Goal: Task Accomplishment & Management: Complete application form

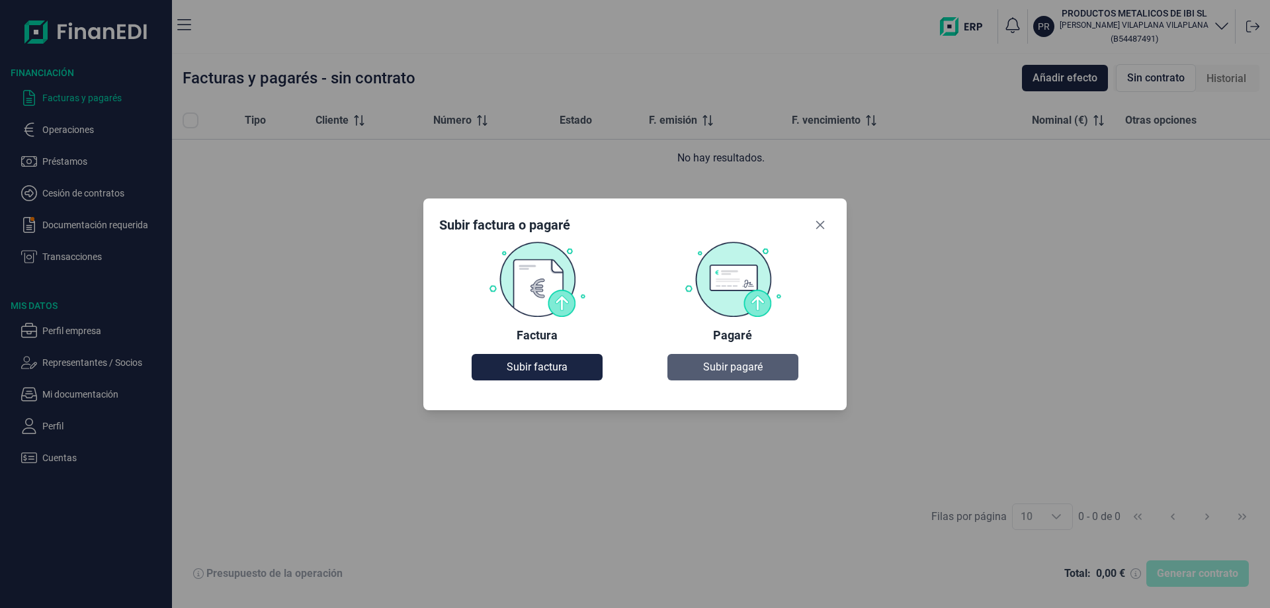
click at [716, 364] on span "Subir pagaré" at bounding box center [733, 367] width 60 height 16
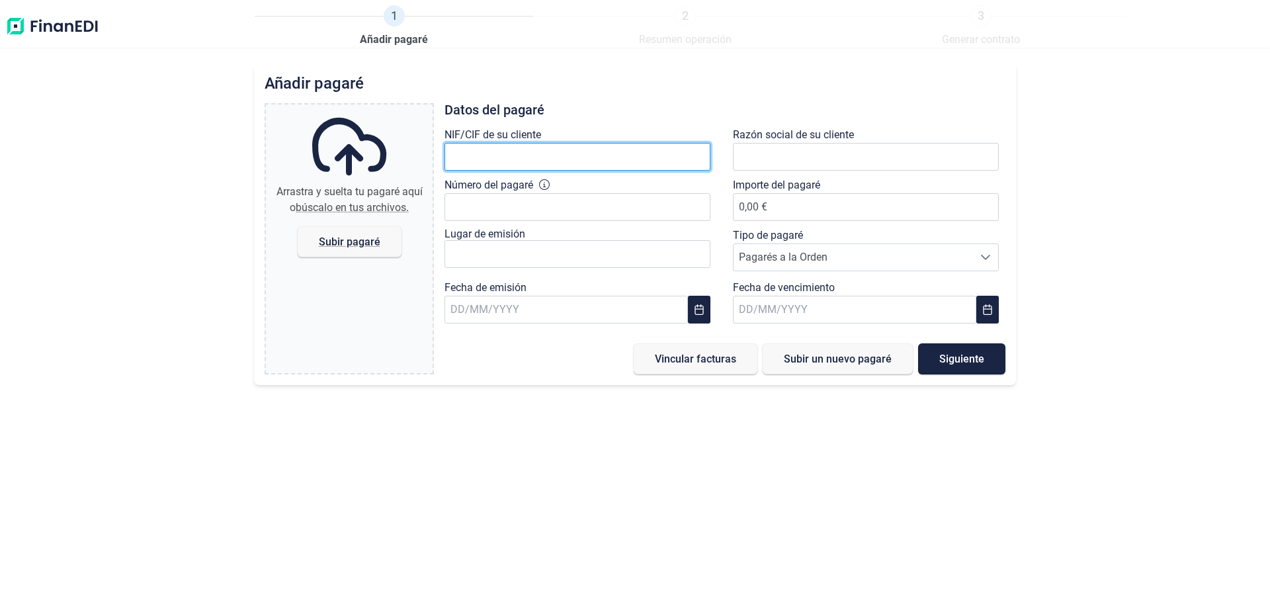
click at [477, 155] on input "text" at bounding box center [578, 157] width 266 height 28
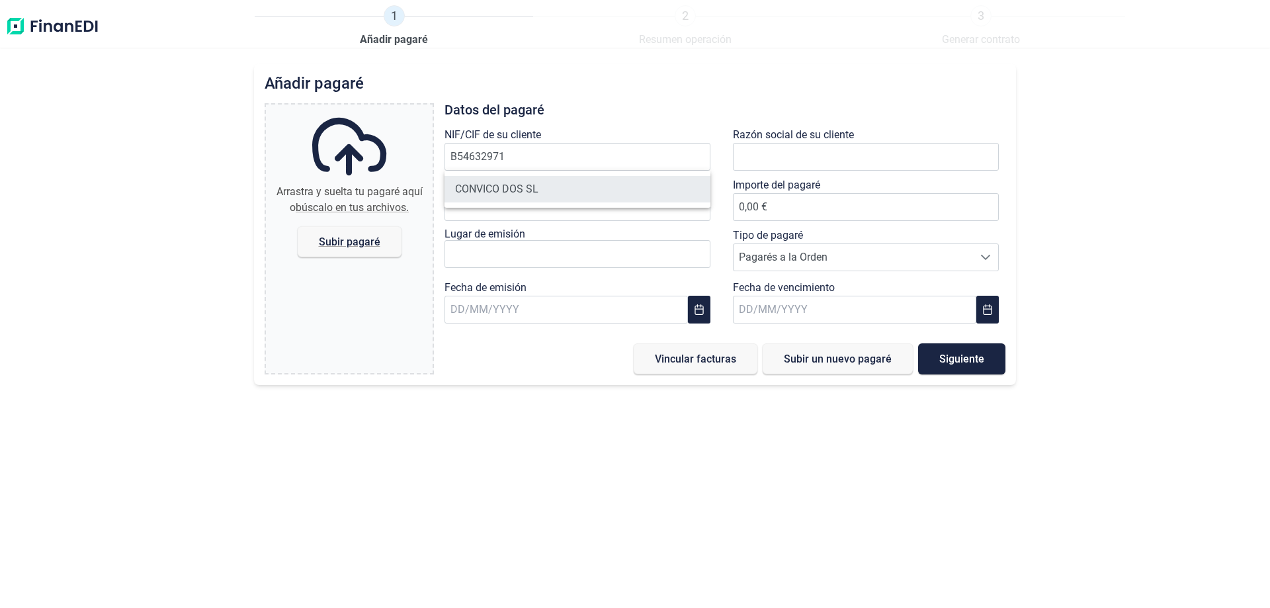
click at [515, 189] on li "CONVICO DOS SL" at bounding box center [578, 189] width 266 height 26
type input "B54632971"
type input "CONVICO DOS SL"
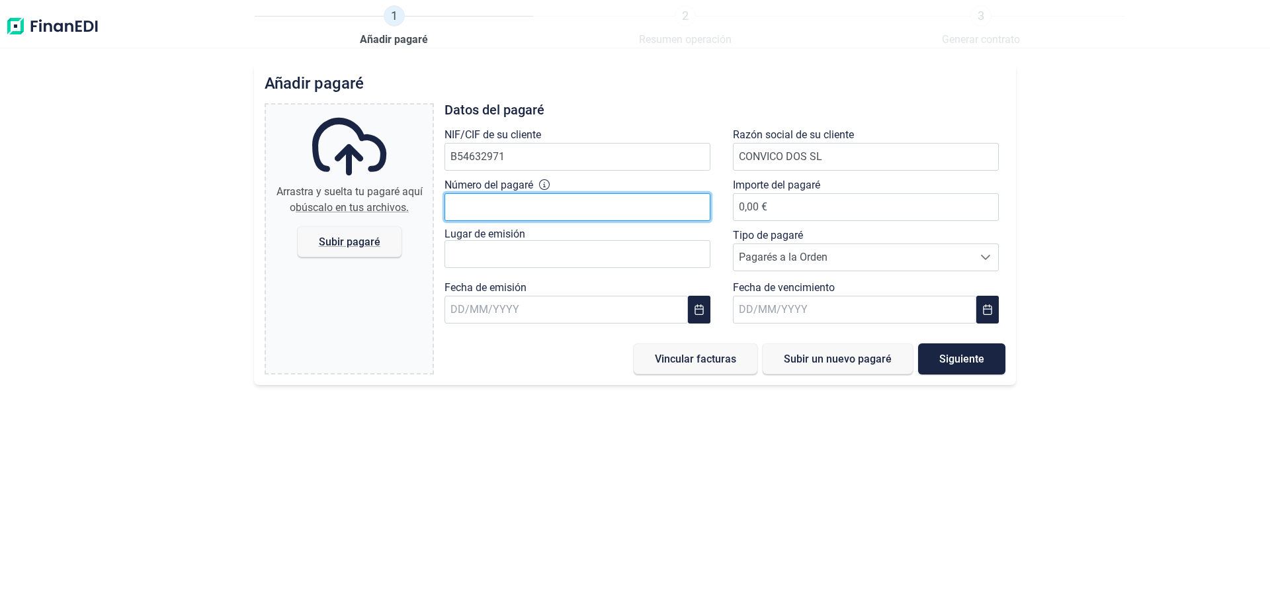
click at [516, 201] on input "Número del pagaré" at bounding box center [578, 207] width 266 height 28
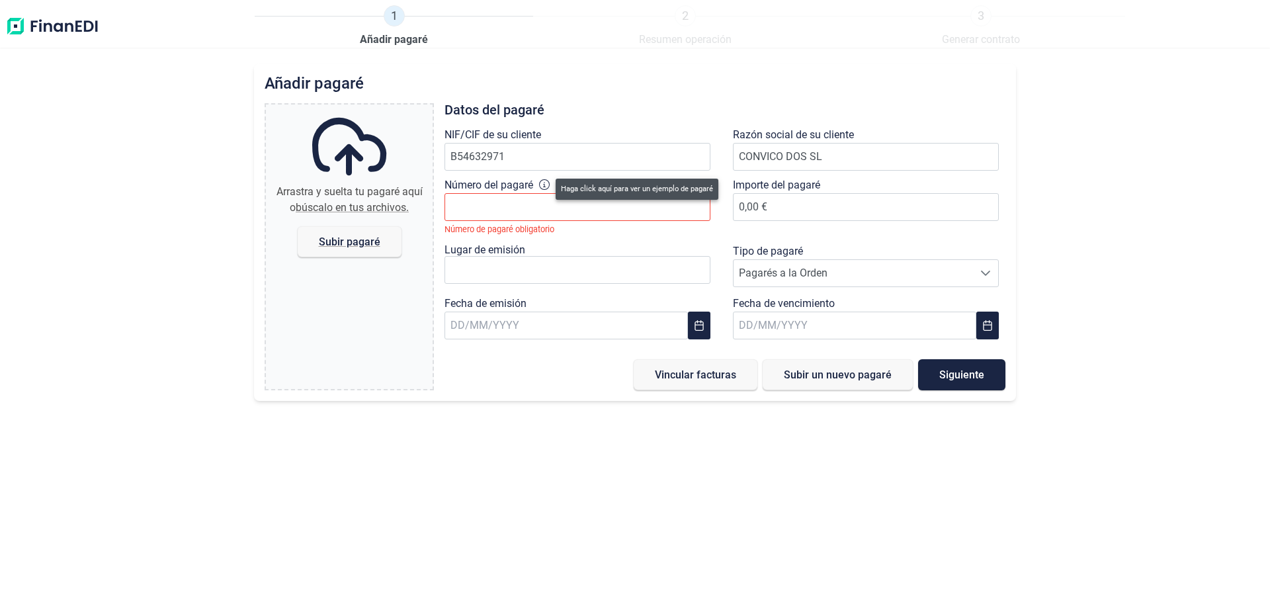
click at [547, 186] on icon at bounding box center [544, 184] width 11 height 11
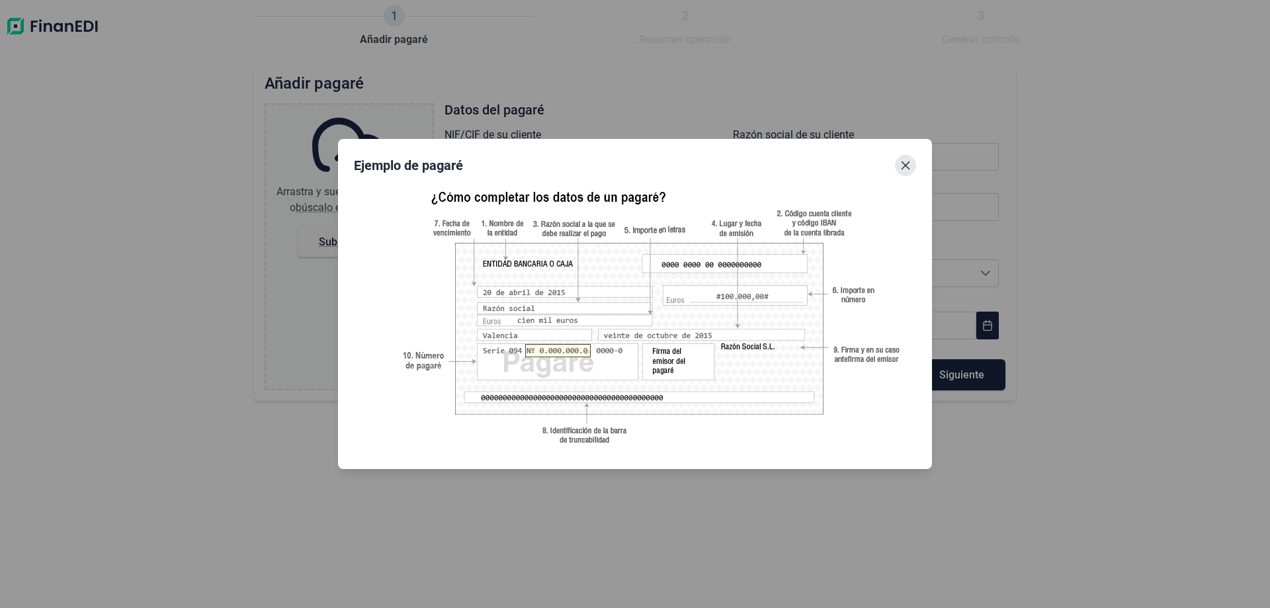
click at [903, 166] on icon "Close" at bounding box center [905, 165] width 11 height 11
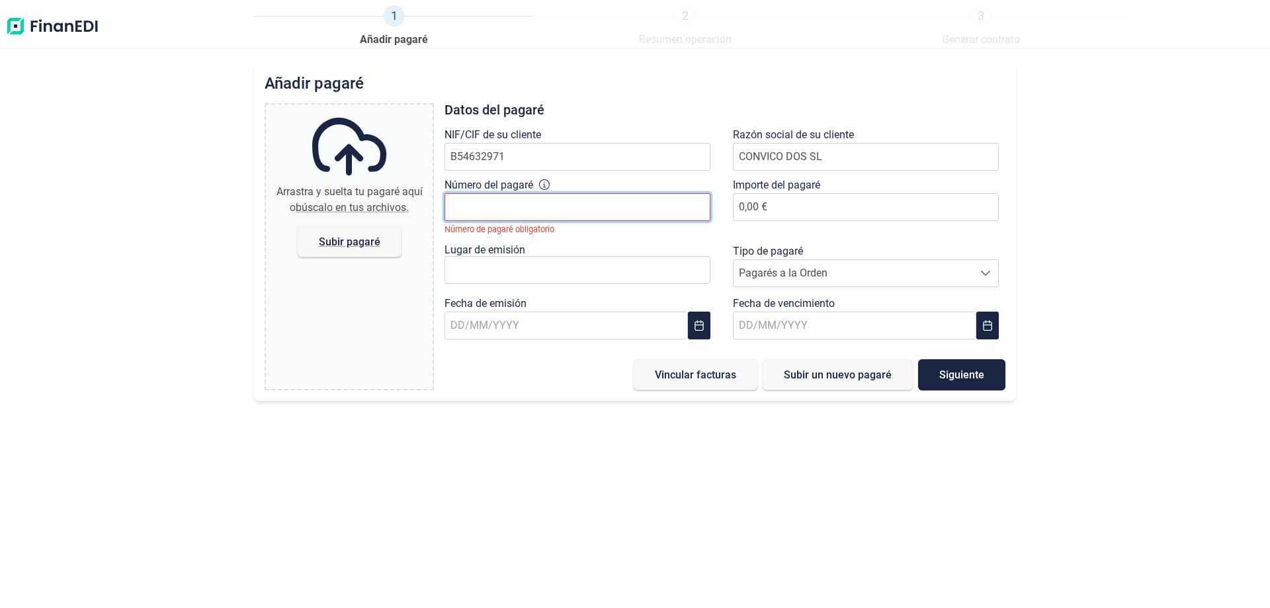
click at [552, 202] on input "Número del pagaré" at bounding box center [578, 207] width 266 height 28
type input "16337926"
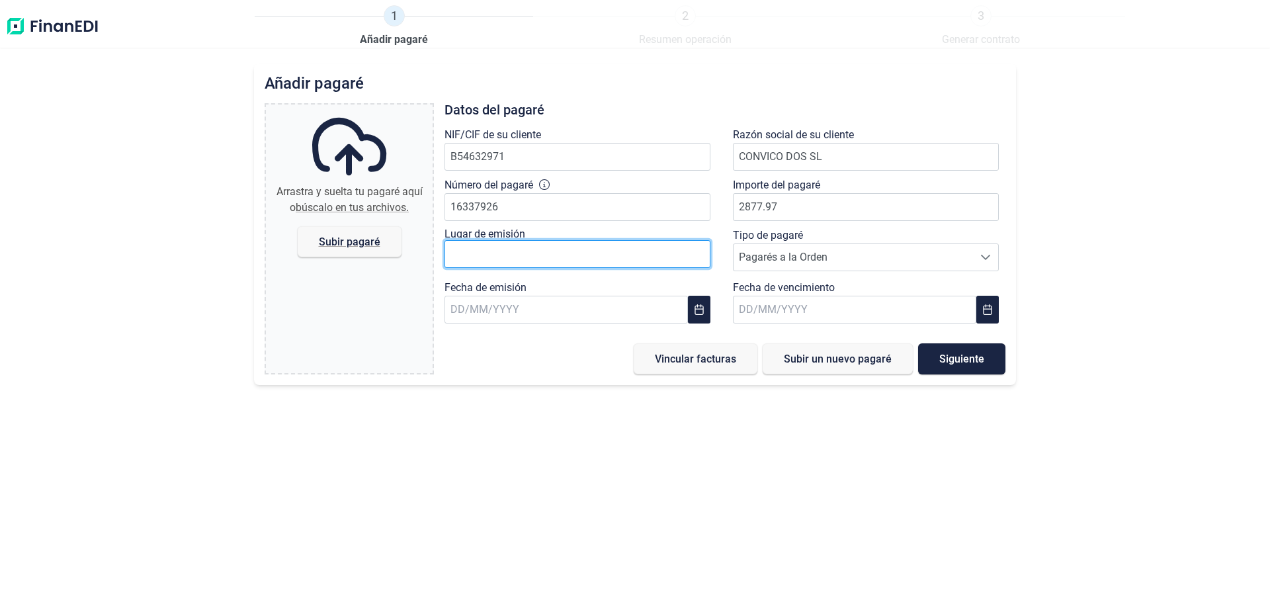
type input "2.877,97 €"
click at [623, 255] on input "text" at bounding box center [578, 254] width 266 height 28
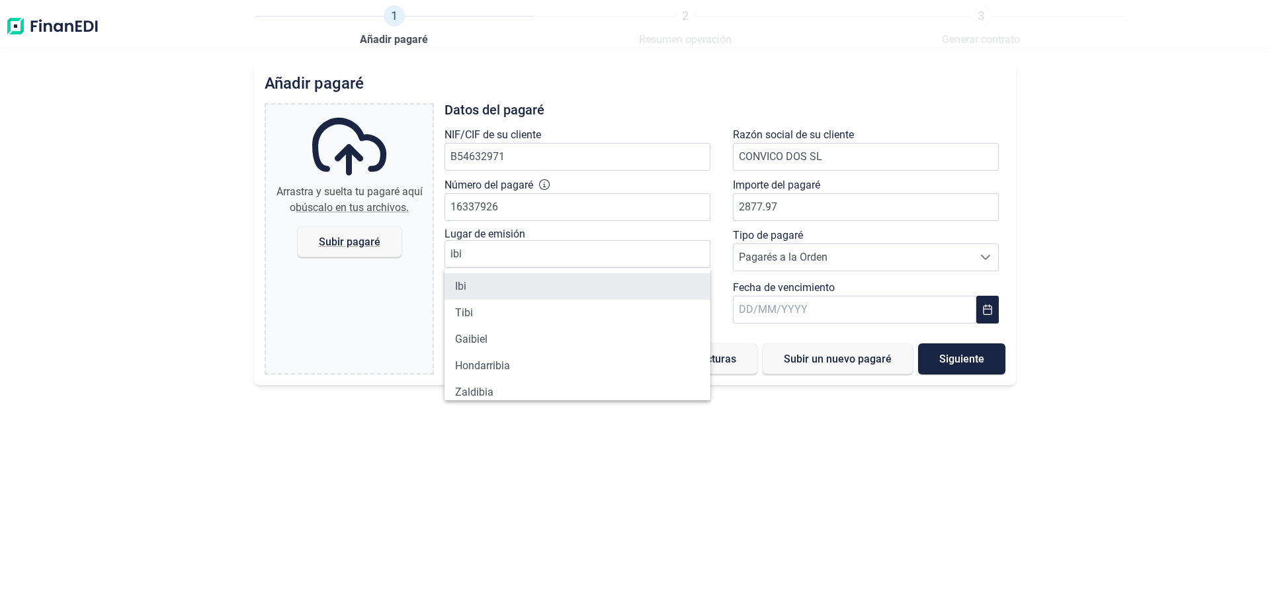
click at [488, 284] on li "Ibi" at bounding box center [578, 286] width 266 height 26
type input "Ibi"
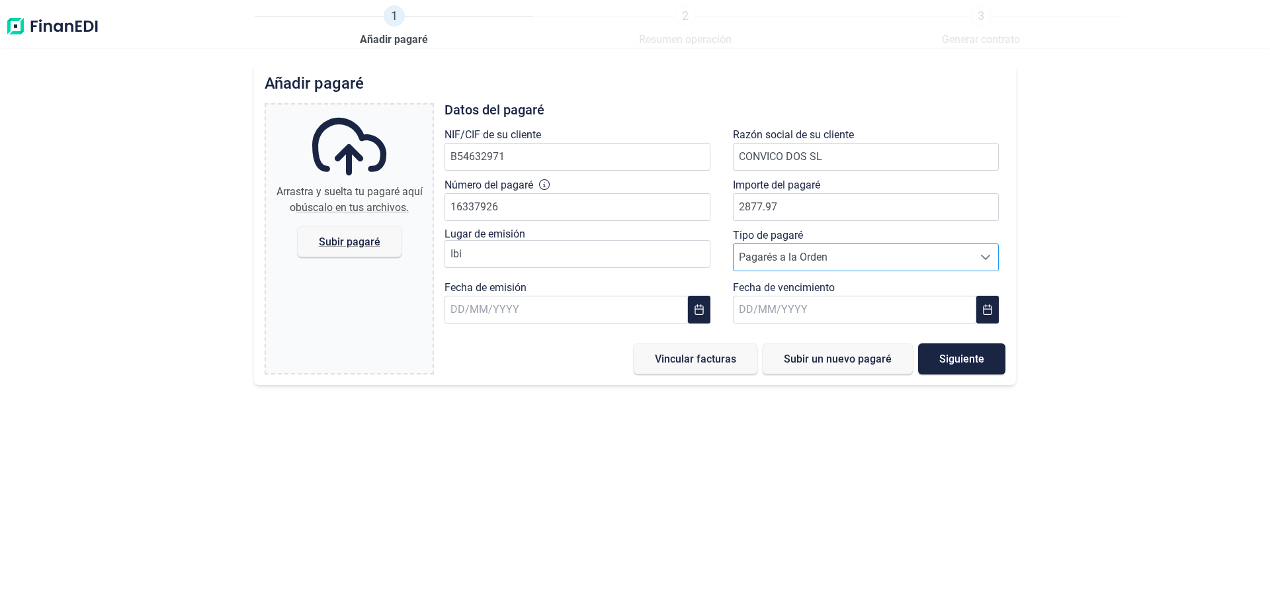
click at [773, 259] on span "Pagarés a la Orden" at bounding box center [854, 257] width 240 height 26
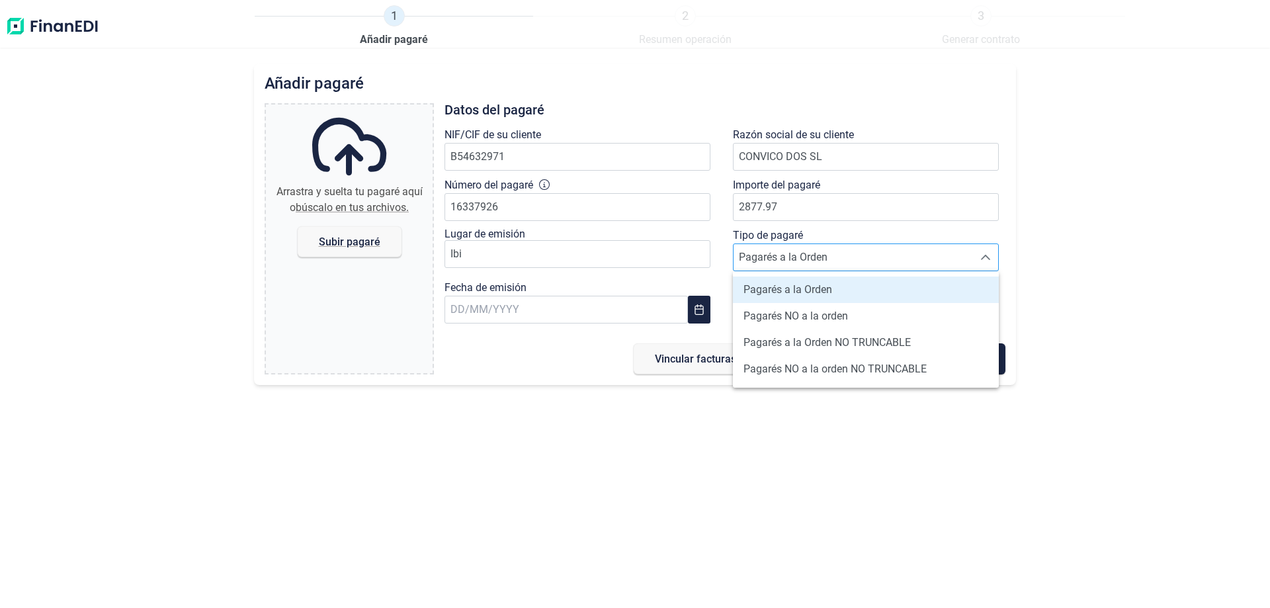
click at [773, 259] on span "Pagarés a la Orden" at bounding box center [854, 257] width 240 height 26
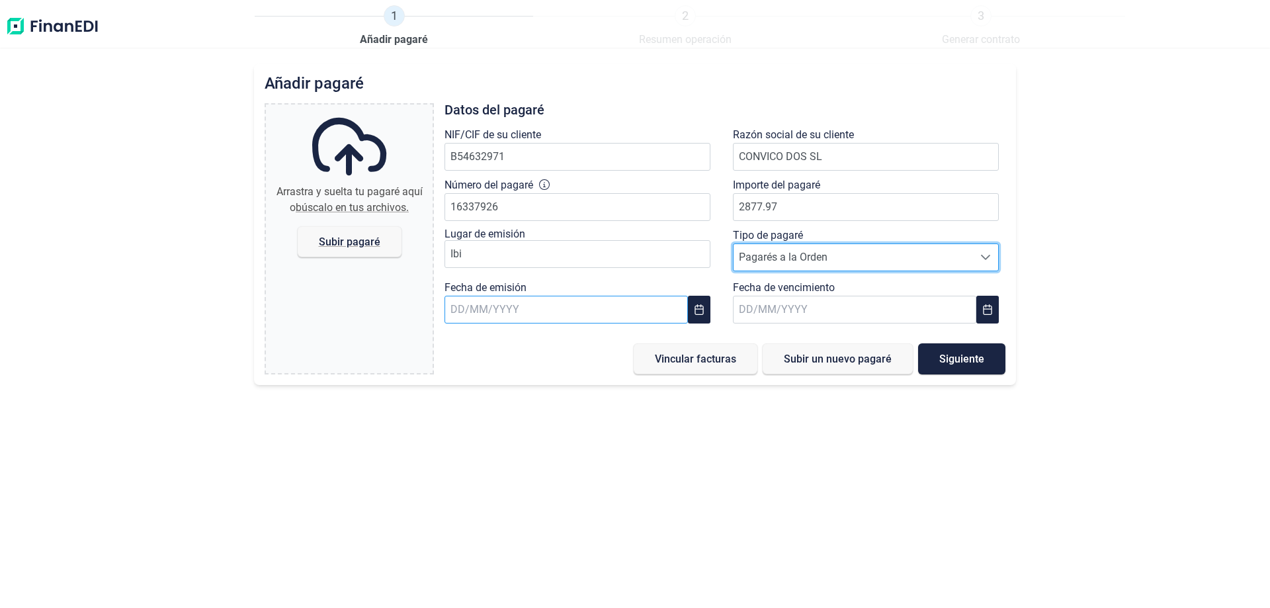
click at [574, 307] on input "text" at bounding box center [566, 310] width 243 height 28
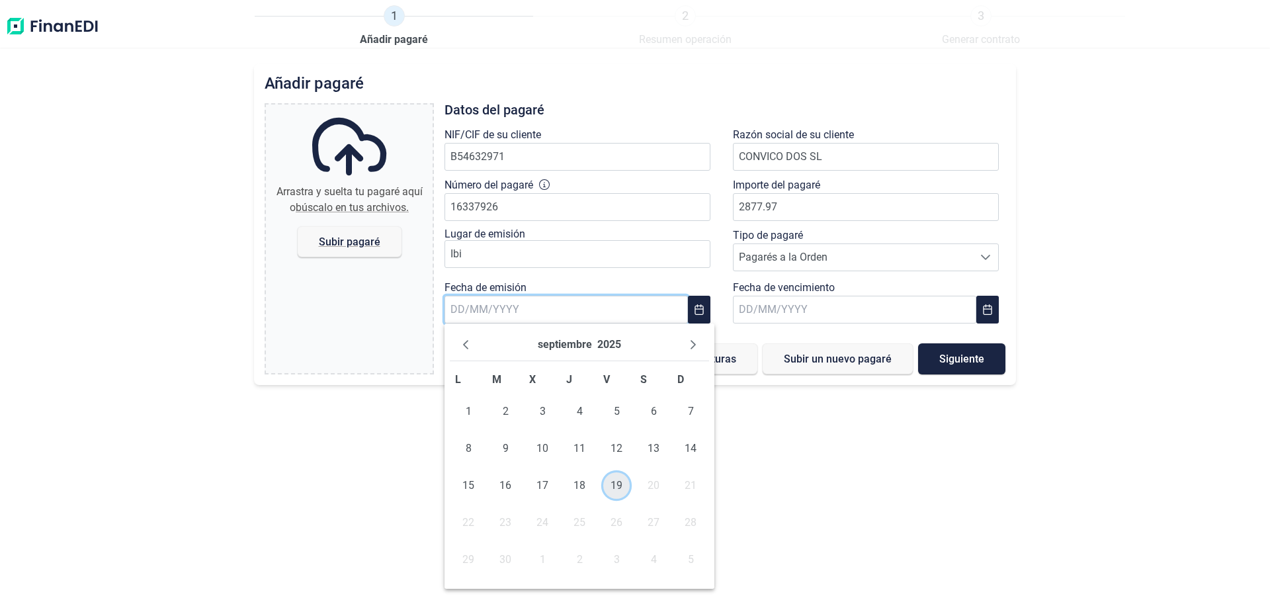
click at [617, 487] on span "19" at bounding box center [616, 485] width 26 height 26
type input "[DATE]"
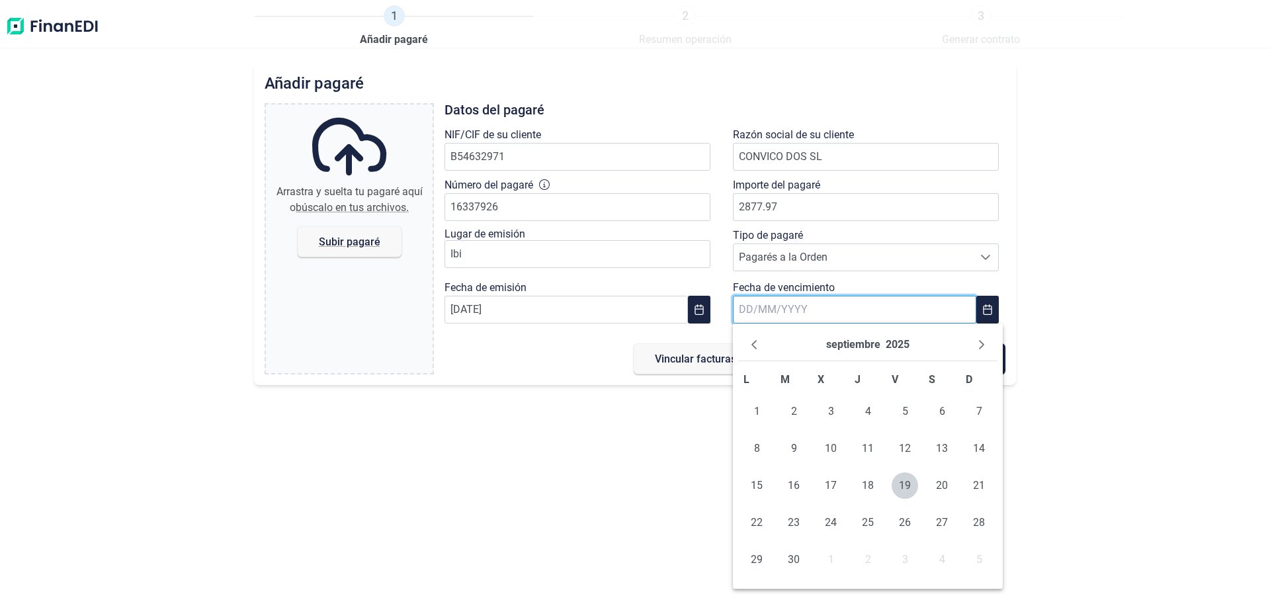
click at [778, 311] on input "text" at bounding box center [854, 310] width 243 height 28
click at [983, 342] on icon "Next Month" at bounding box center [982, 344] width 11 height 11
click at [788, 448] on span "9" at bounding box center [794, 448] width 26 height 26
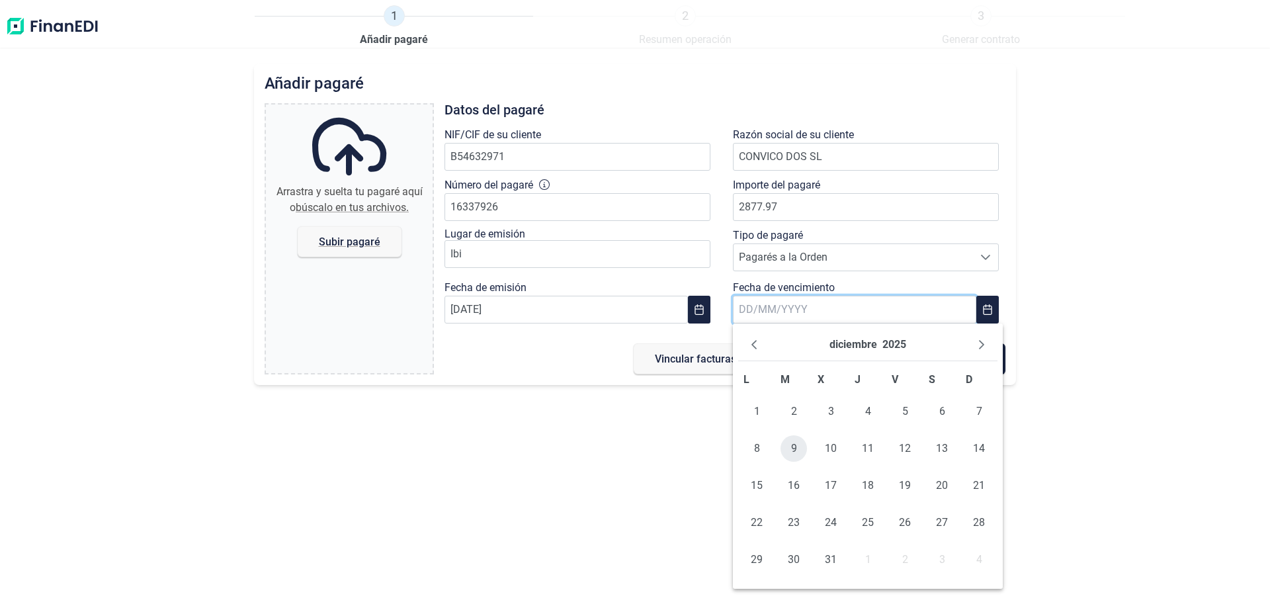
type input "[DATE]"
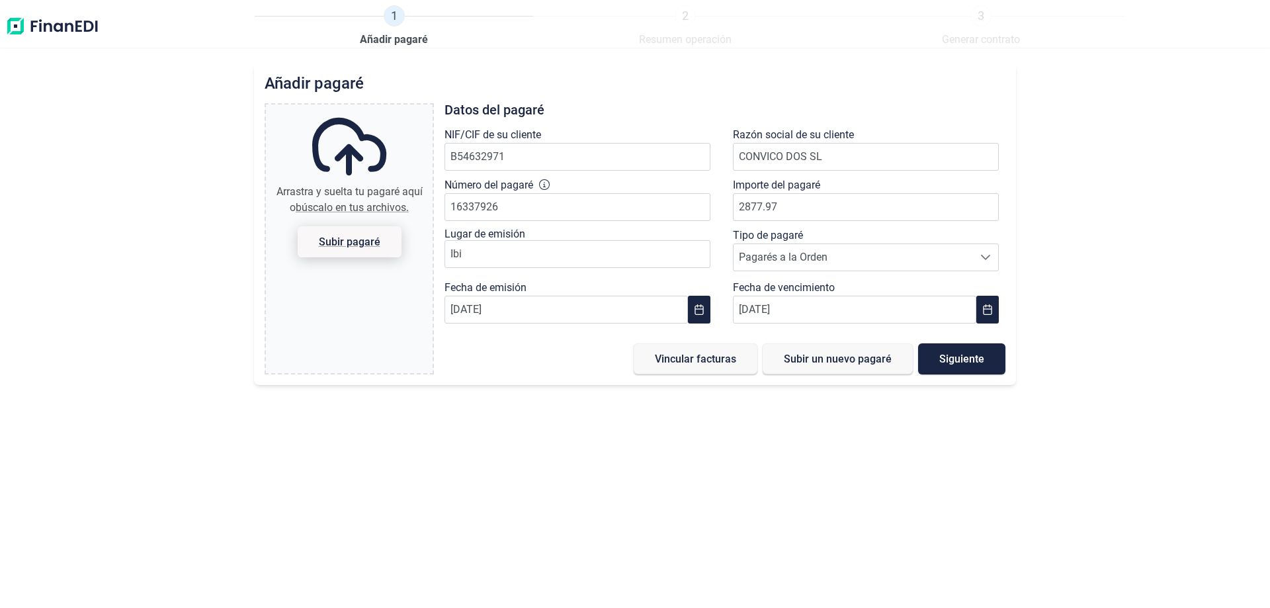
click at [341, 243] on span "Subir pagaré" at bounding box center [350, 242] width 62 height 10
click at [341, 109] on input "Arrastra y suelta tu pagaré aquí o búscalo en tus archivos. Subir pagaré" at bounding box center [349, 107] width 167 height 4
type input "C:\fakepath\FINANEDI PAG.CONVICO 250245 DOC190925-001.pdf"
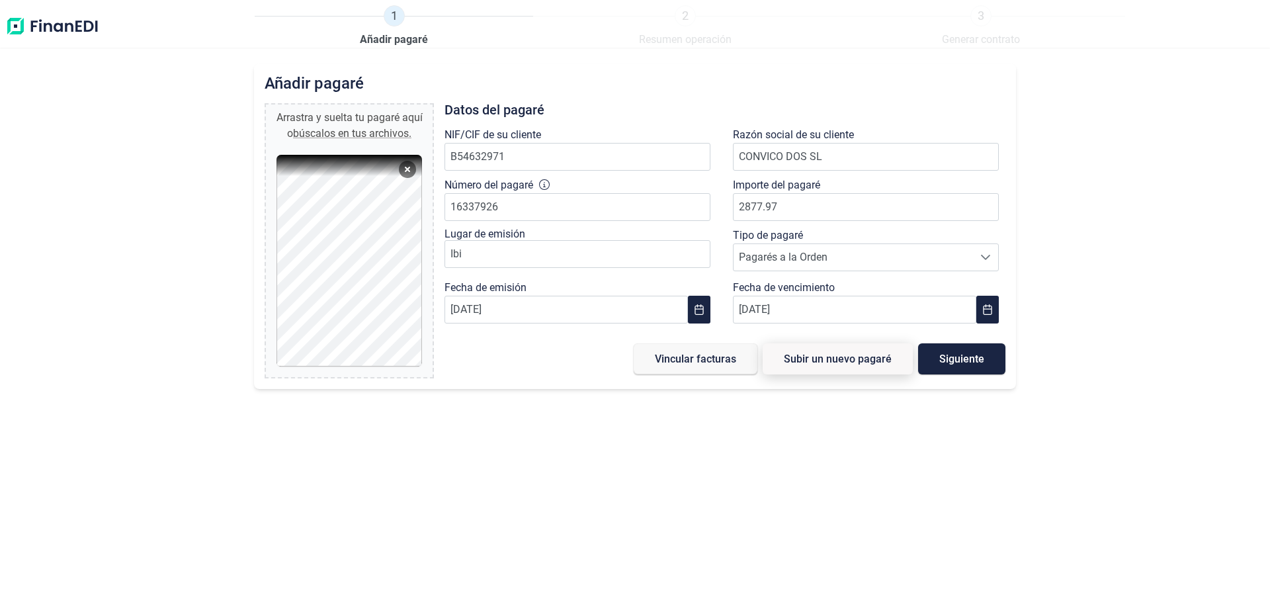
click at [852, 361] on span "Subir un nuevo pagaré" at bounding box center [838, 359] width 108 height 10
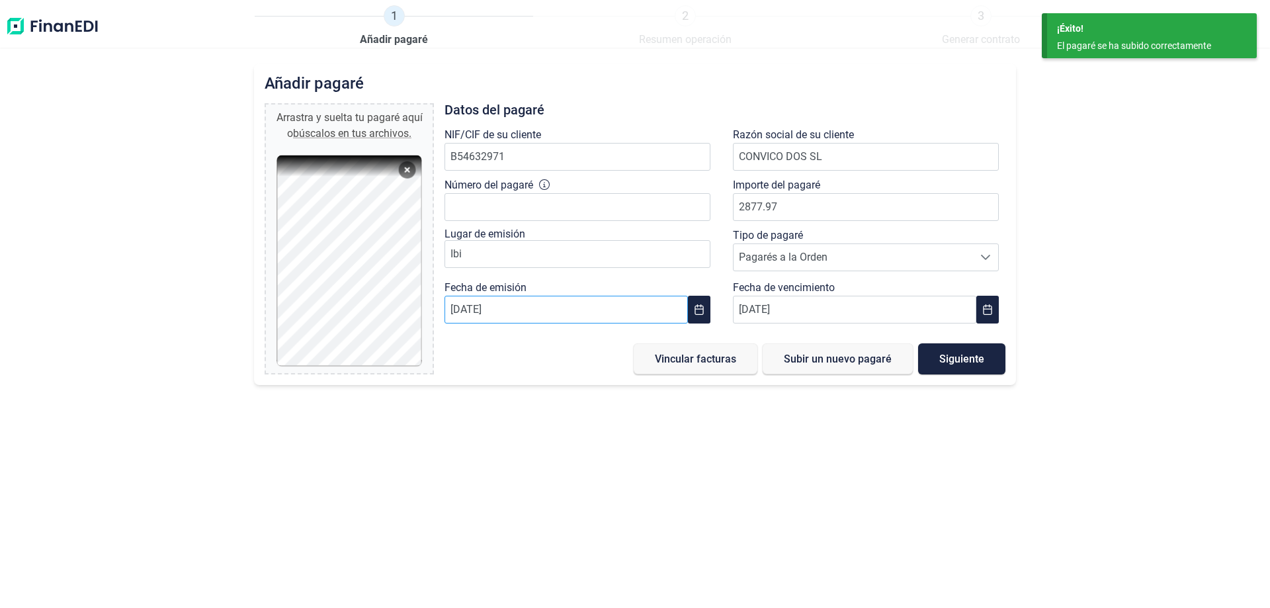
type input "0,00 €"
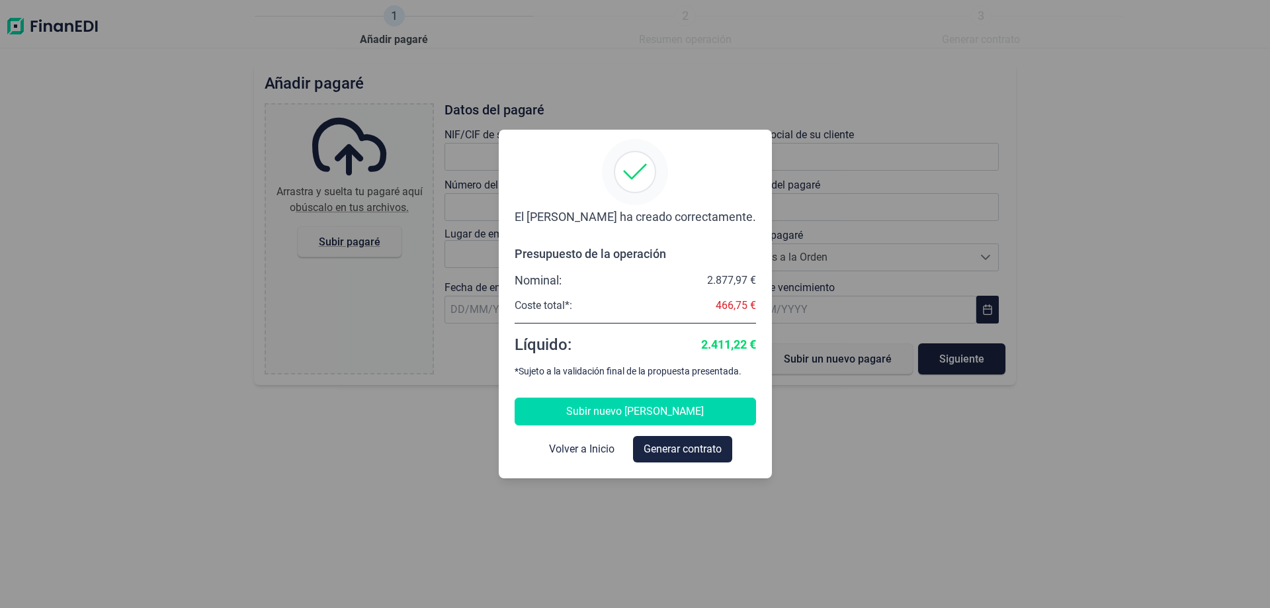
click at [584, 406] on button "Subir nuevo [PERSON_NAME]" at bounding box center [635, 412] width 241 height 28
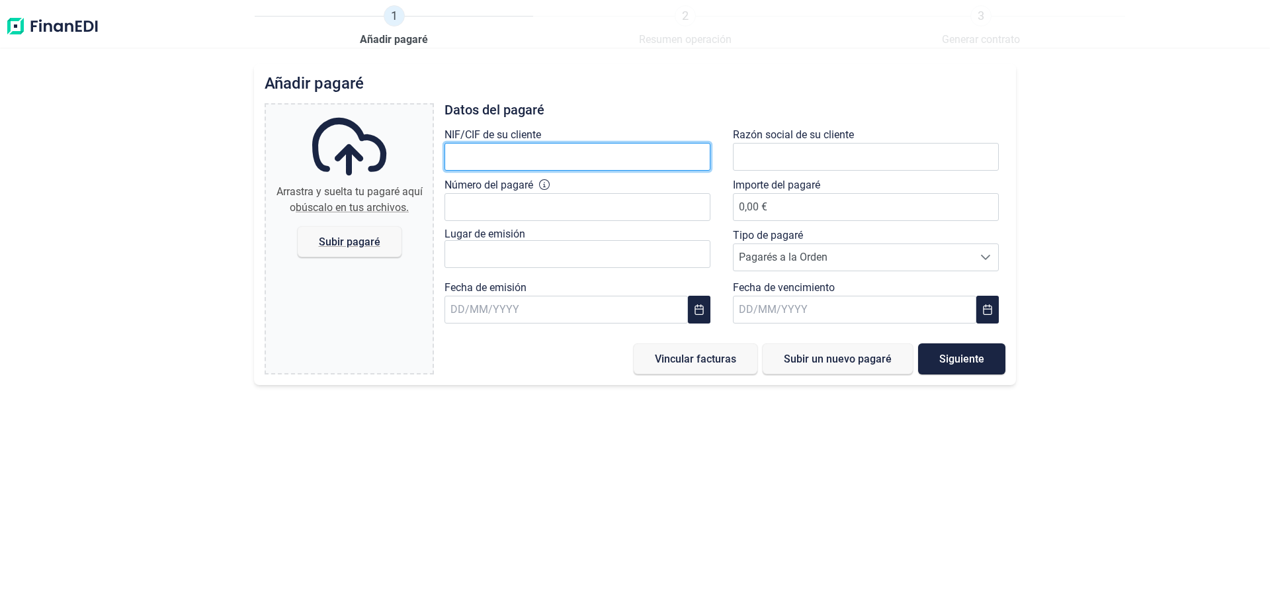
click at [527, 156] on input "text" at bounding box center [578, 157] width 266 height 28
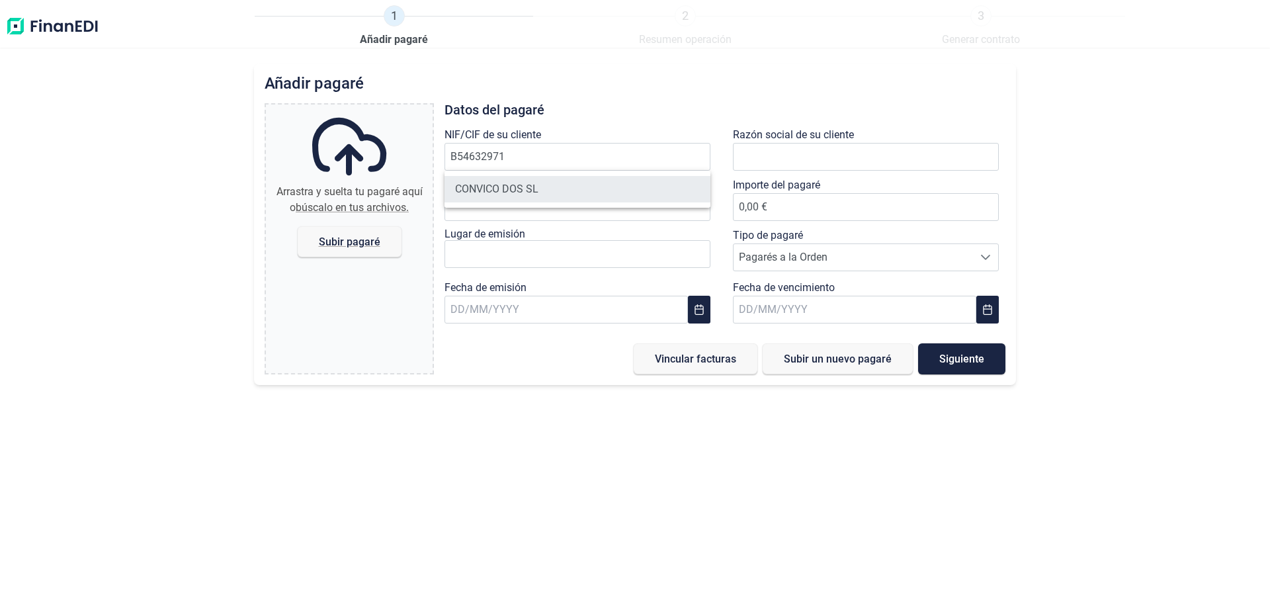
click at [524, 186] on li "CONVICO DOS SL" at bounding box center [578, 189] width 266 height 26
type input "B54632971"
type input "CONVICO DOS SL"
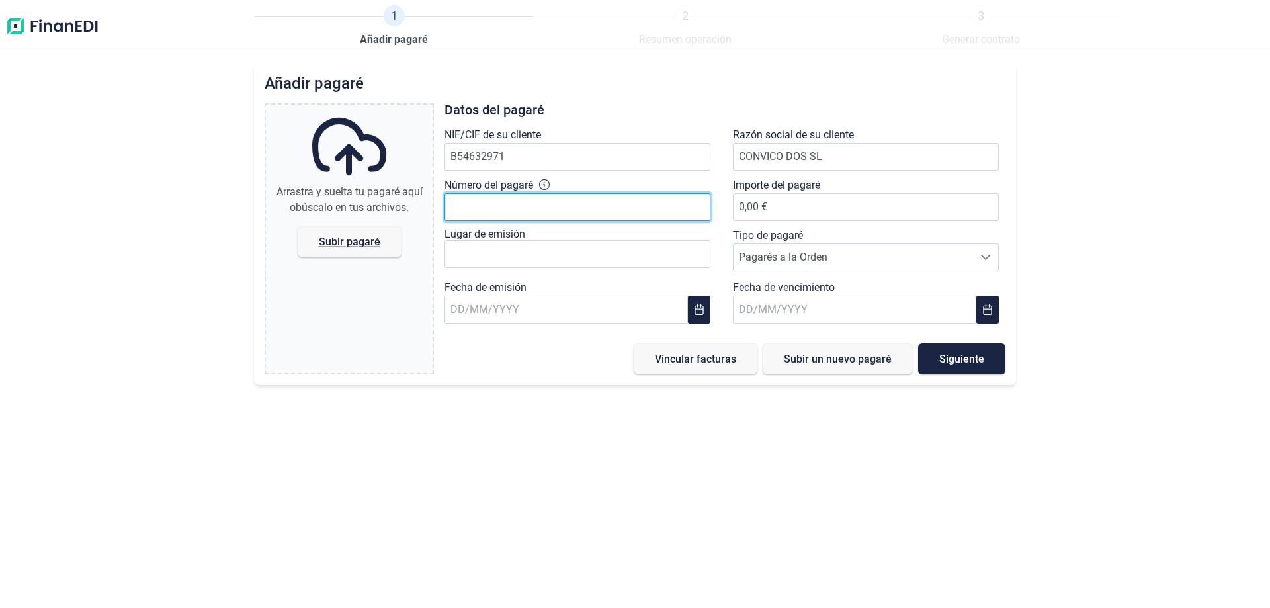
click at [523, 200] on input "Número del pagaré" at bounding box center [578, 207] width 266 height 28
type input "16337930"
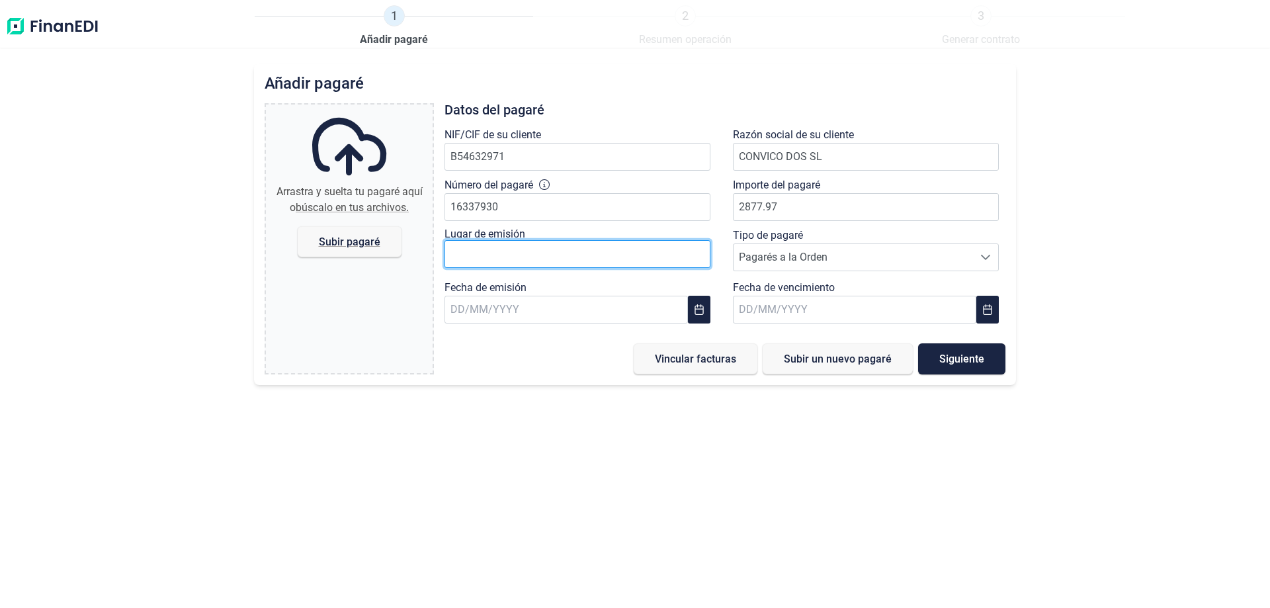
type input "2.877,97 €"
click at [620, 245] on input "text" at bounding box center [578, 254] width 266 height 28
type input "ibi"
click at [560, 304] on input "text" at bounding box center [566, 310] width 243 height 28
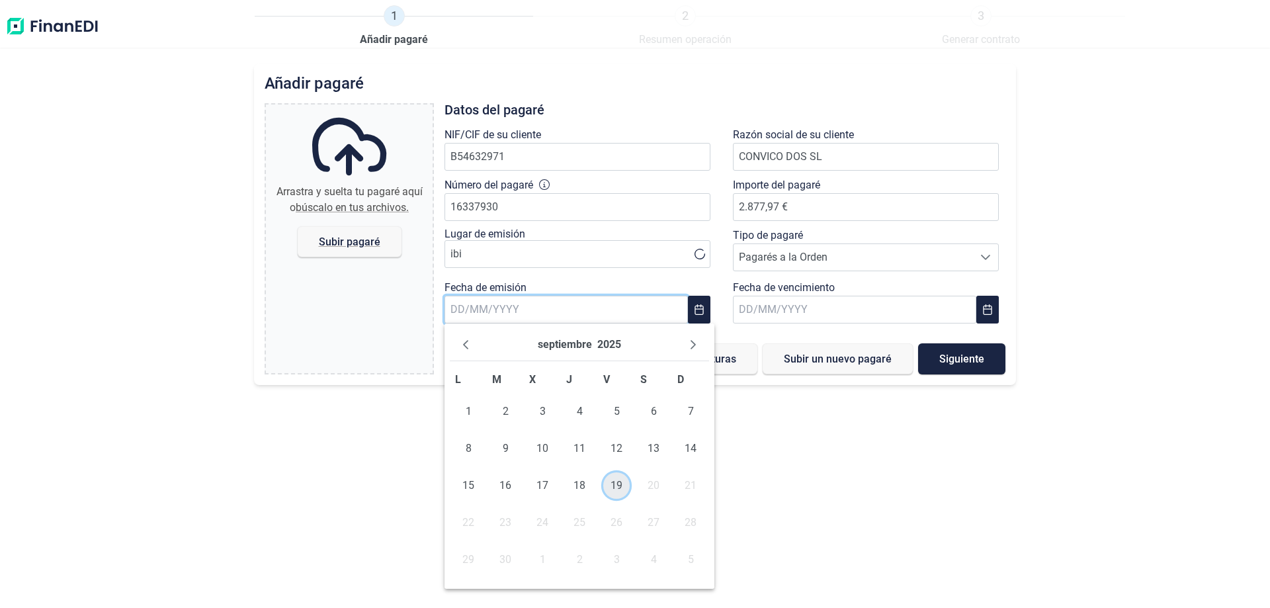
click at [612, 487] on span "19" at bounding box center [616, 485] width 26 height 26
type input "[DATE]"
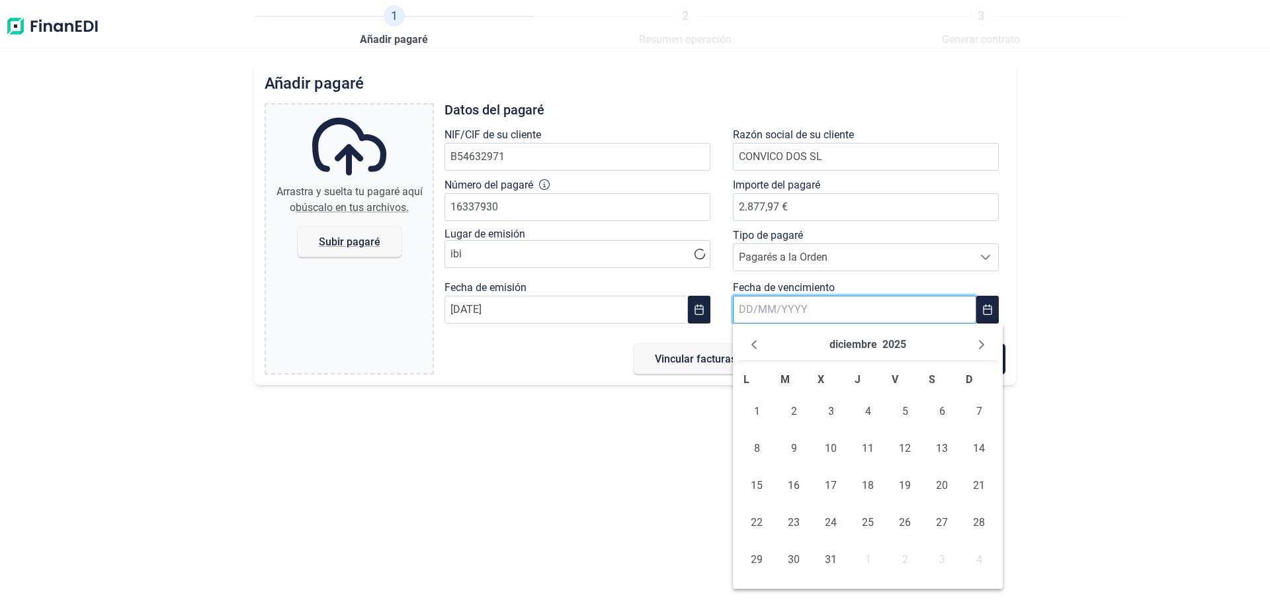
click at [790, 308] on input "text" at bounding box center [854, 310] width 243 height 28
click at [868, 451] on span "11" at bounding box center [868, 448] width 26 height 26
type input "[DATE]"
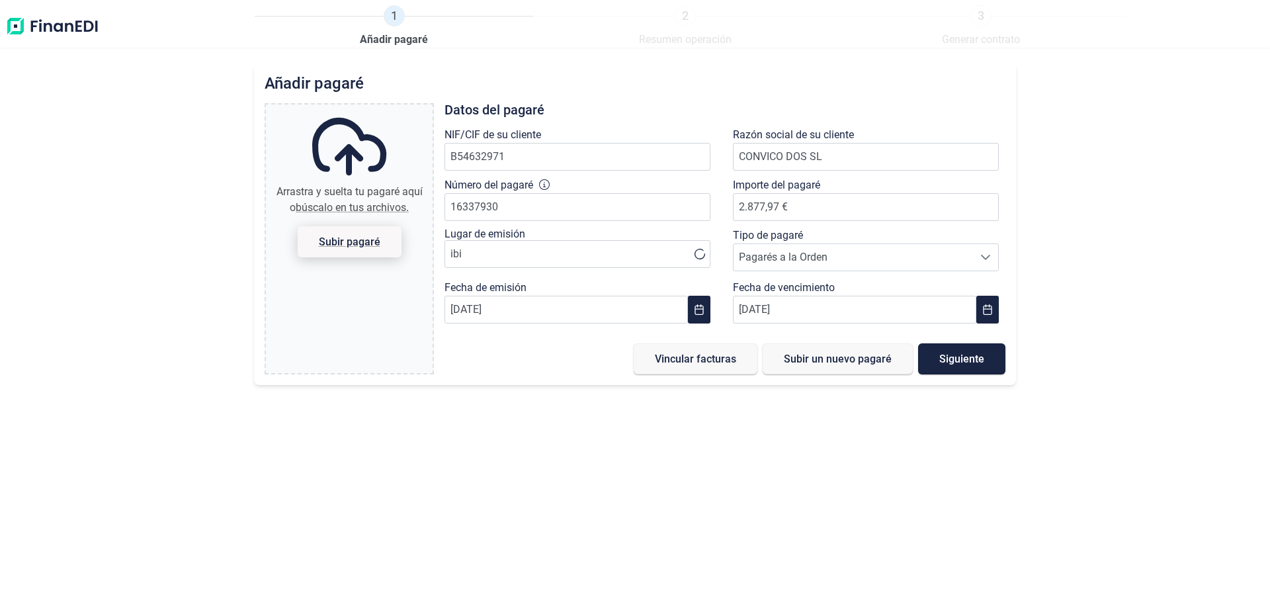
click at [332, 241] on span "Subir pagaré" at bounding box center [350, 242] width 62 height 10
click at [332, 109] on input "Arrastra y suelta tu pagaré aquí o búscalo en tus archivos. Subir pagaré" at bounding box center [349, 107] width 167 height 4
type input "C:\fakepath\FINANEDI PAG.CONVICO 250245 DOC190925-001.pdf"
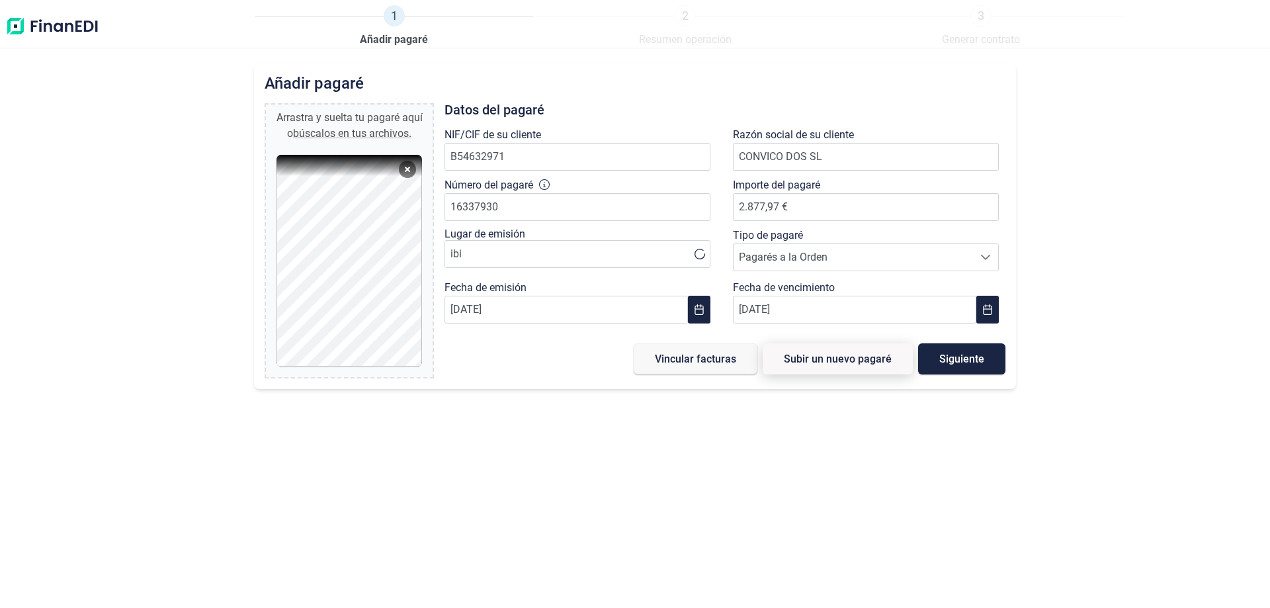
click at [865, 361] on span "Subir un nuevo pagaré" at bounding box center [838, 359] width 108 height 10
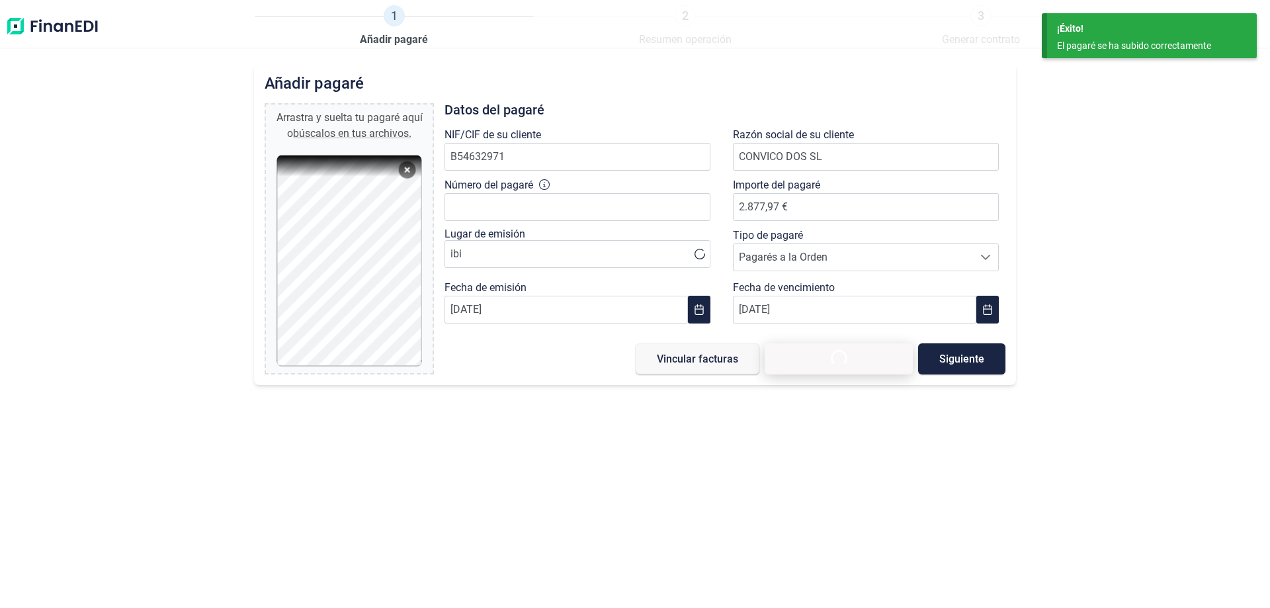
type input "0,00 €"
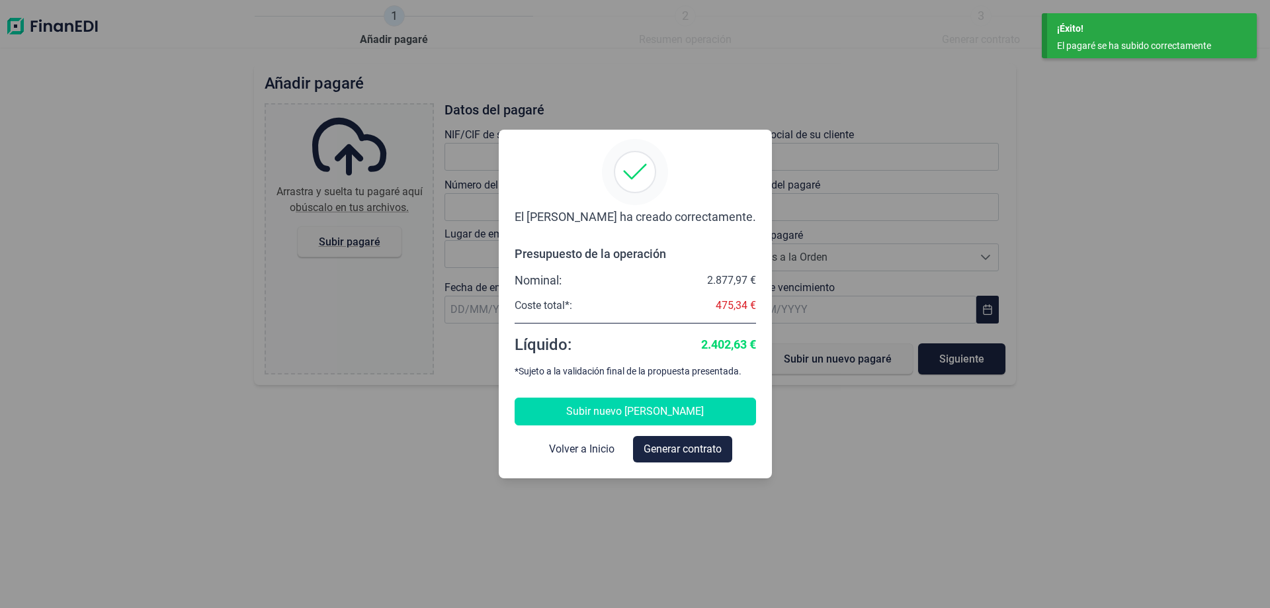
click at [636, 412] on span "Subir nuevo [PERSON_NAME]" at bounding box center [635, 412] width 138 height 16
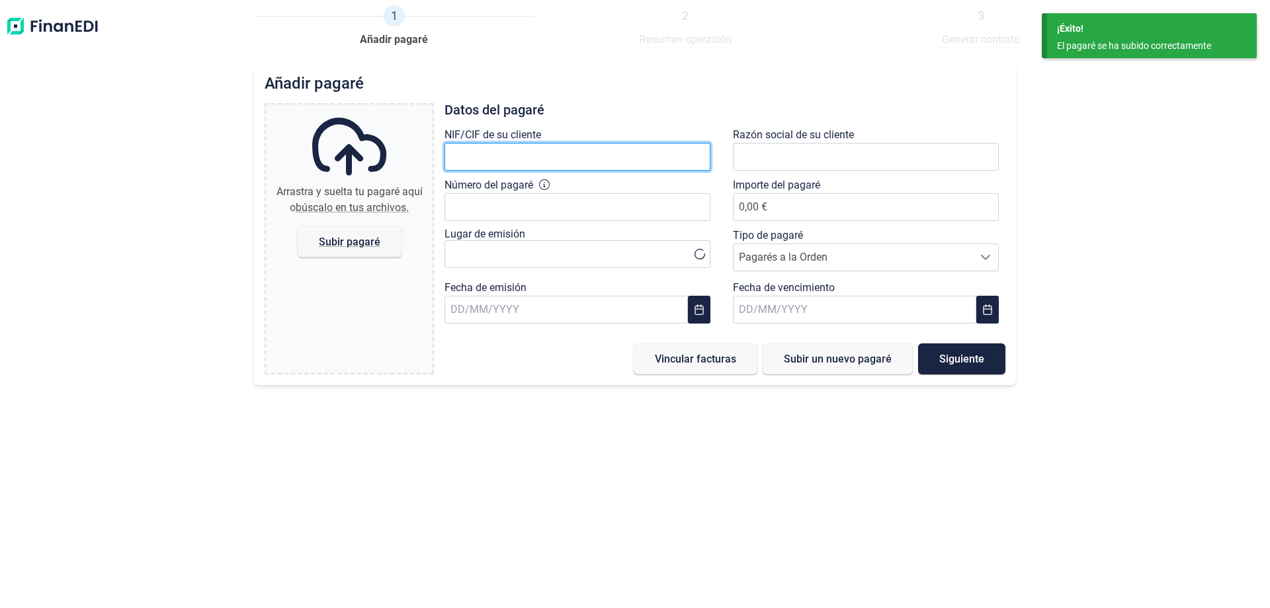
click at [544, 155] on input "text" at bounding box center [578, 157] width 266 height 28
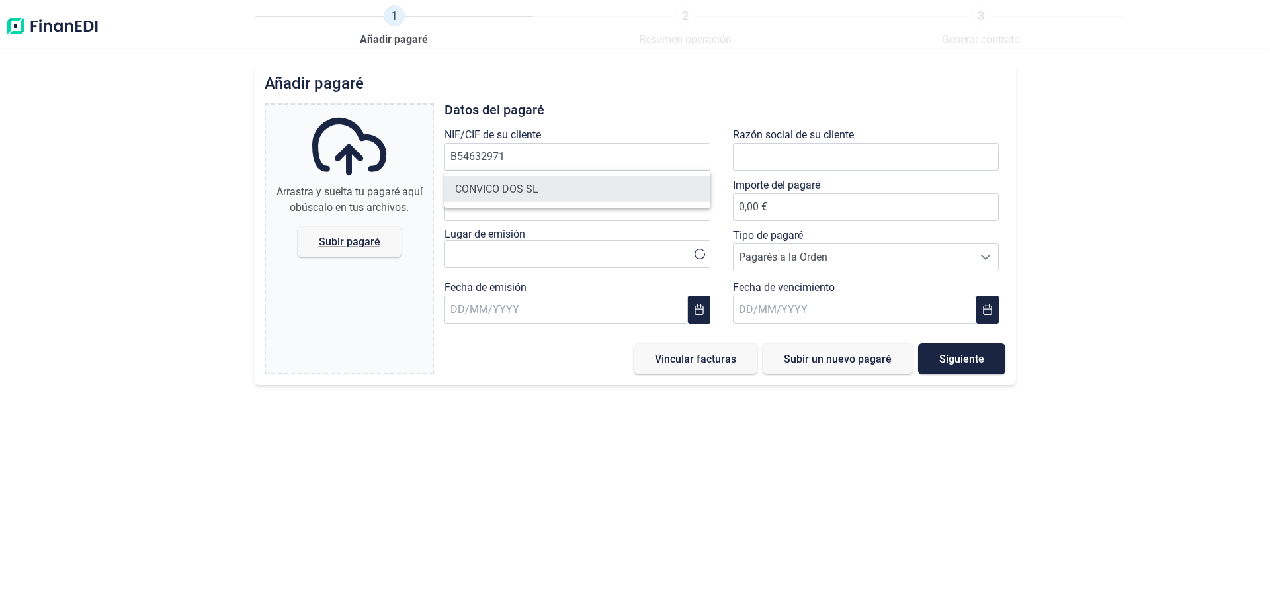
click at [527, 189] on li "CONVICO DOS SL" at bounding box center [578, 189] width 266 height 26
type input "B54632971"
type input "CONVICO DOS SL"
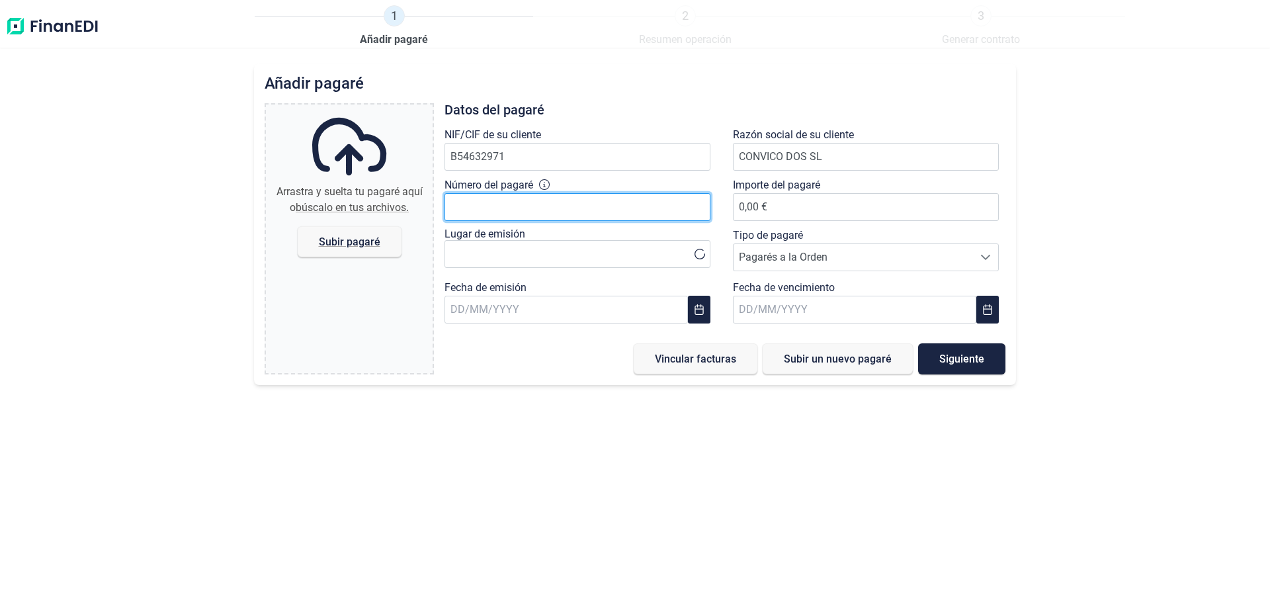
click at [527, 199] on input "Número del pagaré" at bounding box center [578, 207] width 266 height 28
type input "16337941"
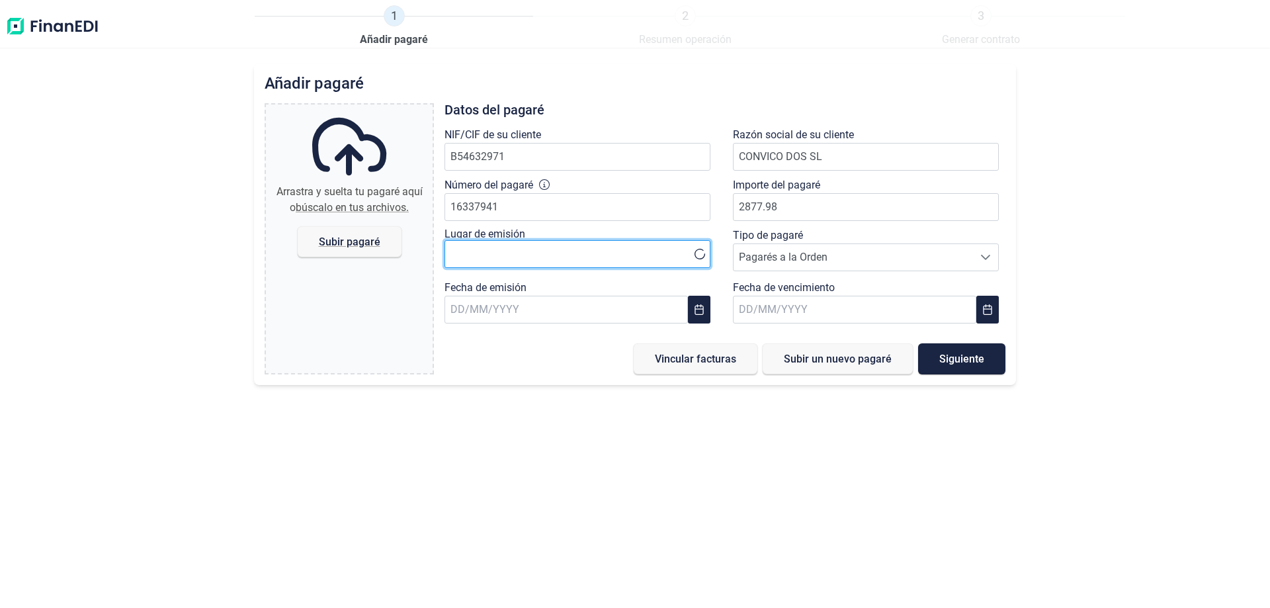
type input "2.877,98 €"
click at [595, 241] on input "text" at bounding box center [578, 254] width 266 height 28
type input "ibi"
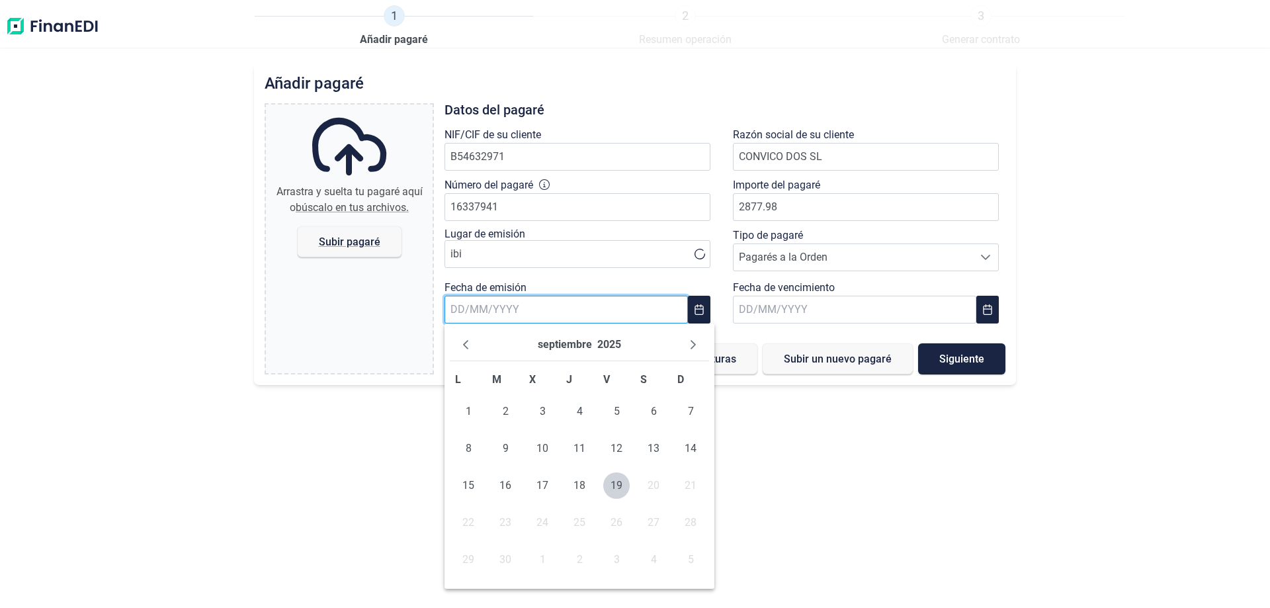
click at [581, 314] on input "text" at bounding box center [566, 310] width 243 height 28
click at [617, 482] on span "19" at bounding box center [616, 485] width 26 height 26
type input "[DATE]"
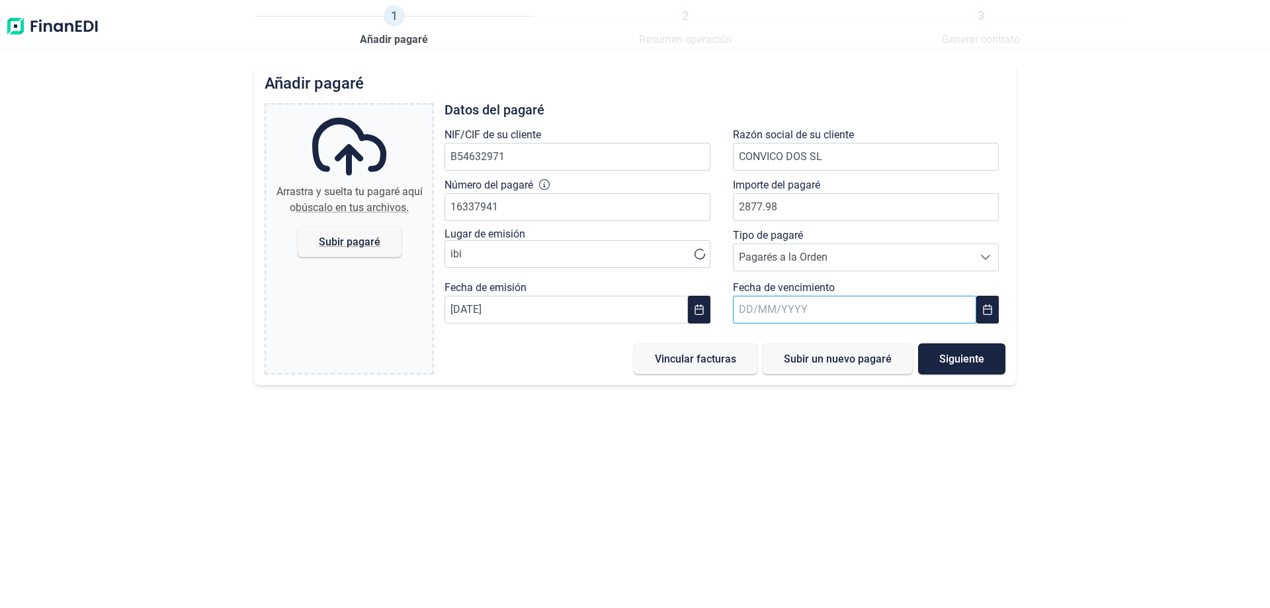
click at [775, 312] on input "text" at bounding box center [854, 310] width 243 height 28
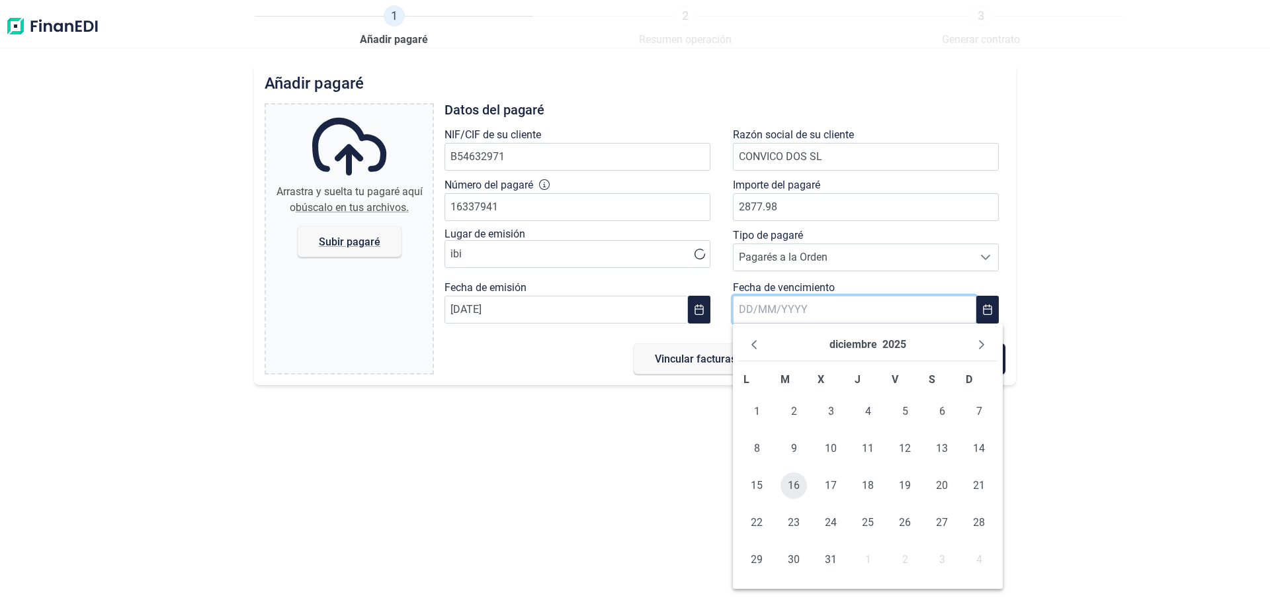
click at [792, 484] on span "16" at bounding box center [794, 485] width 26 height 26
type input "[DATE]"
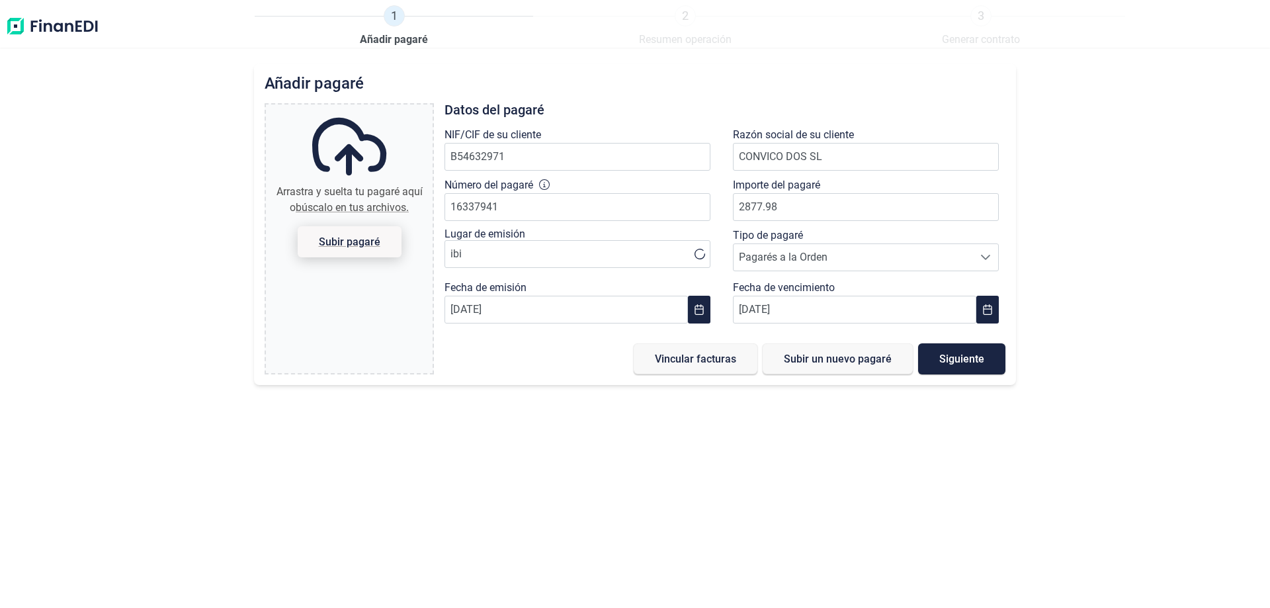
click at [347, 233] on span "Subir pagaré" at bounding box center [350, 241] width 104 height 31
click at [347, 109] on input "Arrastra y suelta tu pagaré aquí o búscalo en tus archivos. Subir pagaré" at bounding box center [349, 107] width 167 height 4
type input "C:\fakepath\FINANEDI PAG.CONVICO 250245 DOC190925-001.pdf"
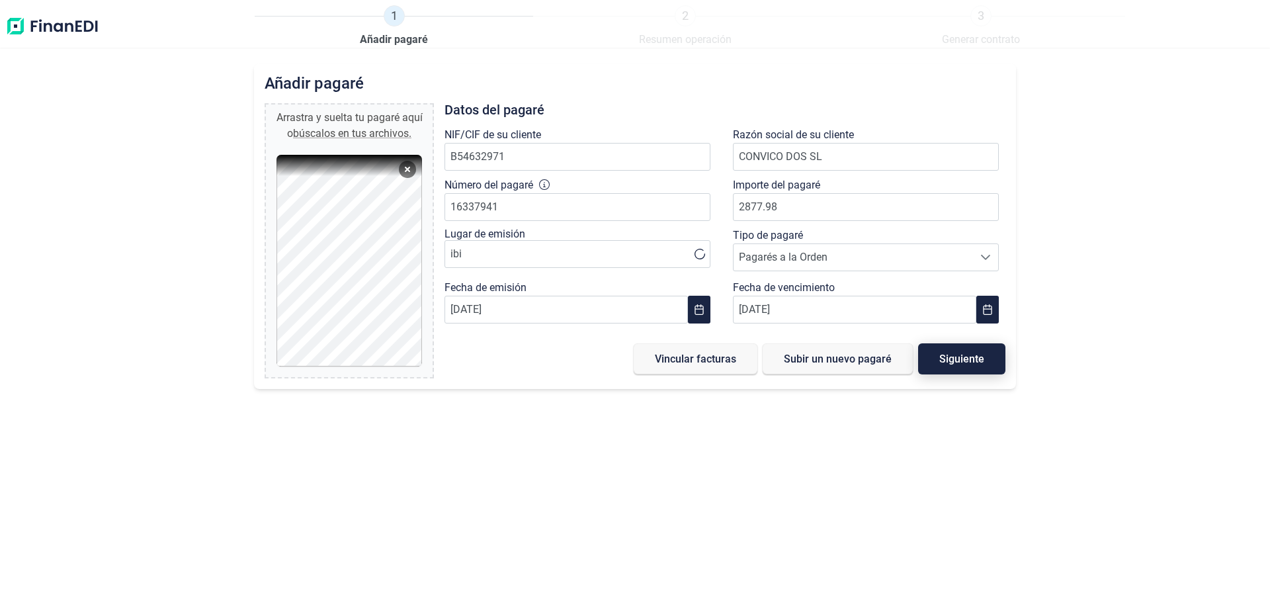
click at [958, 360] on span "Siguiente" at bounding box center [962, 359] width 45 height 10
type input "0,00 €"
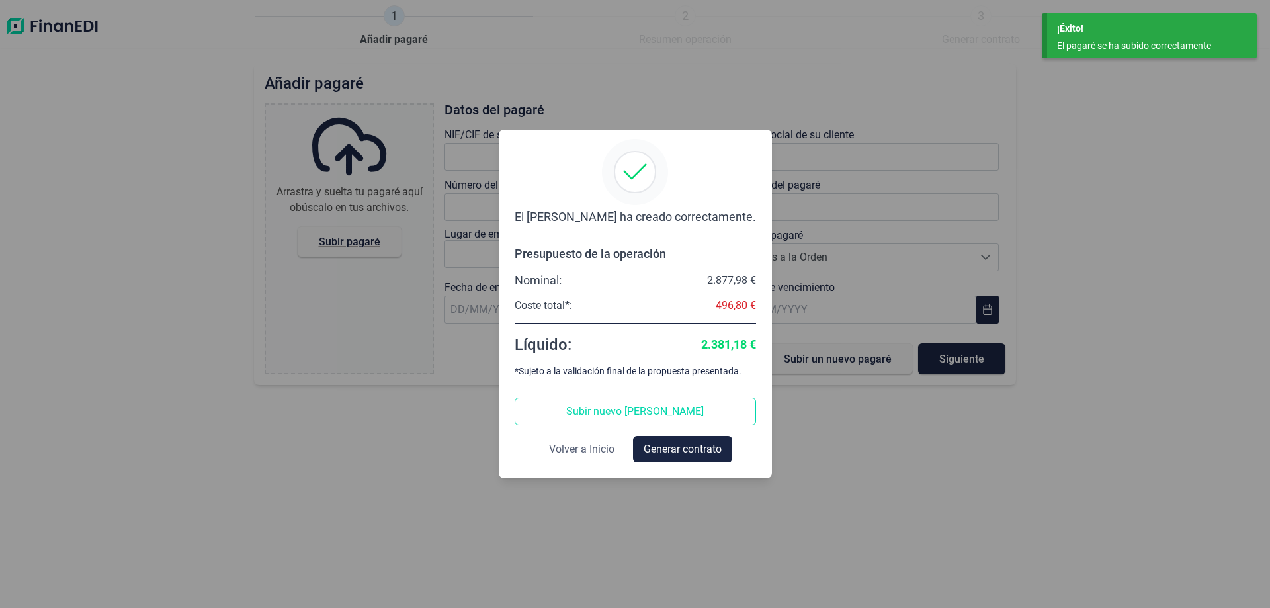
click at [591, 451] on span "Volver a Inicio" at bounding box center [582, 449] width 66 height 16
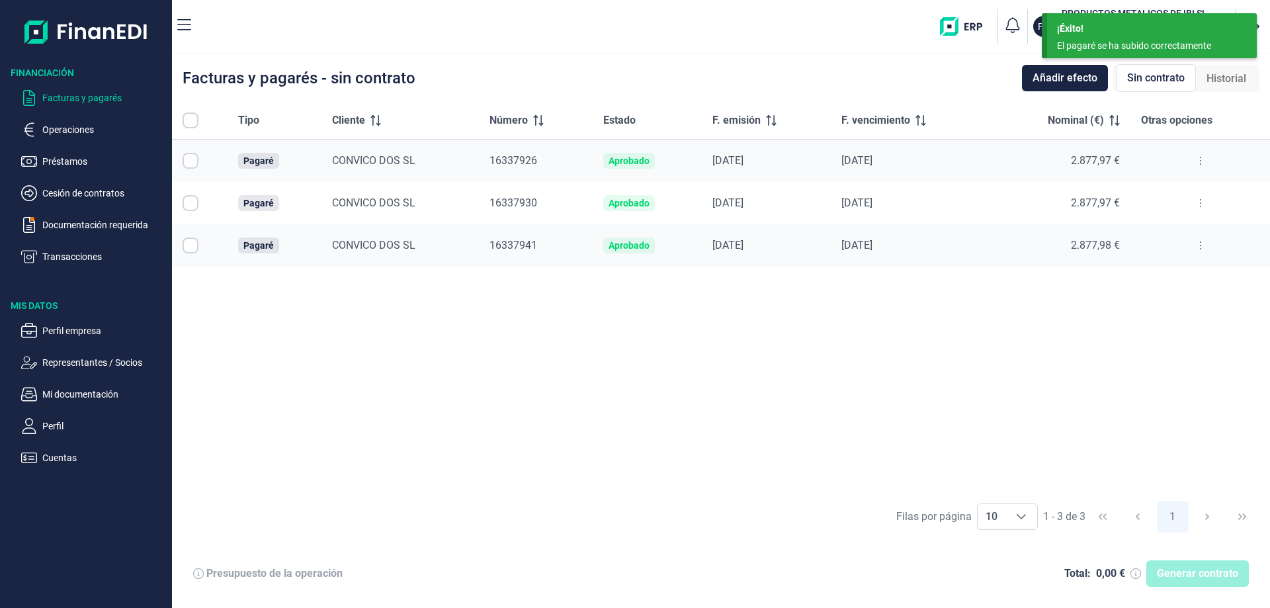
checkbox input "true"
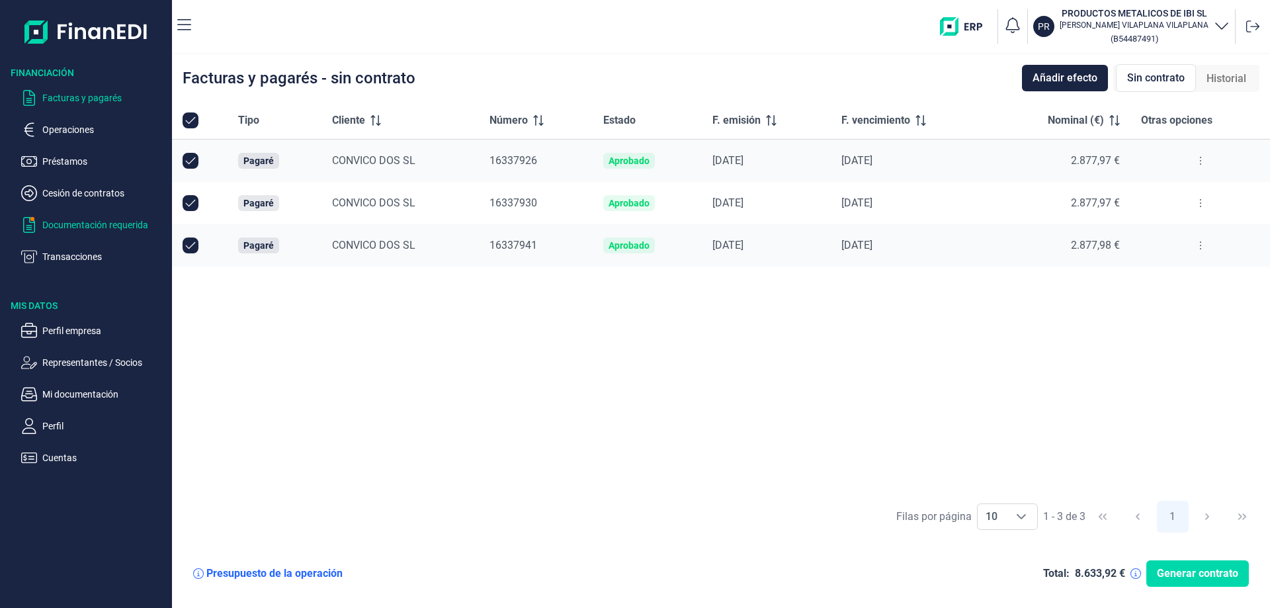
click at [111, 225] on p "Documentación requerida" at bounding box center [104, 225] width 124 height 16
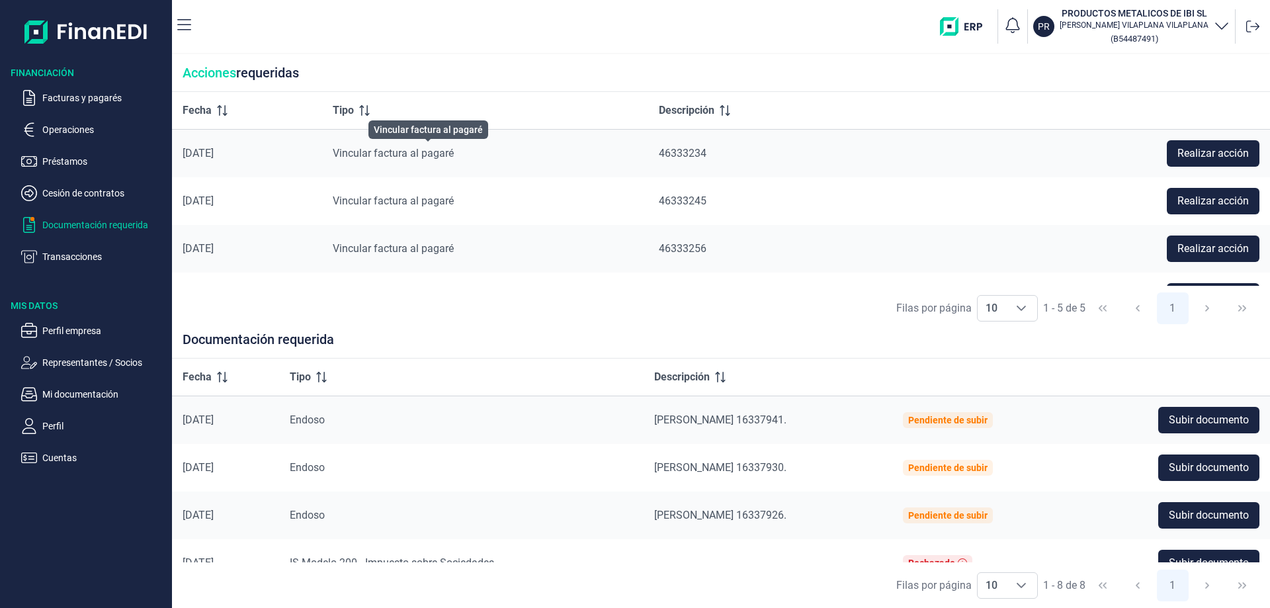
click at [423, 152] on span "Vincular factura al pagaré" at bounding box center [393, 153] width 121 height 13
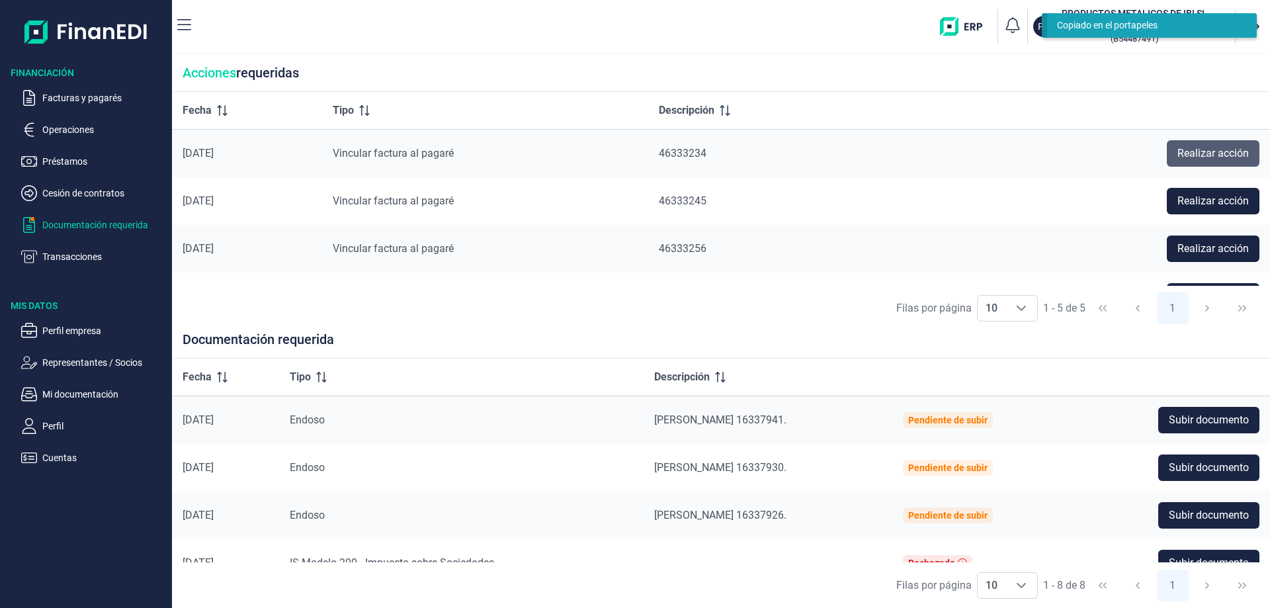
click at [1186, 153] on span "Realizar acción" at bounding box center [1213, 154] width 71 height 16
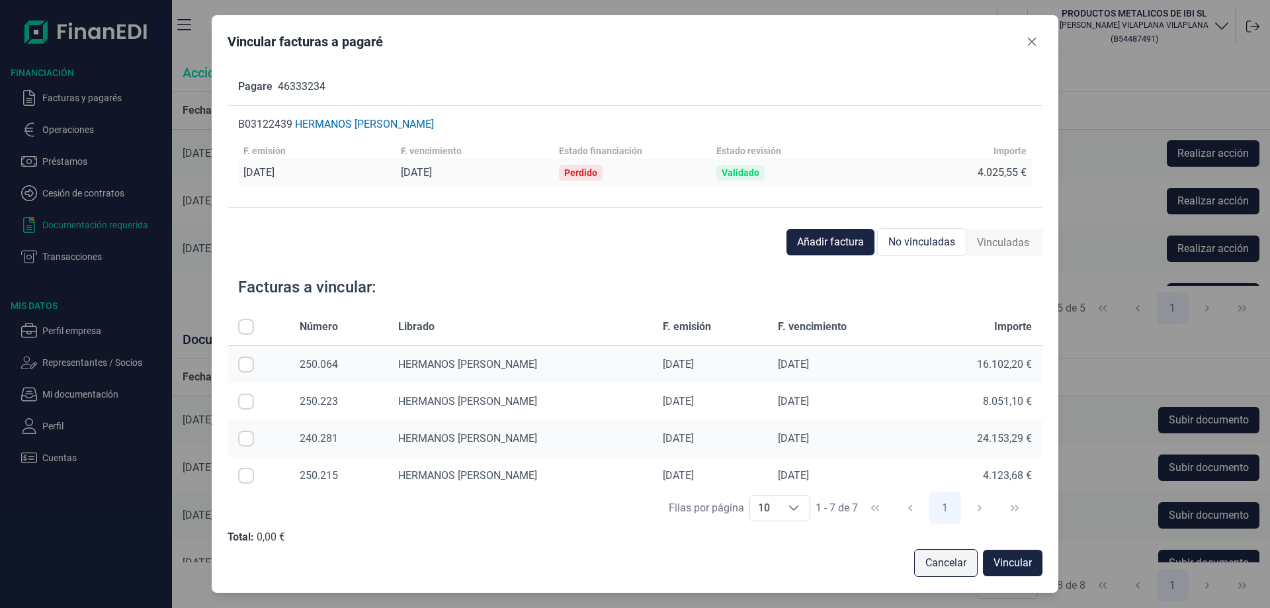
click at [949, 559] on span "Cancelar" at bounding box center [946, 563] width 41 height 16
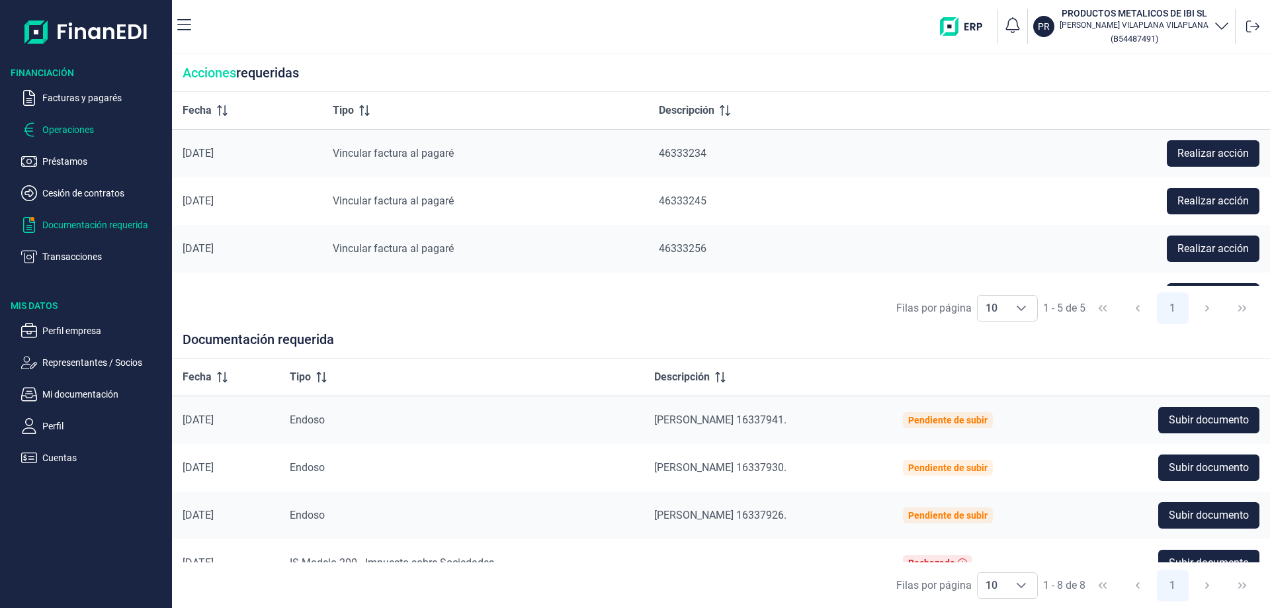
click at [62, 123] on p "Operaciones" at bounding box center [104, 130] width 124 height 16
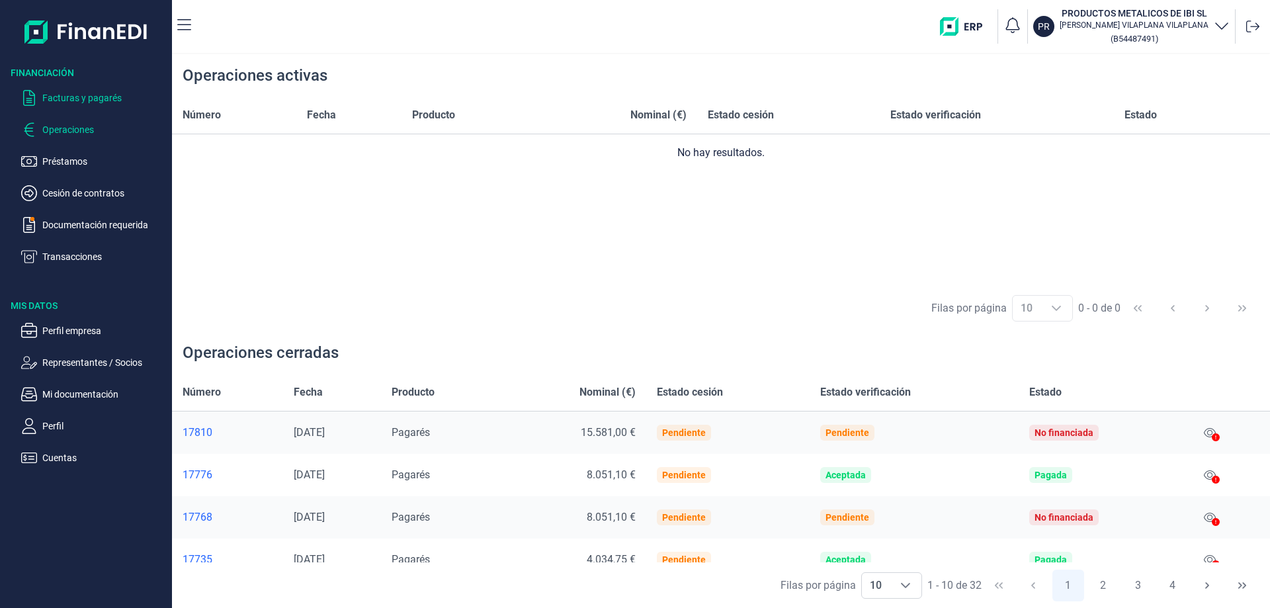
click at [67, 97] on p "Facturas y pagarés" at bounding box center [104, 98] width 124 height 16
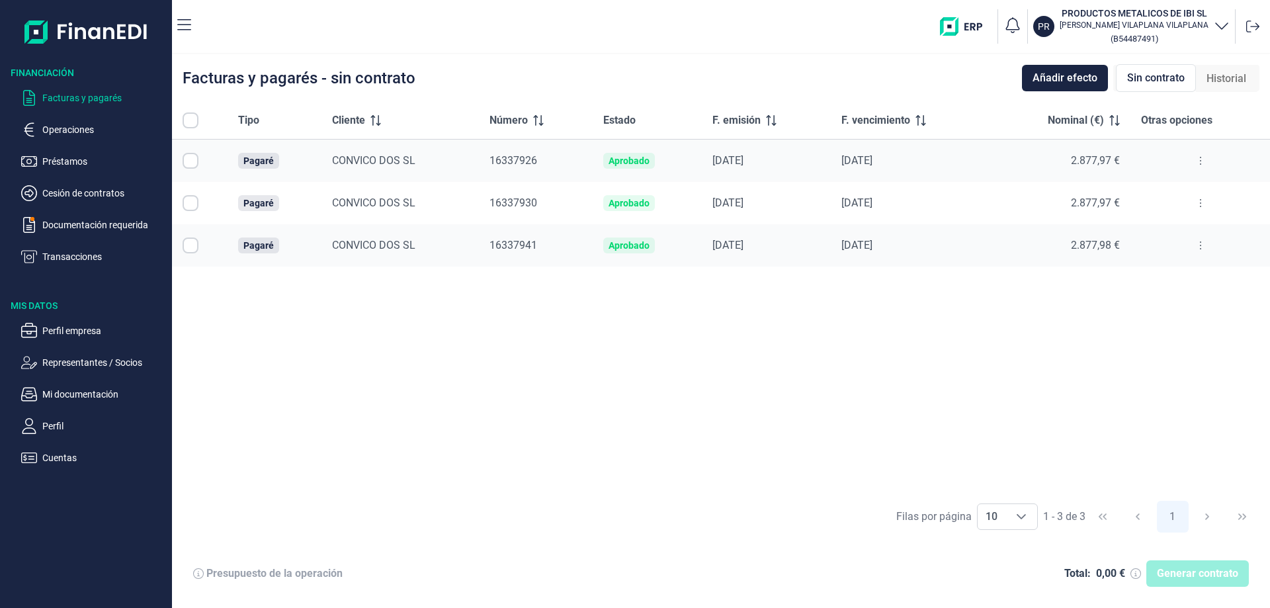
checkbox input "true"
click at [1198, 159] on button at bounding box center [1201, 160] width 24 height 21
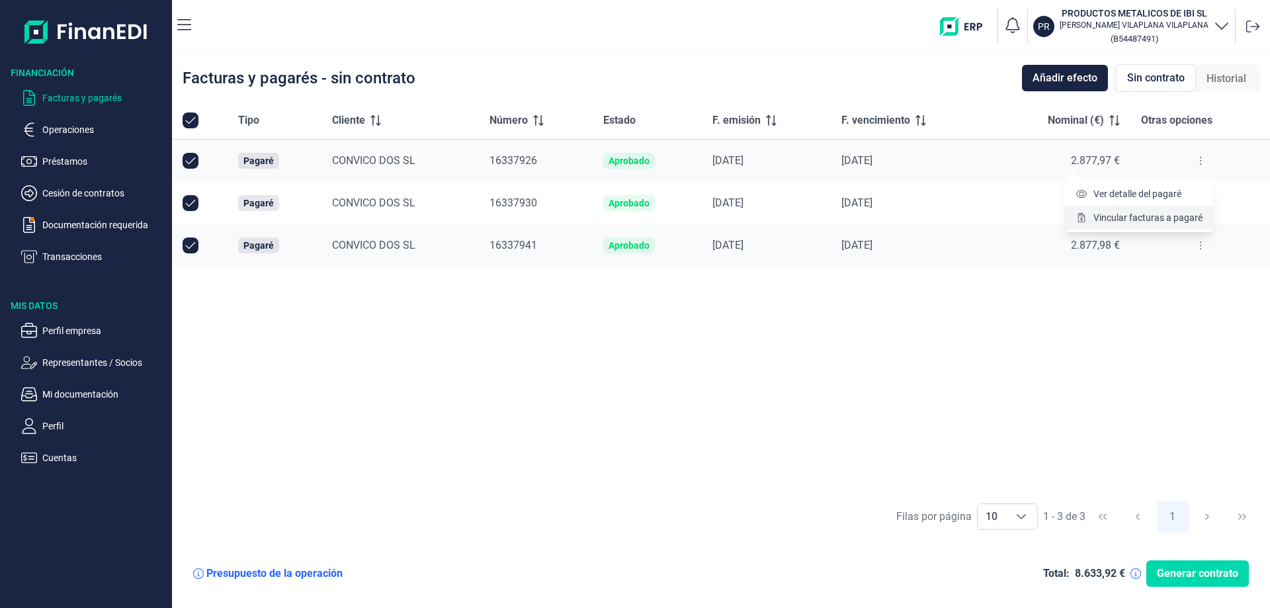
click at [1170, 222] on span "Vincular facturas a pagaré" at bounding box center [1148, 217] width 109 height 13
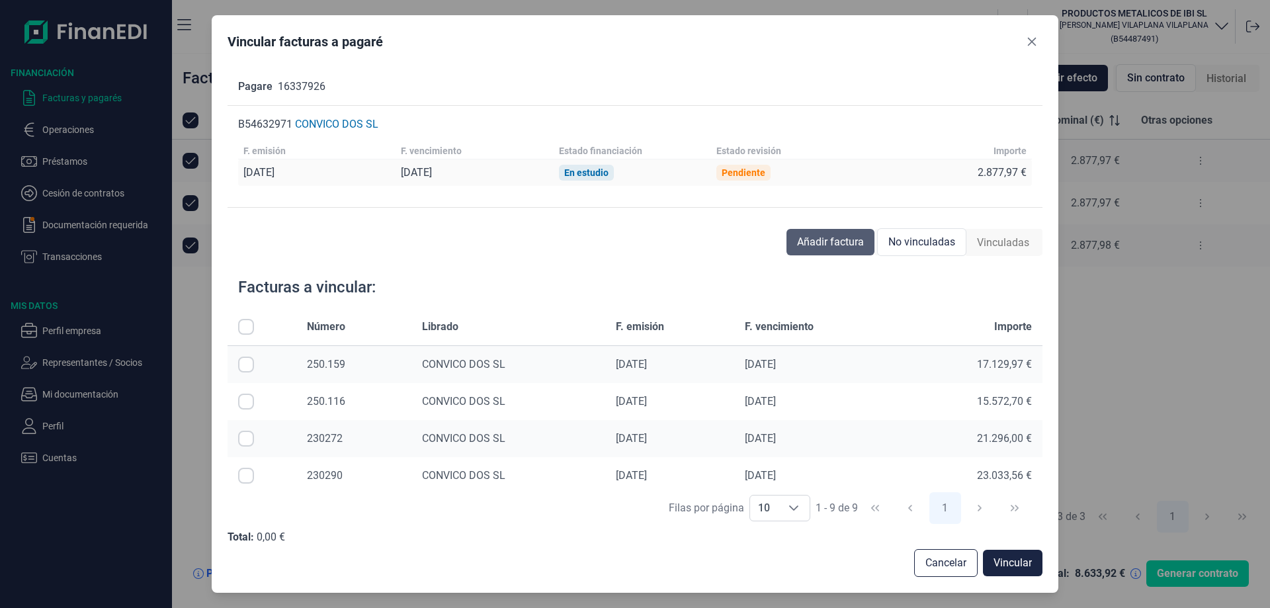
click at [815, 238] on span "Añadir factura" at bounding box center [830, 242] width 67 height 16
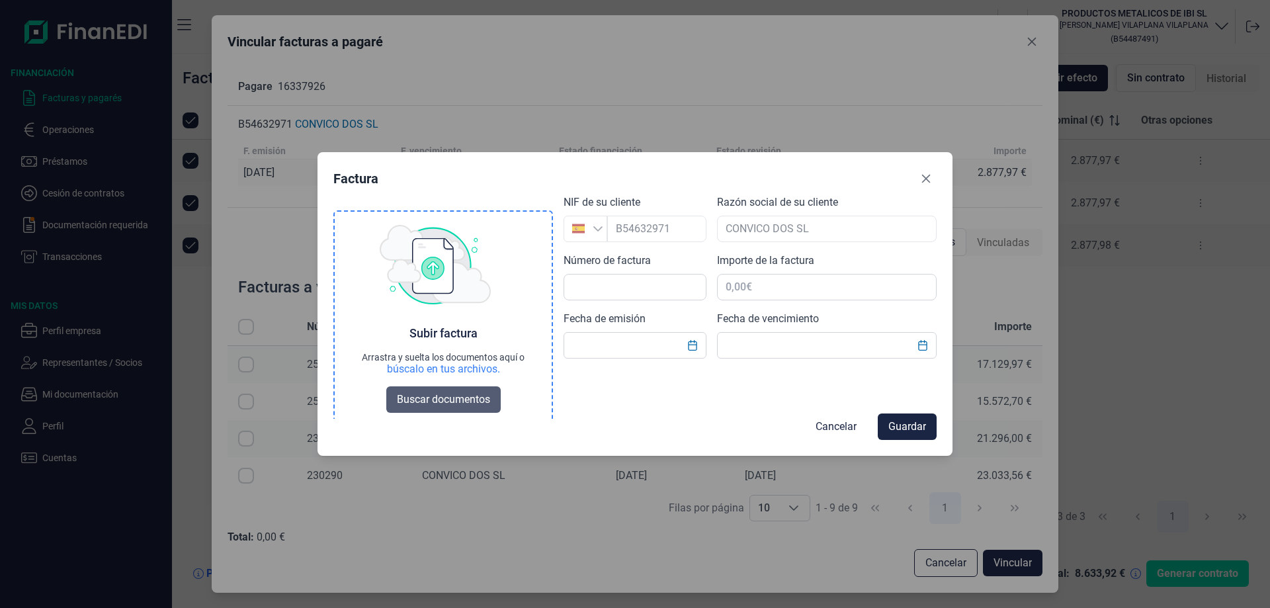
click at [414, 395] on span "Buscar documentos" at bounding box center [443, 400] width 93 height 16
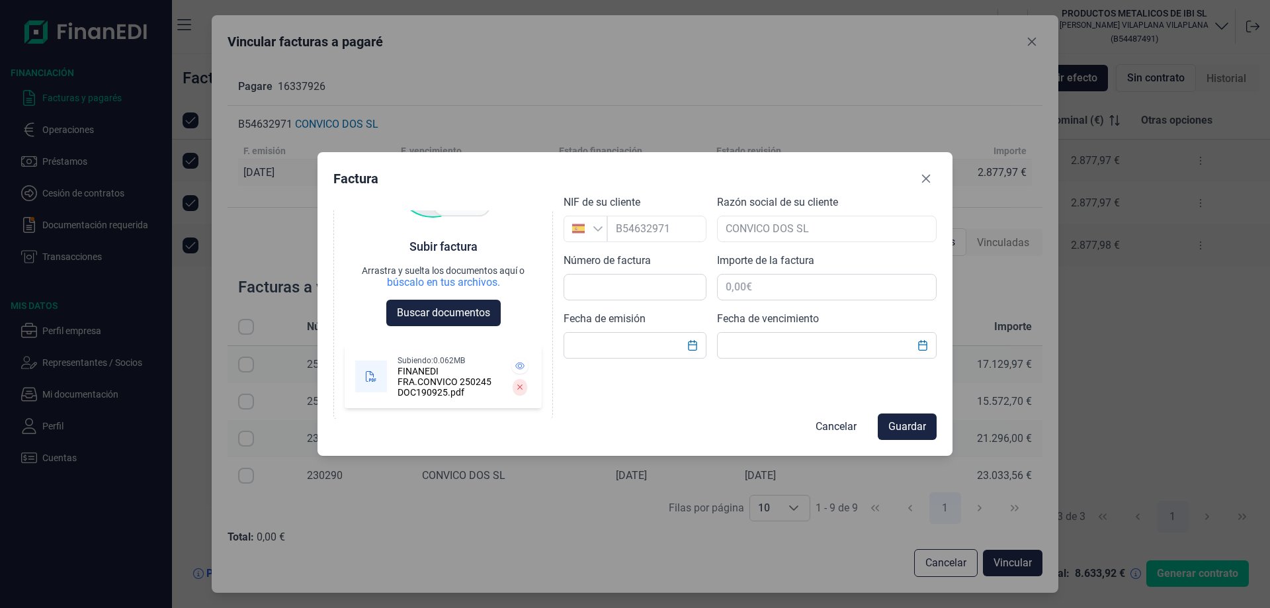
scroll to position [86, 0]
click at [908, 428] on span "Guardar" at bounding box center [908, 427] width 38 height 16
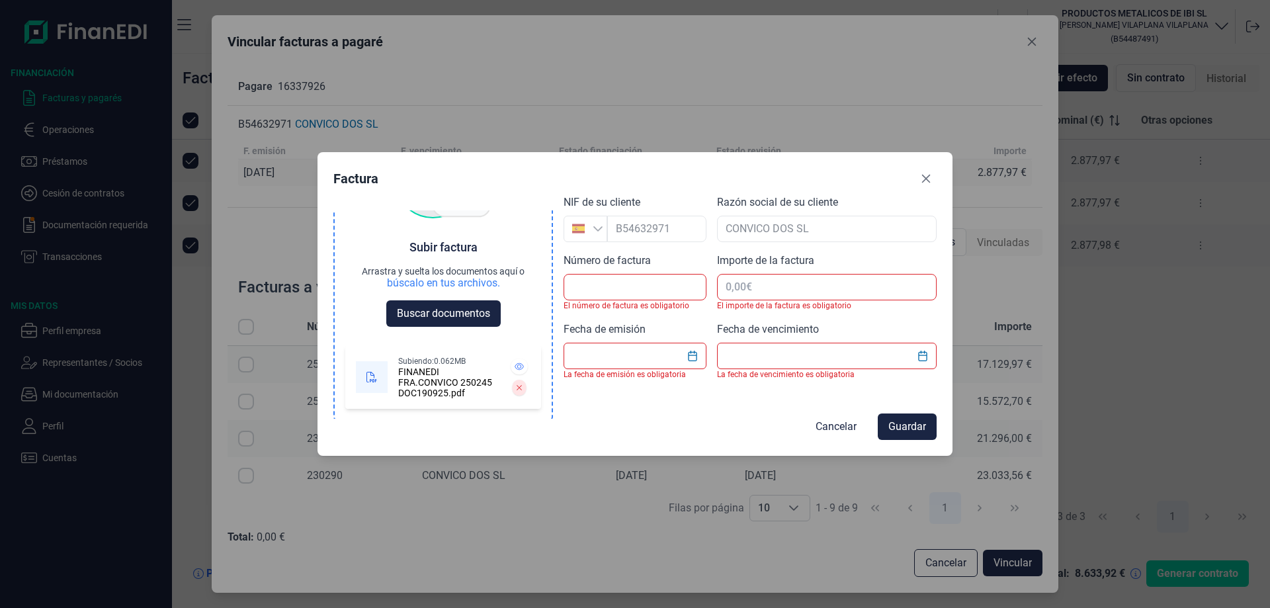
scroll to position [87, 0]
click at [425, 373] on div "FINANEDI FRA.CONVICO 250245 DOC190925.pdf" at bounding box center [447, 382] width 99 height 32
click at [914, 420] on span "Guardar" at bounding box center [908, 427] width 38 height 16
click at [606, 290] on input "text" at bounding box center [635, 287] width 143 height 26
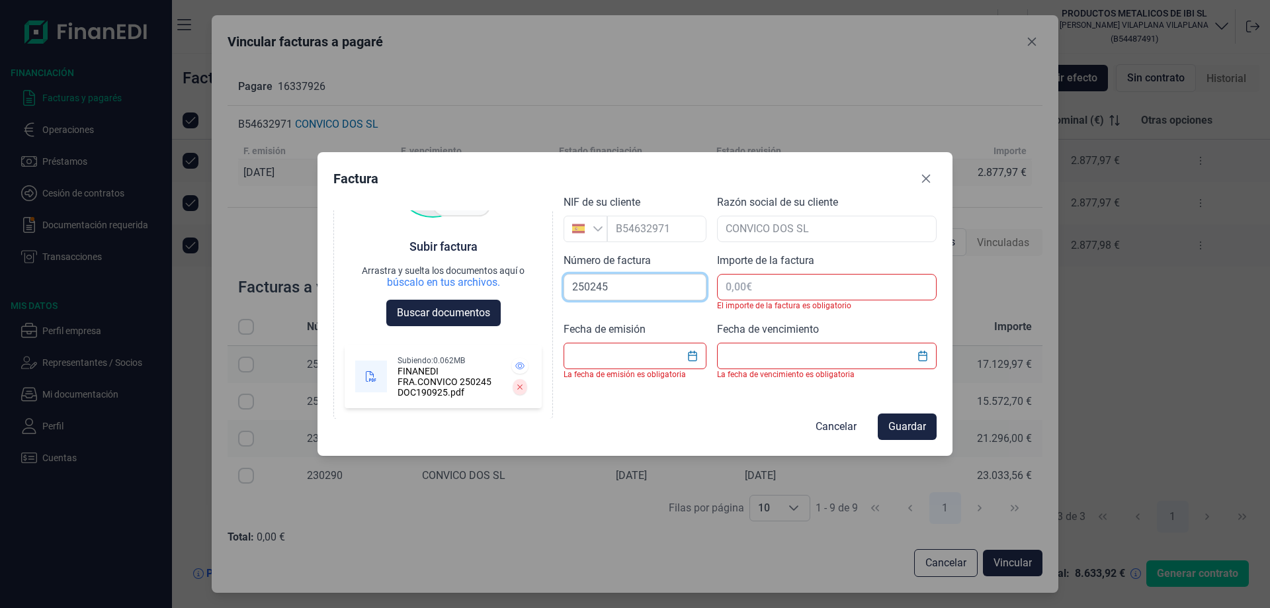
type input "250245"
click at [791, 284] on input "text" at bounding box center [827, 287] width 220 height 26
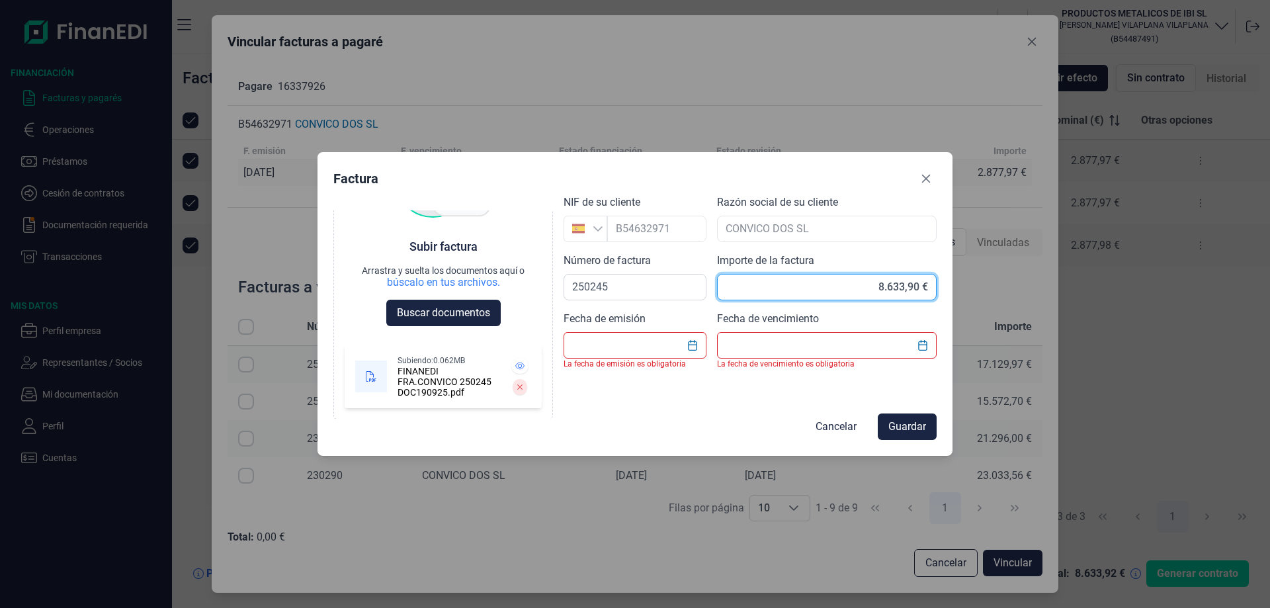
type input "8.633,92 €"
click at [662, 343] on input "text" at bounding box center [635, 345] width 143 height 26
type input "[DATE]"
click at [787, 349] on input "text" at bounding box center [827, 345] width 220 height 26
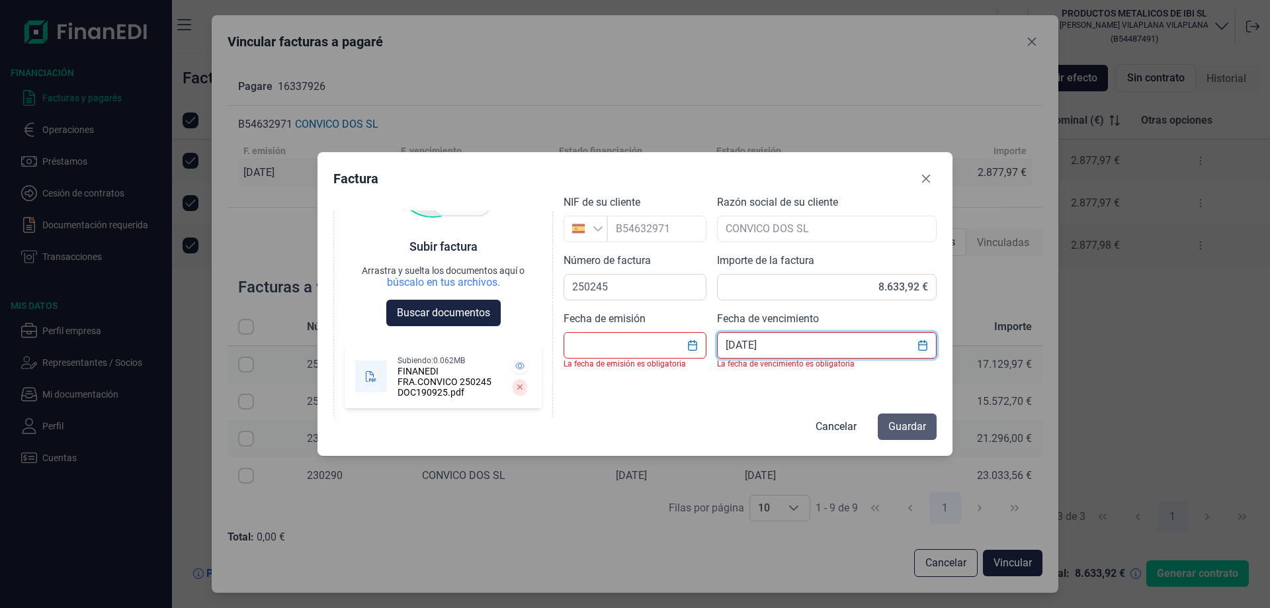
type input "[DATE]"
click at [899, 423] on span "Guardar" at bounding box center [908, 427] width 38 height 16
click at [691, 347] on icon "Choose Date" at bounding box center [692, 345] width 11 height 11
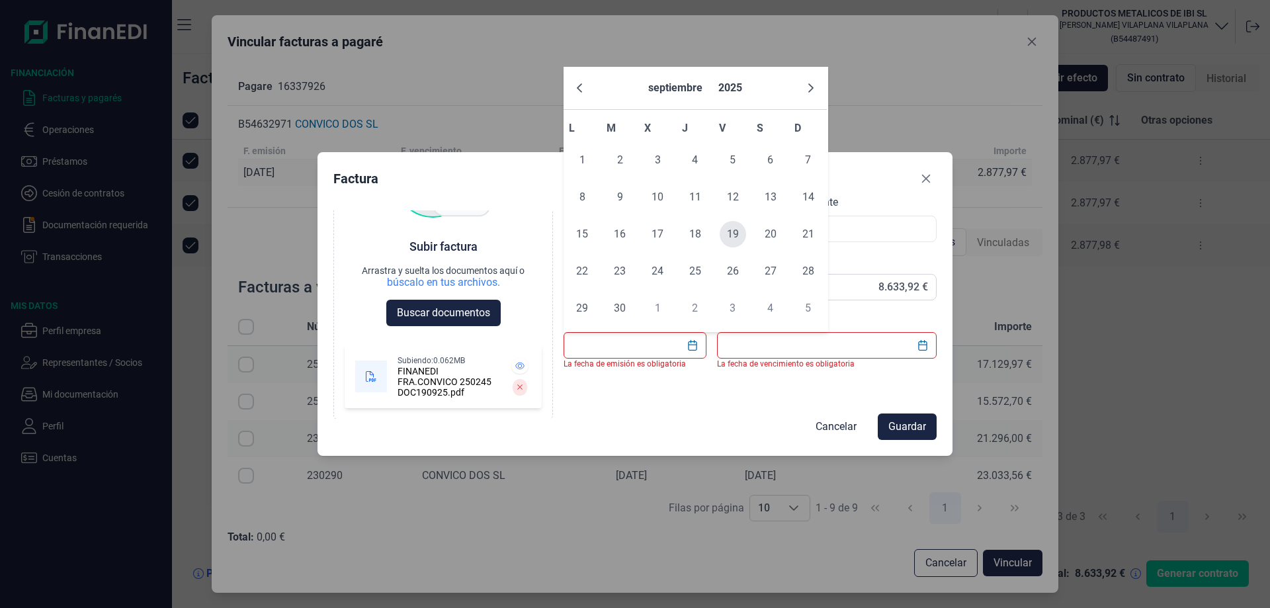
click at [732, 234] on span "19" at bounding box center [733, 234] width 26 height 26
type input "[DATE]"
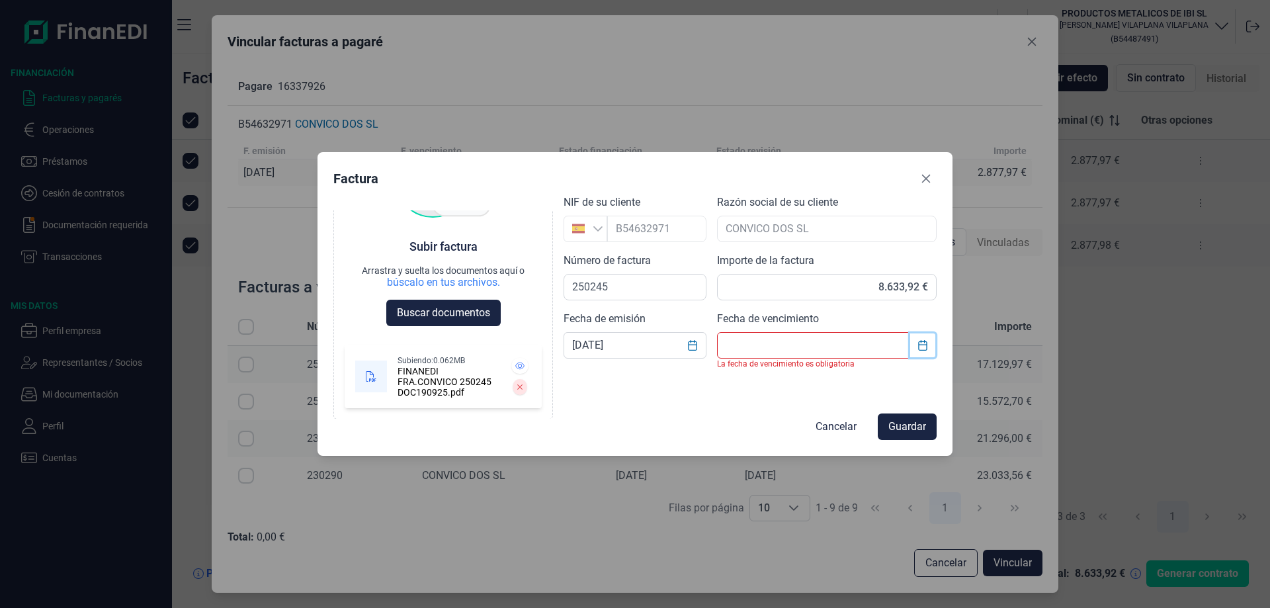
click at [926, 345] on icon "Choose Date" at bounding box center [922, 345] width 9 height 11
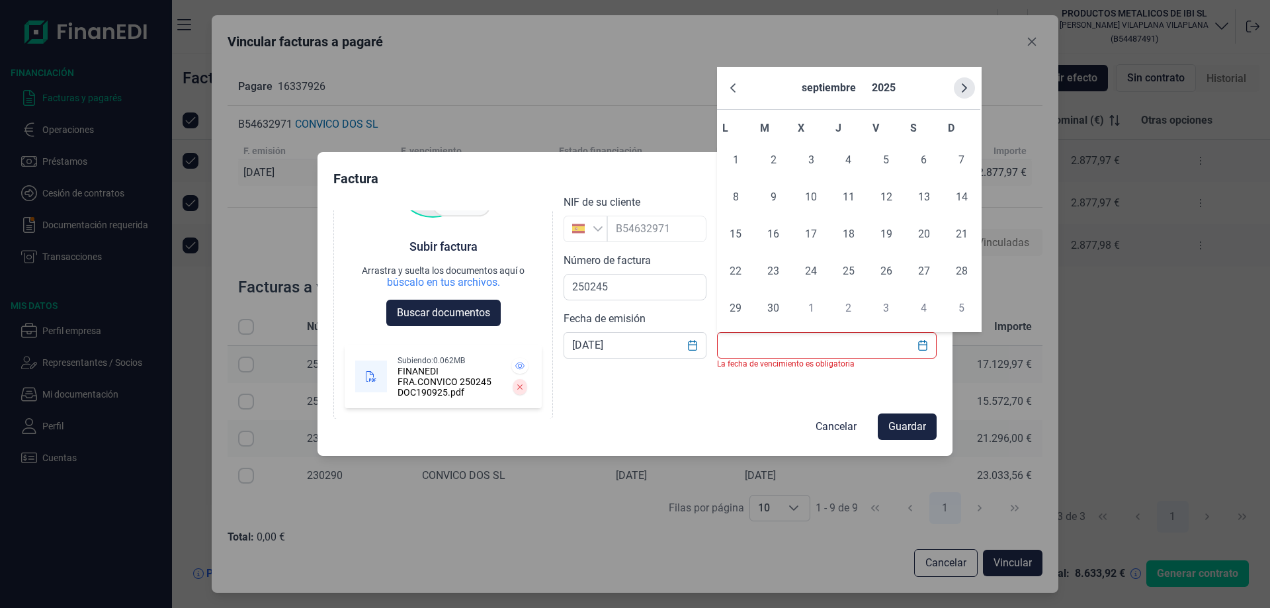
click at [965, 87] on icon "Next Month" at bounding box center [964, 87] width 5 height 9
click at [840, 232] on span "18" at bounding box center [849, 234] width 26 height 26
type input "[DATE]"
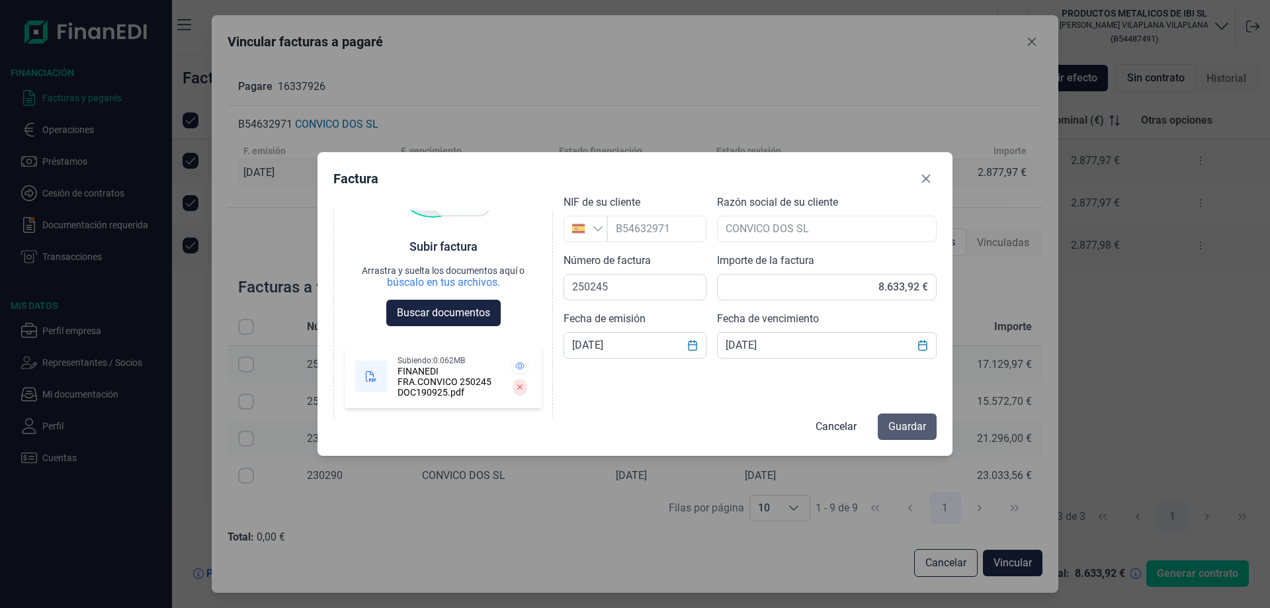
click at [898, 429] on span "Guardar" at bounding box center [908, 427] width 38 height 16
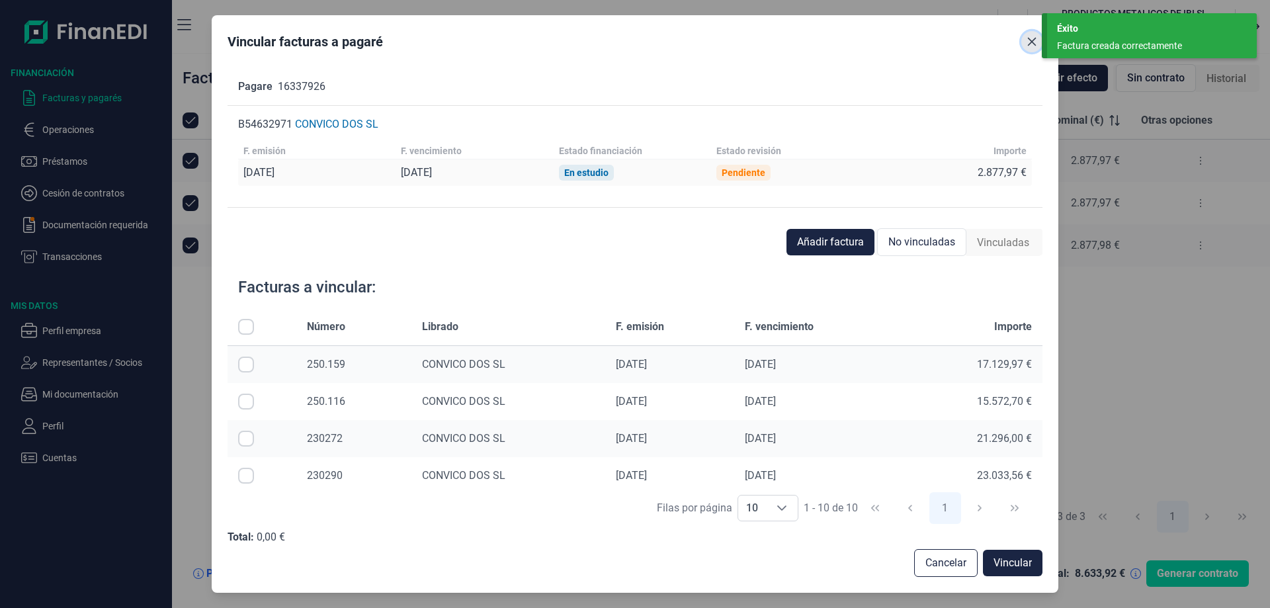
click at [1031, 42] on icon "Close" at bounding box center [1032, 42] width 9 height 9
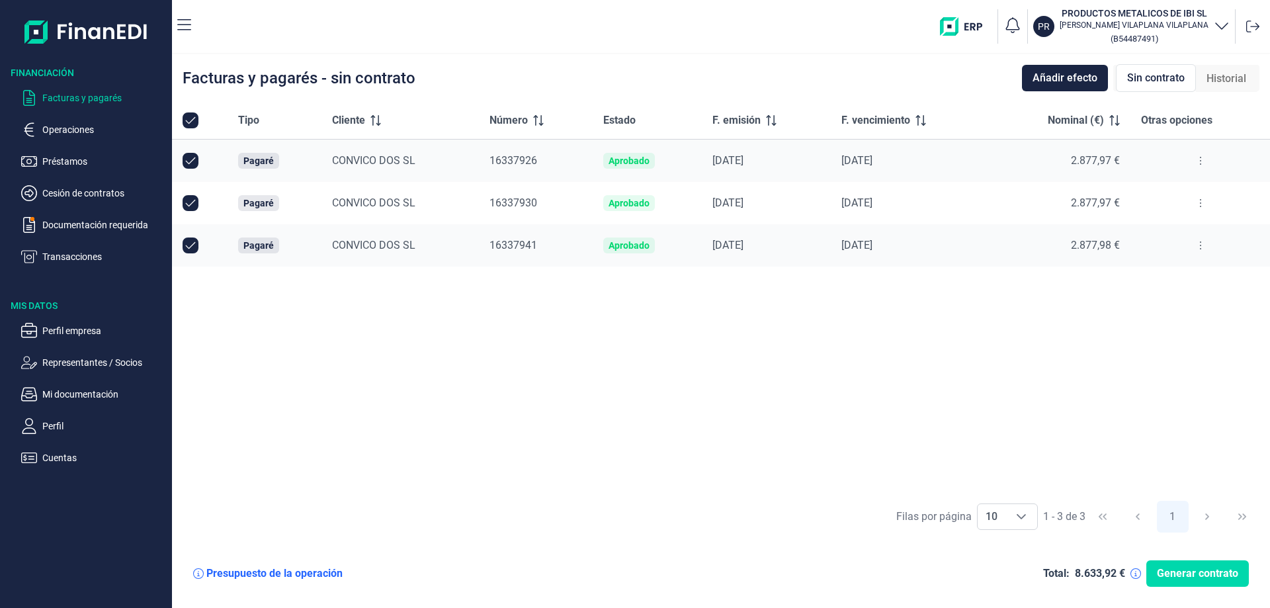
click at [1201, 200] on icon at bounding box center [1201, 203] width 3 height 11
click at [1161, 257] on span "Vincular facturas a pagaré" at bounding box center [1148, 259] width 109 height 13
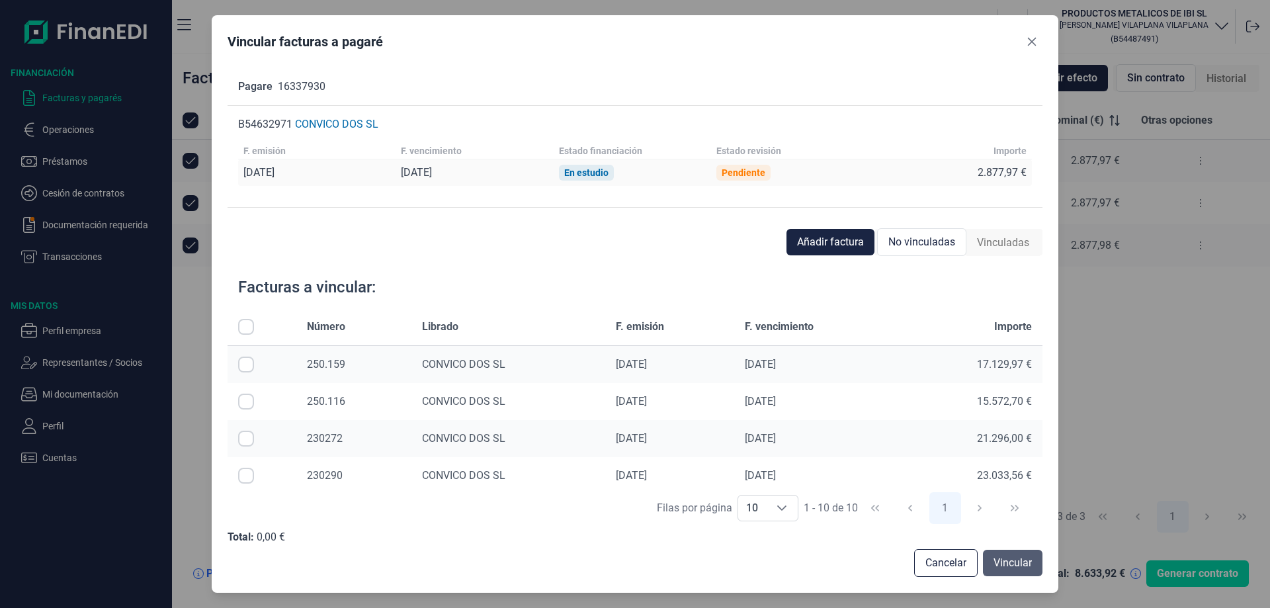
click at [1022, 562] on span "Vincular" at bounding box center [1013, 563] width 38 height 16
click at [817, 247] on span "Añadir factura" at bounding box center [830, 242] width 67 height 16
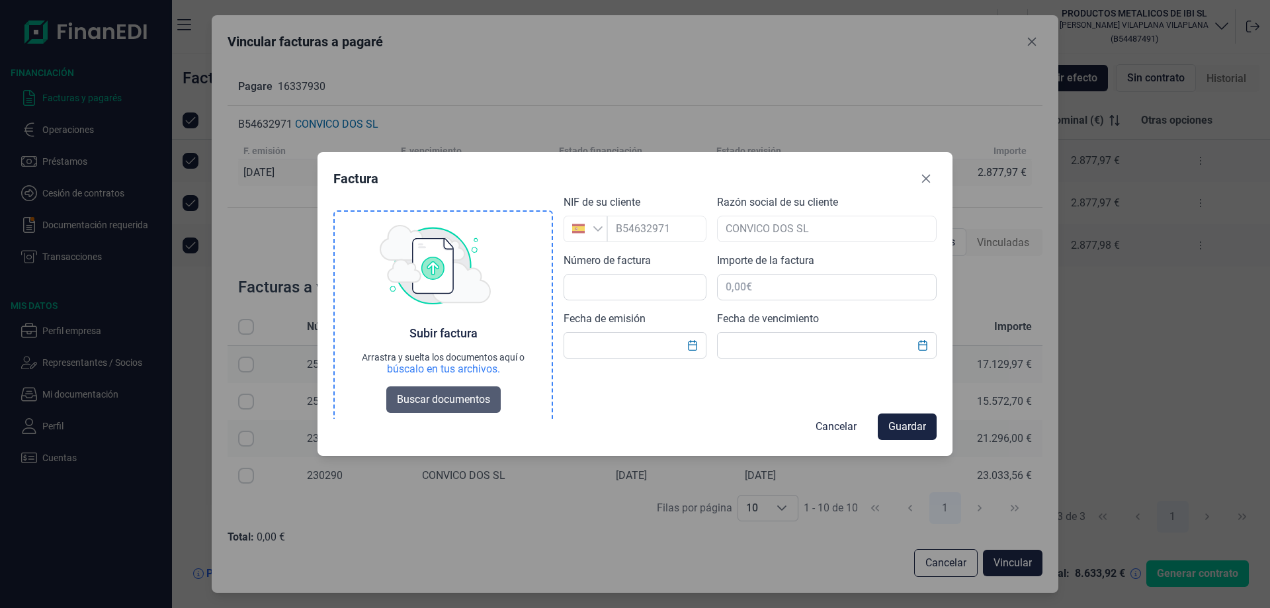
click at [437, 400] on span "Buscar documentos" at bounding box center [443, 400] width 93 height 16
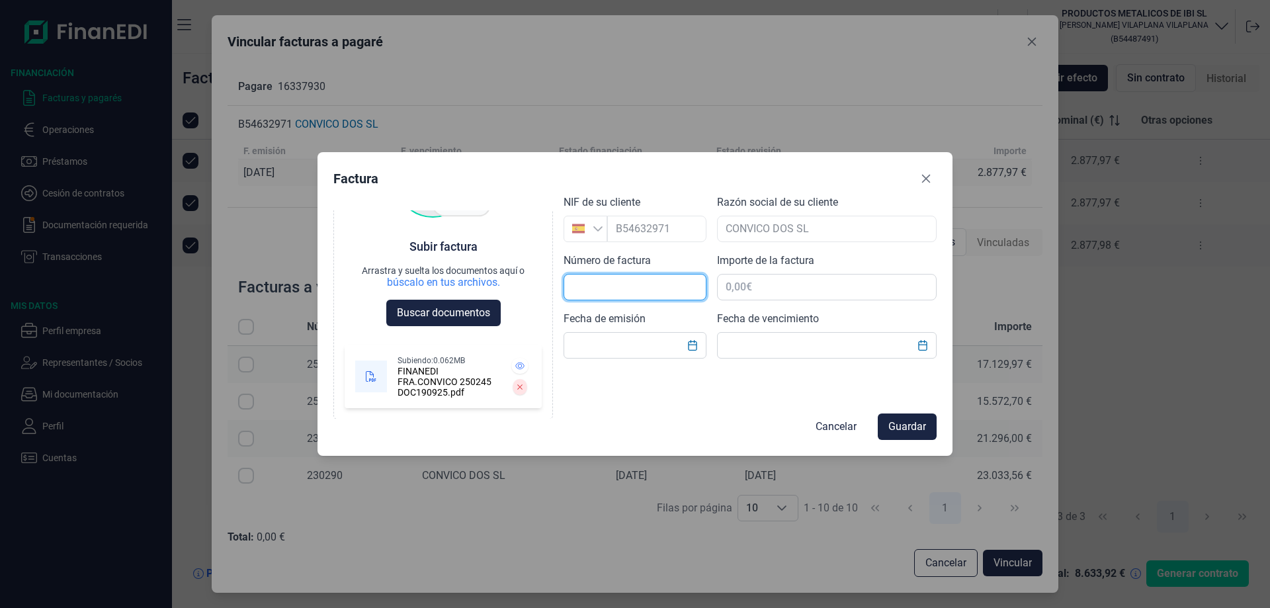
click at [602, 290] on input "text" at bounding box center [635, 287] width 143 height 26
type input "250245"
click at [764, 286] on input "text" at bounding box center [827, 287] width 220 height 26
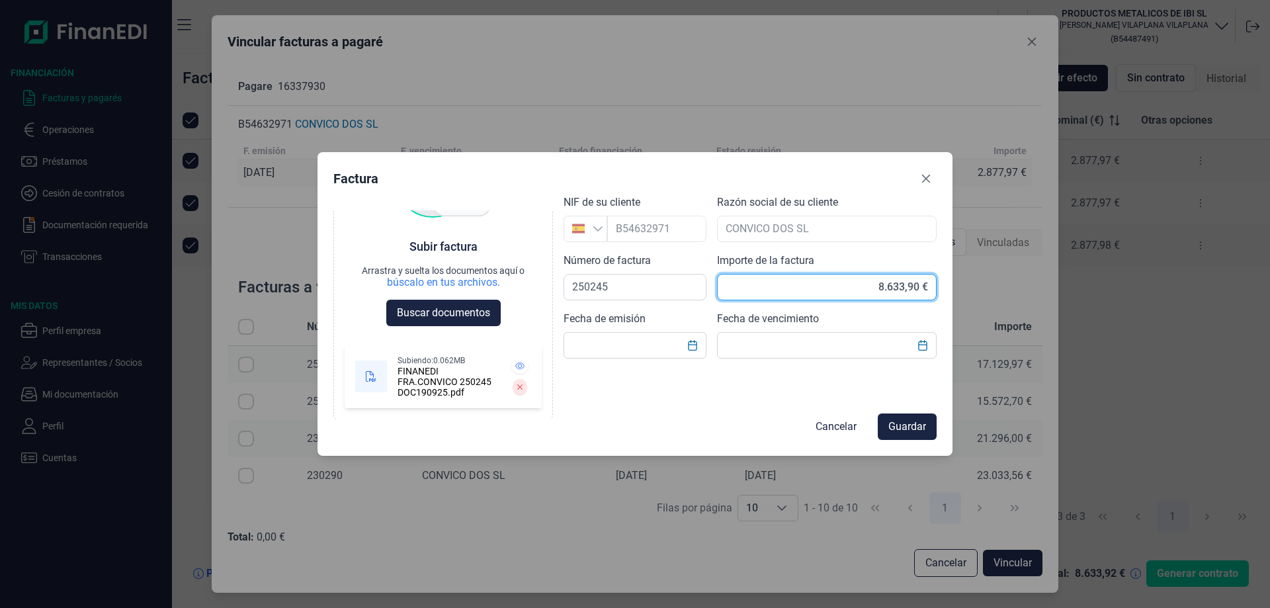
type input "8.633,92 €"
click at [693, 345] on icon "Choose Date" at bounding box center [692, 345] width 11 height 11
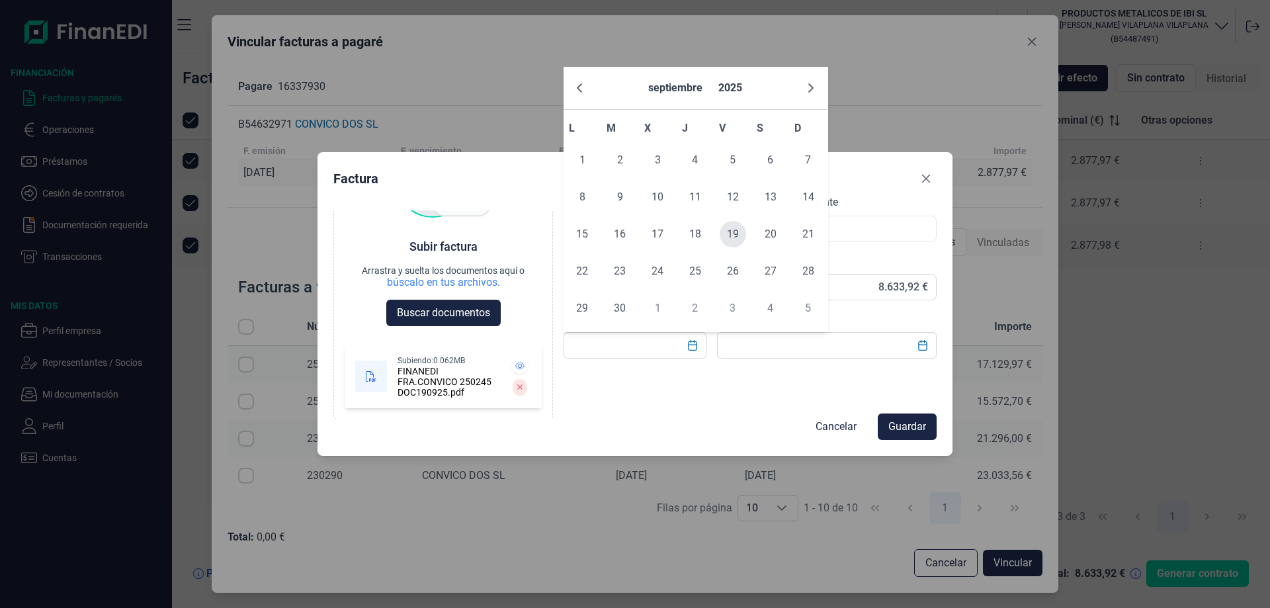
click at [736, 237] on span "19" at bounding box center [733, 234] width 26 height 26
type input "[DATE]"
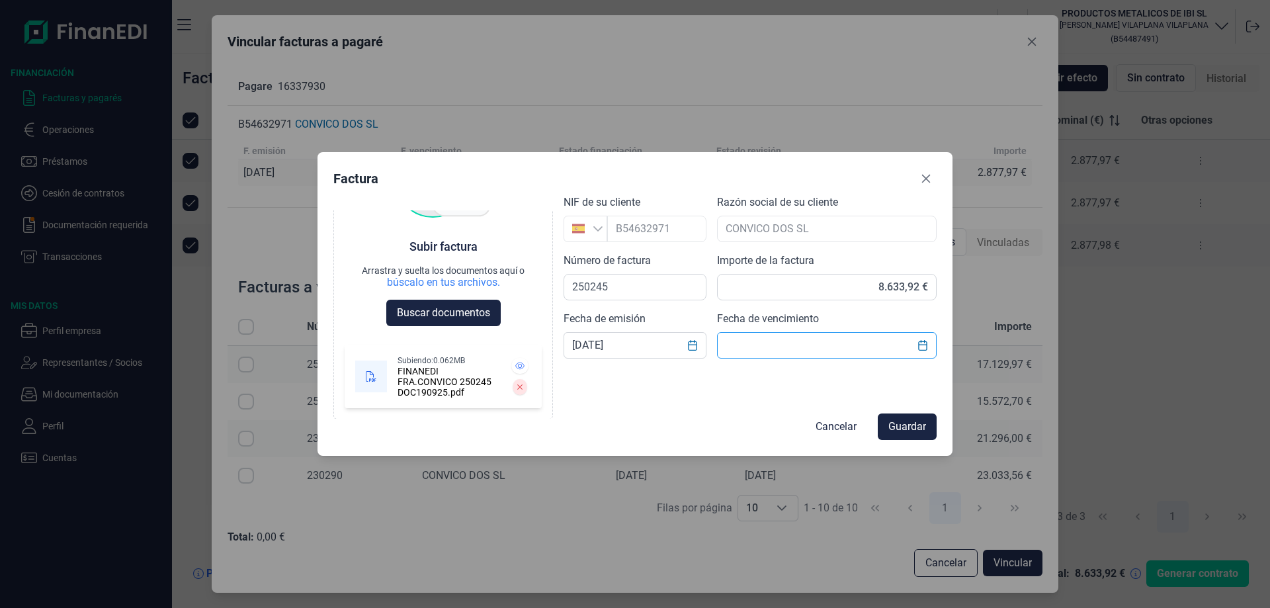
click at [832, 354] on input "text" at bounding box center [827, 345] width 220 height 26
click at [923, 345] on icon "Choose Date" at bounding box center [922, 345] width 9 height 11
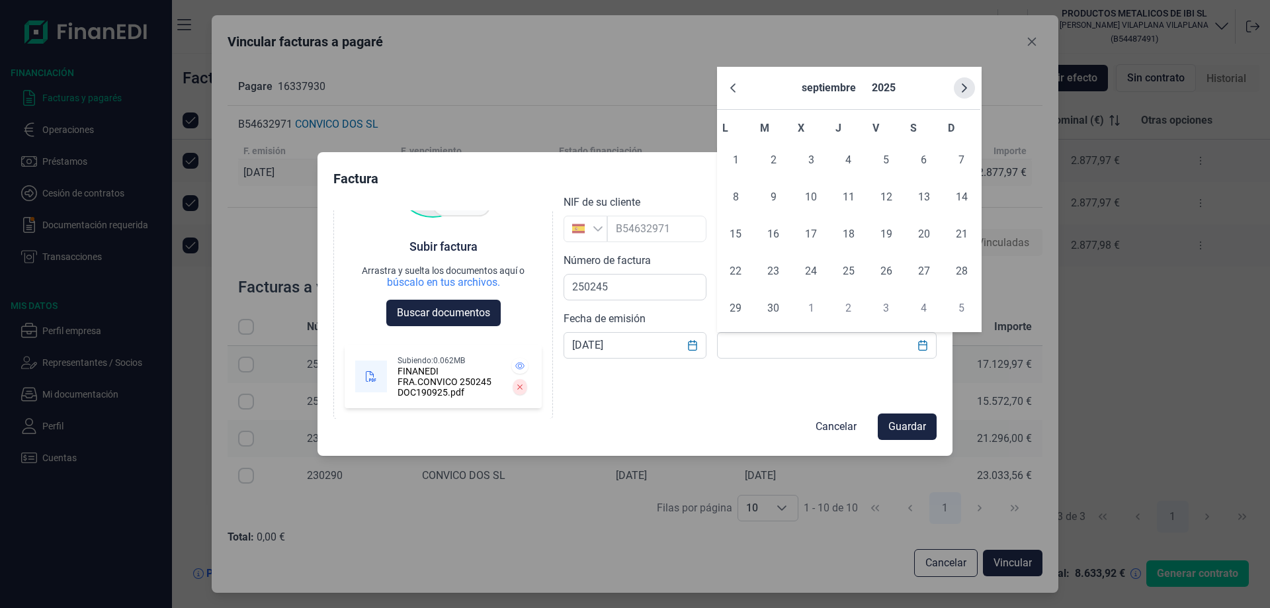
click at [964, 88] on icon "Next Month" at bounding box center [964, 88] width 11 height 11
click at [848, 232] on span "18" at bounding box center [849, 234] width 26 height 26
type input "[DATE]"
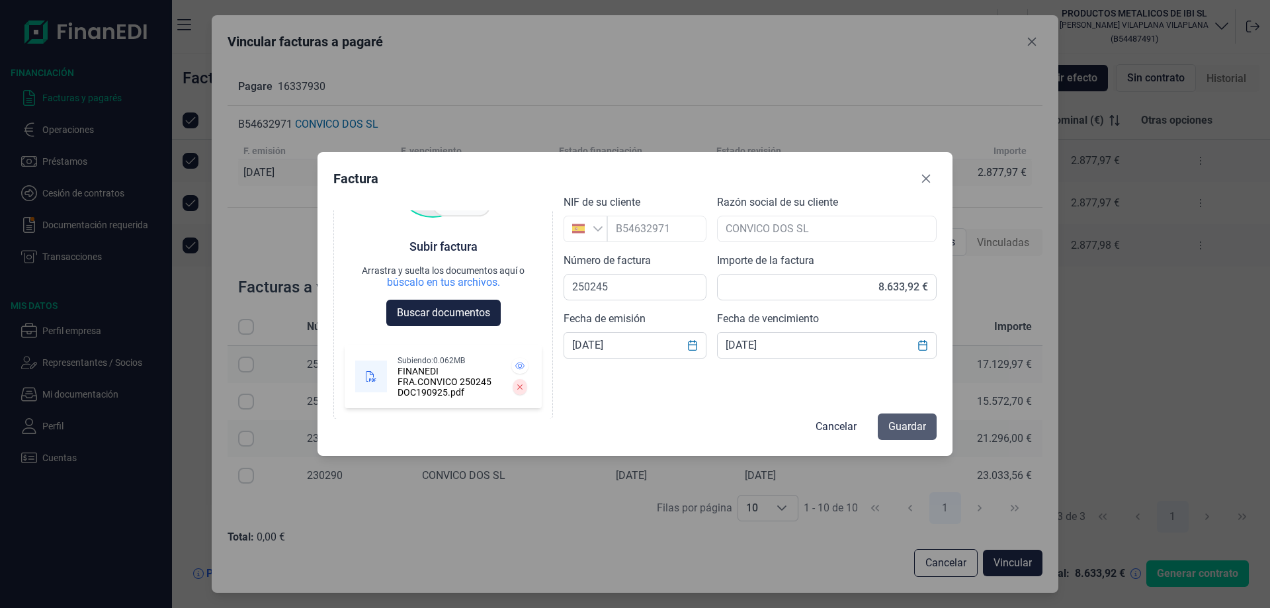
click at [902, 425] on span "Guardar" at bounding box center [908, 427] width 38 height 16
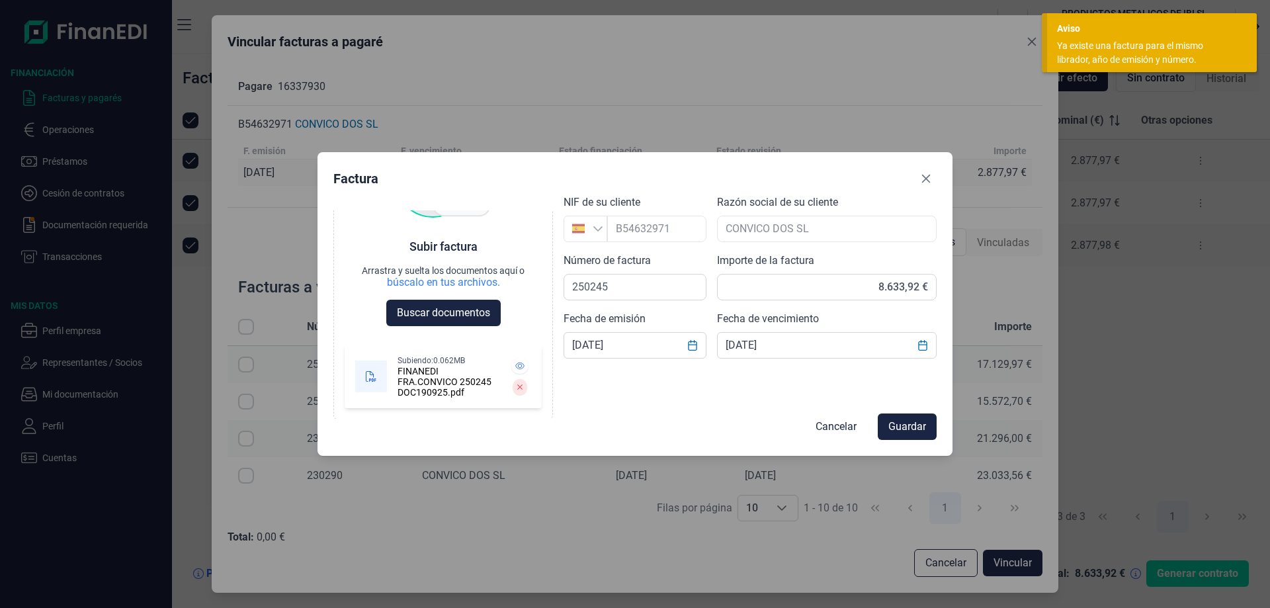
click at [902, 425] on span "Guardar" at bounding box center [908, 427] width 38 height 16
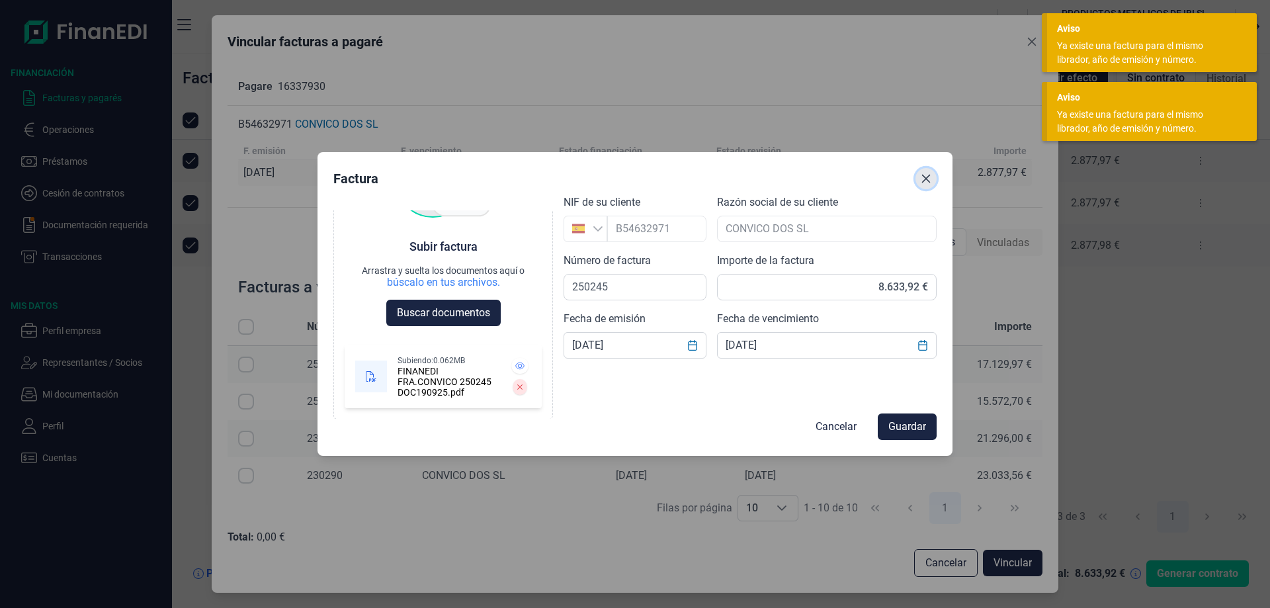
click at [925, 178] on icon "Close" at bounding box center [926, 178] width 11 height 11
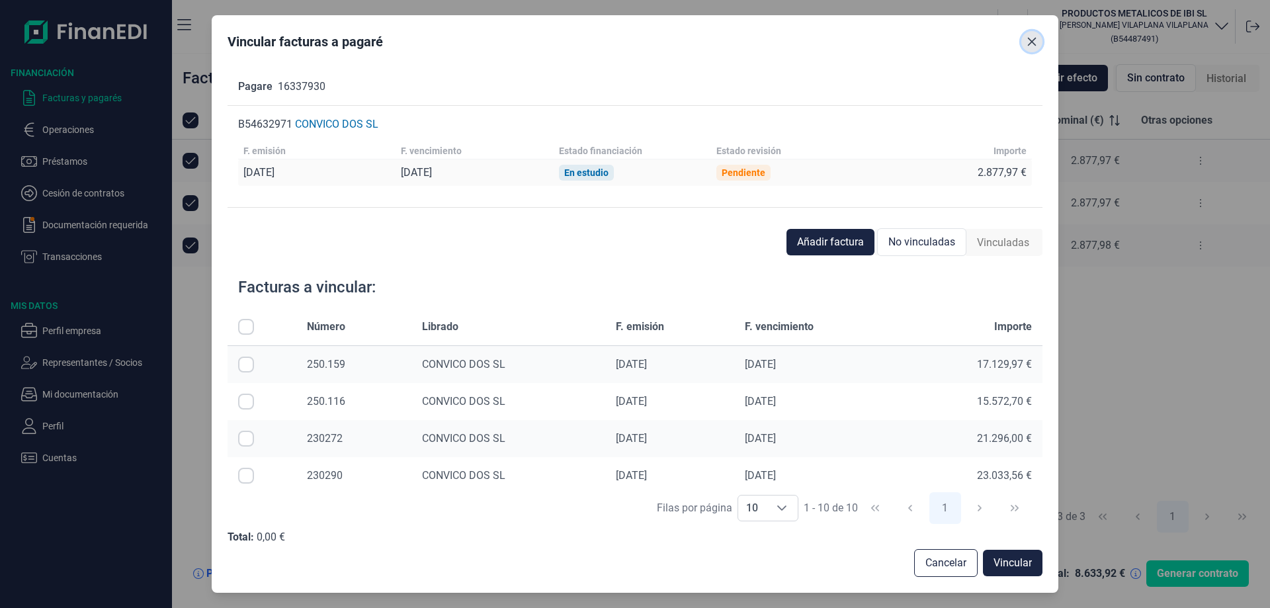
click at [1031, 38] on icon "Close" at bounding box center [1032, 41] width 11 height 11
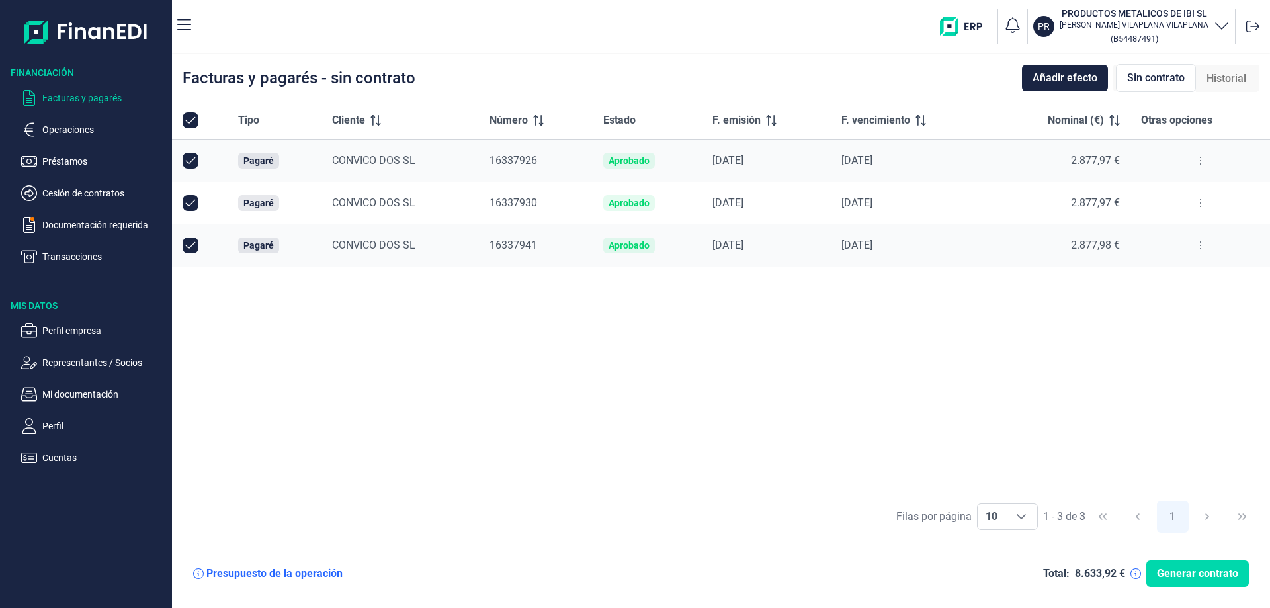
click at [1200, 201] on icon at bounding box center [1201, 203] width 3 height 11
click at [795, 302] on div "Tipo Cliente Número Estado F. emisión F. vencimiento Nominal (€) Otras opciones…" at bounding box center [721, 298] width 1098 height 392
click at [1200, 197] on button at bounding box center [1201, 203] width 24 height 21
click at [1155, 255] on span "Vincular facturas a pagaré" at bounding box center [1148, 259] width 109 height 13
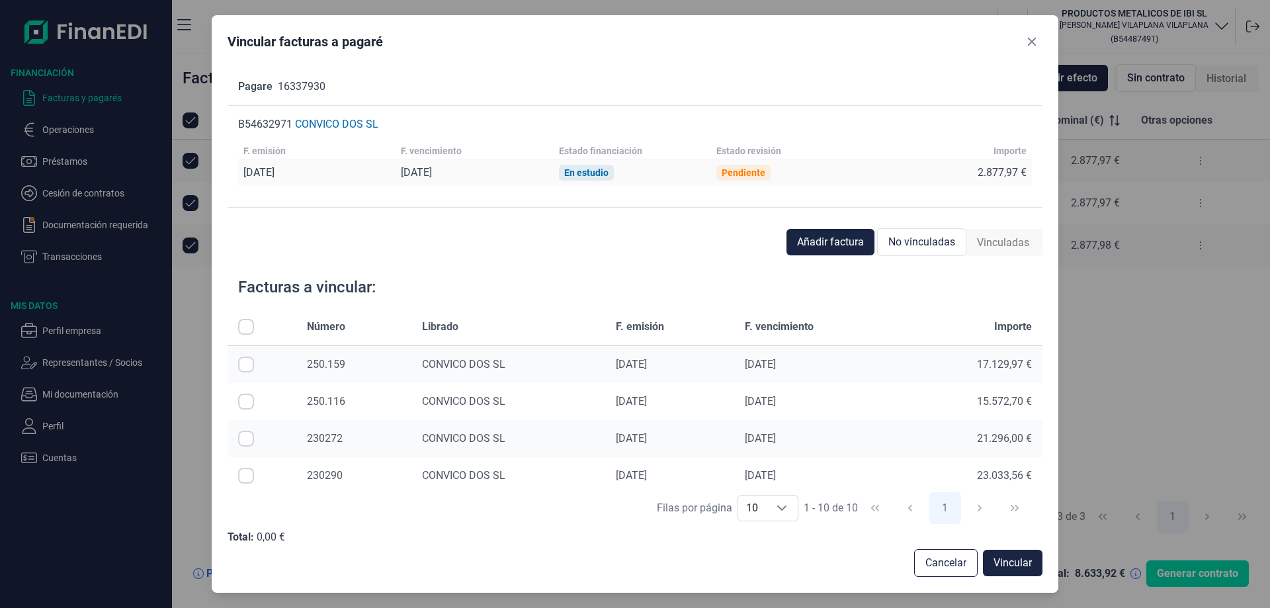
click at [1012, 240] on span "Vinculadas" at bounding box center [1003, 243] width 52 height 16
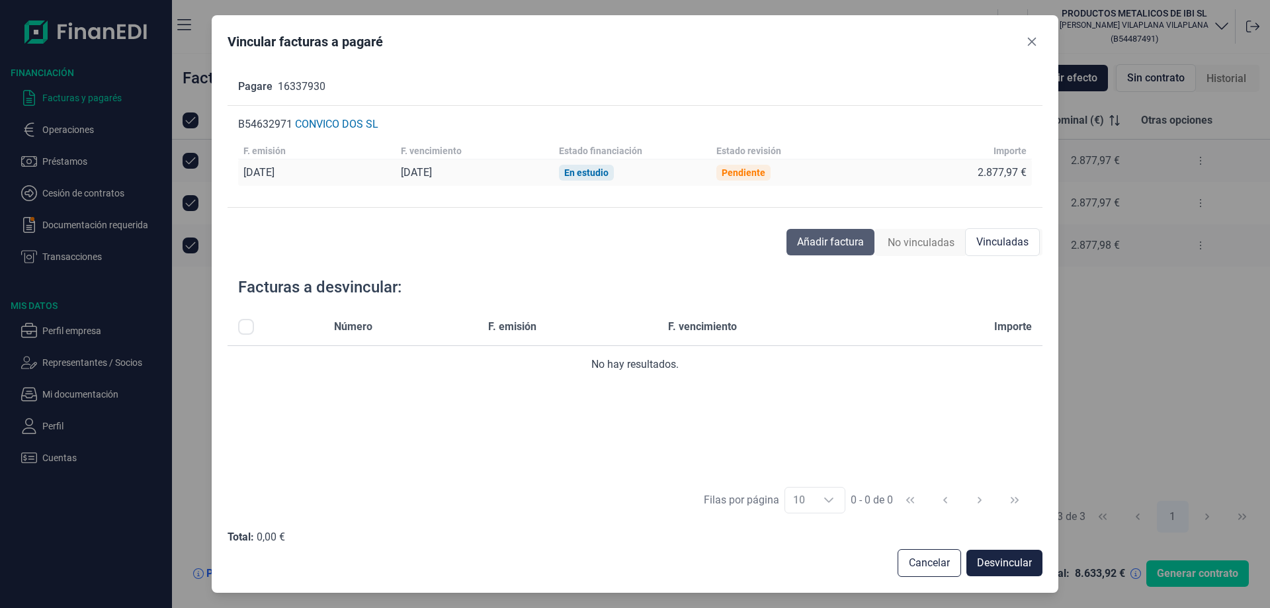
click at [828, 243] on span "Añadir factura" at bounding box center [830, 242] width 67 height 16
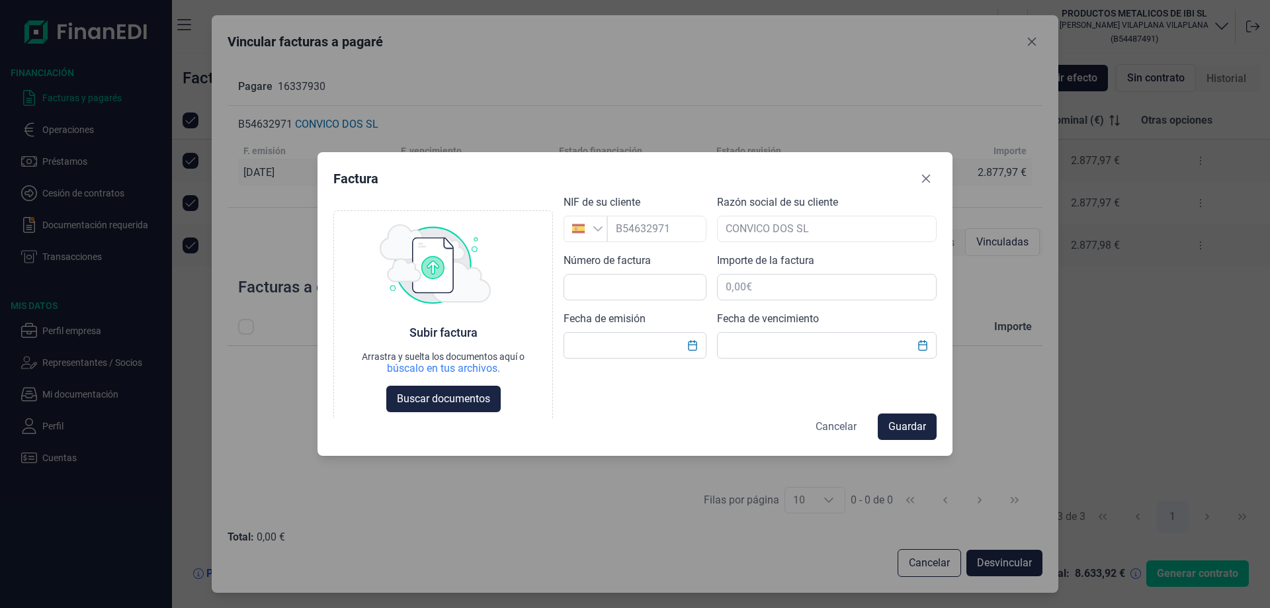
click at [828, 426] on span "Cancelar" at bounding box center [836, 427] width 41 height 16
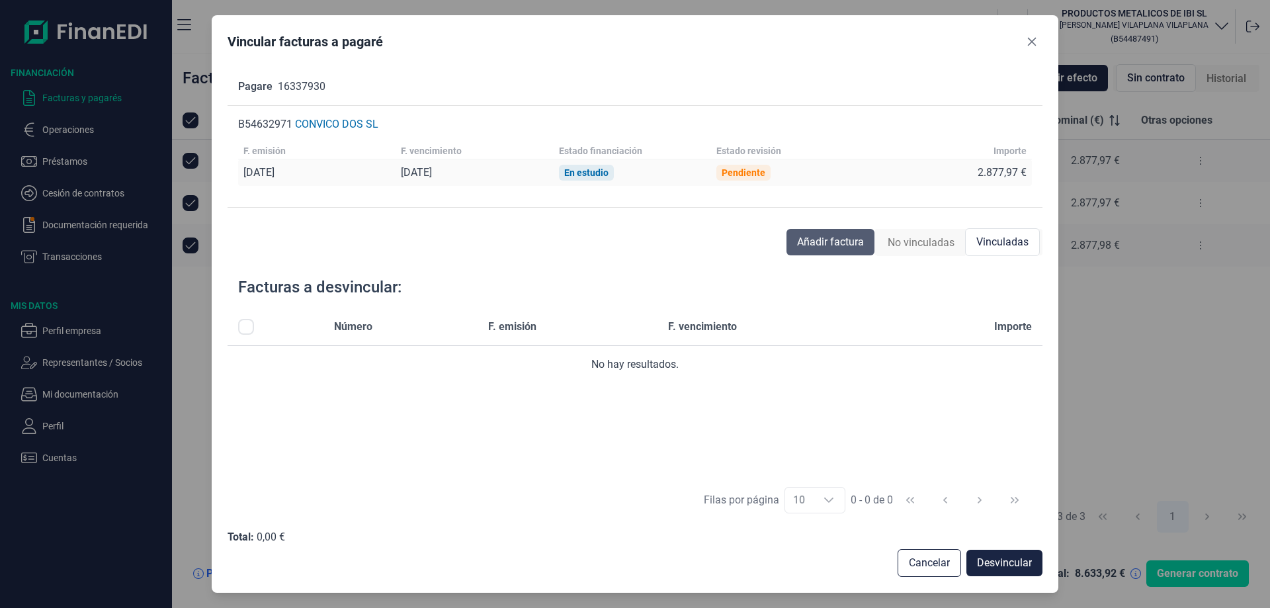
click at [822, 238] on span "Añadir factura" at bounding box center [830, 242] width 67 height 16
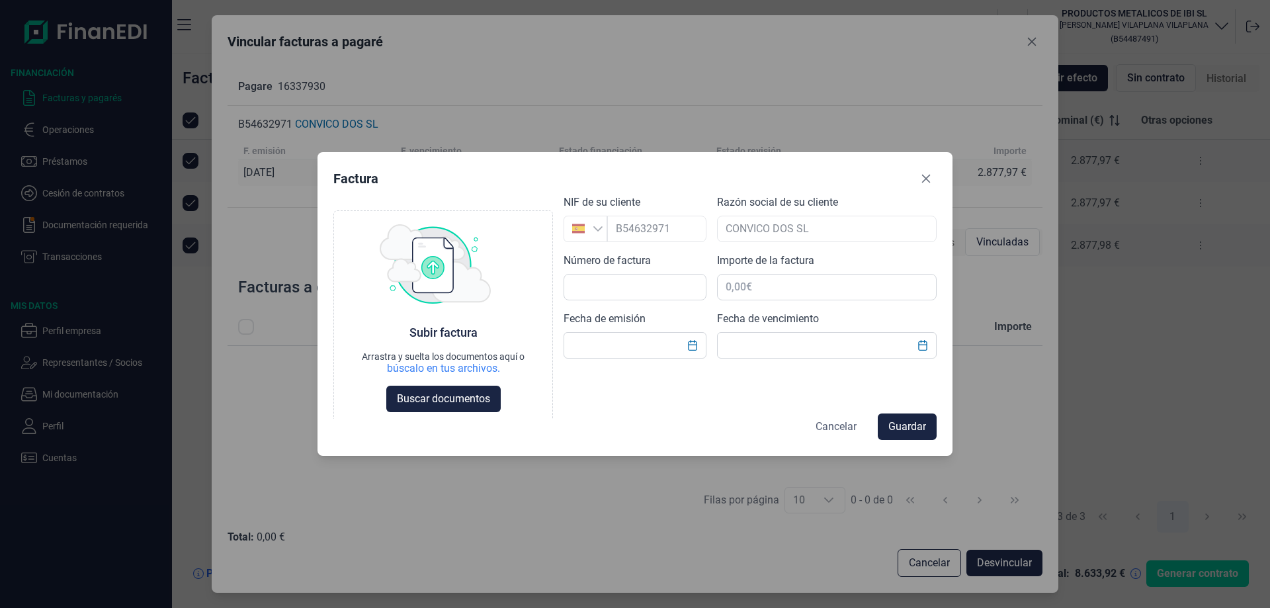
click at [832, 423] on span "Cancelar" at bounding box center [836, 427] width 41 height 16
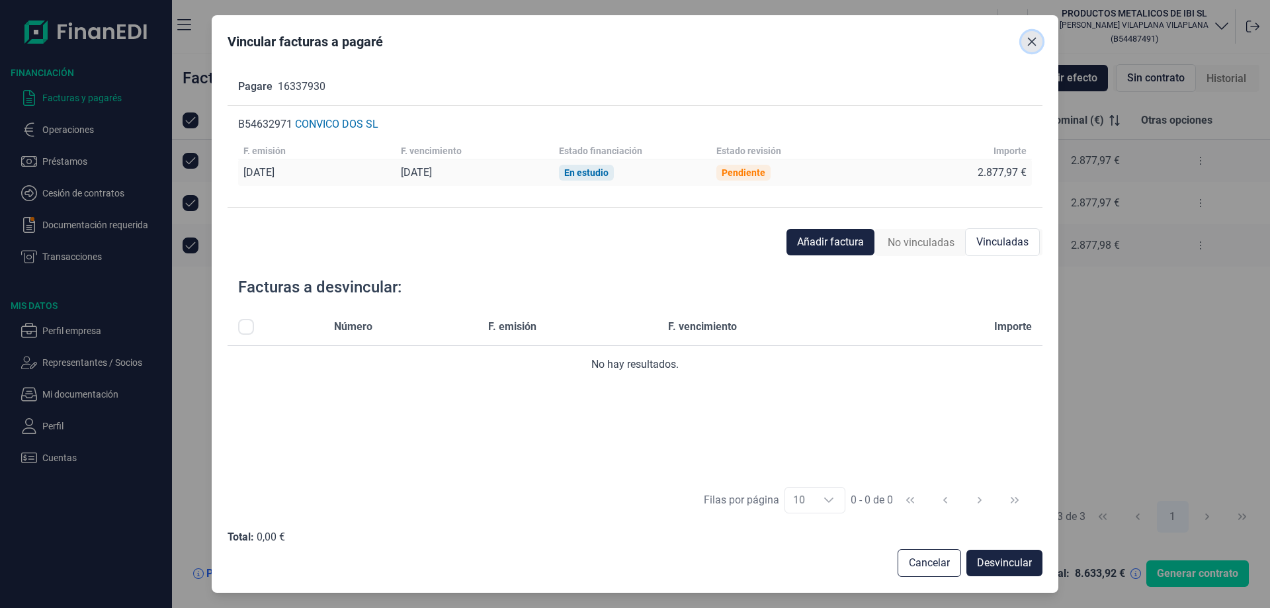
click at [1029, 41] on icon "Close" at bounding box center [1032, 41] width 11 height 11
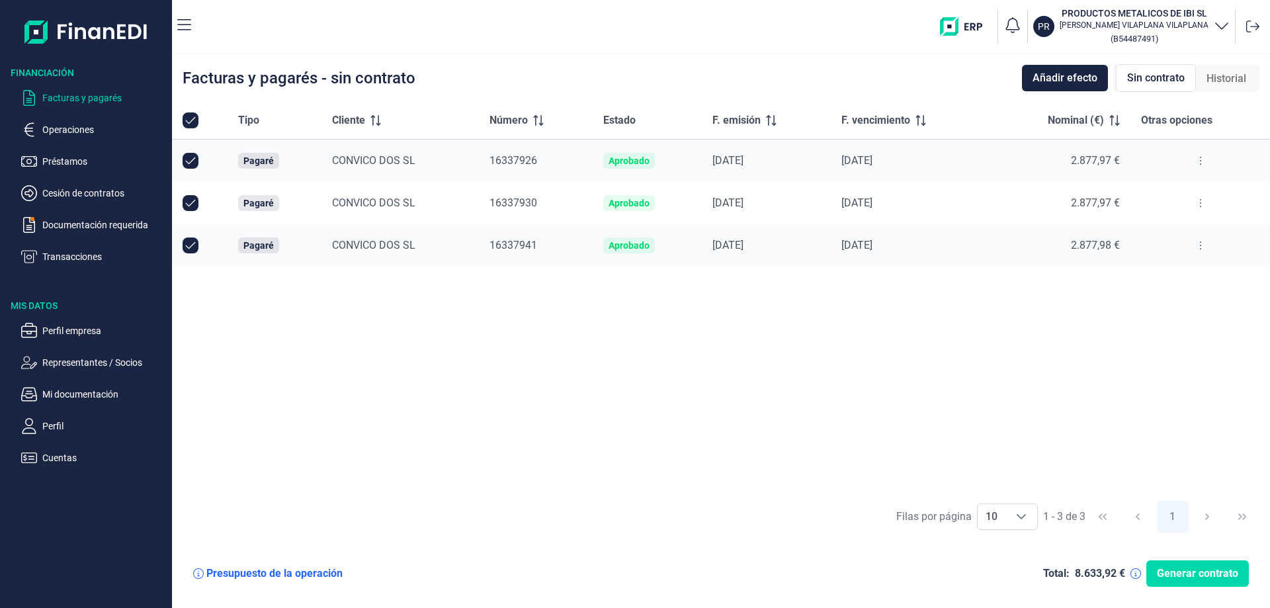
click at [1200, 159] on icon at bounding box center [1201, 160] width 3 height 11
click at [1200, 158] on icon at bounding box center [1201, 160] width 3 height 11
click at [1202, 204] on button at bounding box center [1201, 203] width 24 height 21
click at [1155, 259] on span "Vincular facturas a pagaré" at bounding box center [1148, 259] width 109 height 13
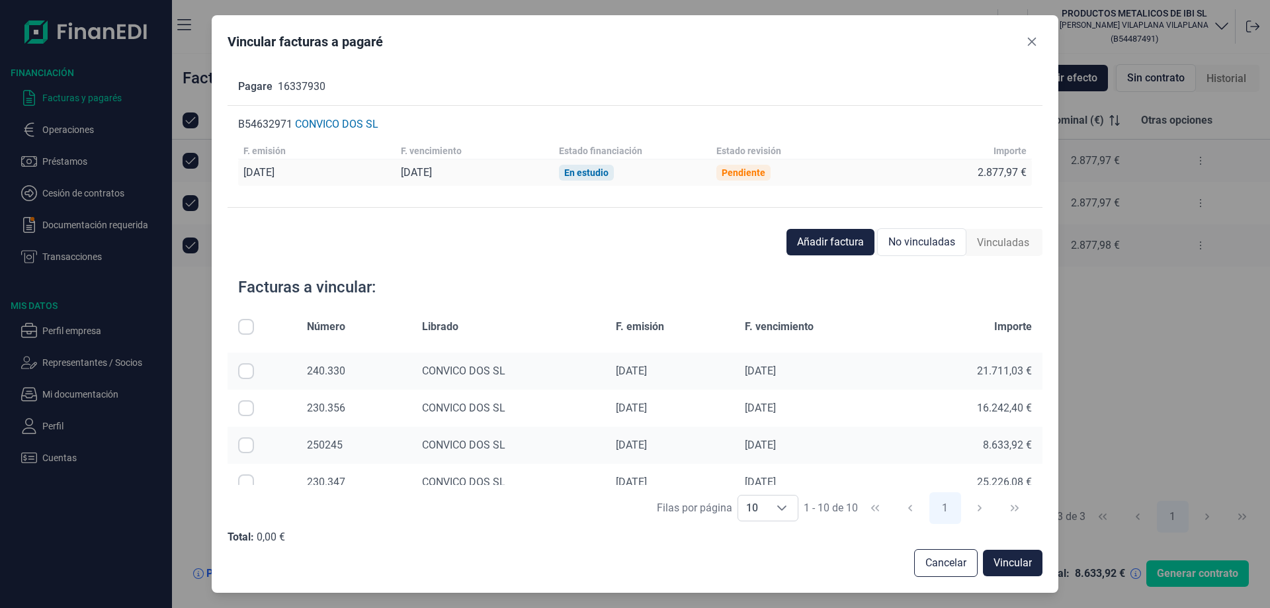
scroll to position [232, 0]
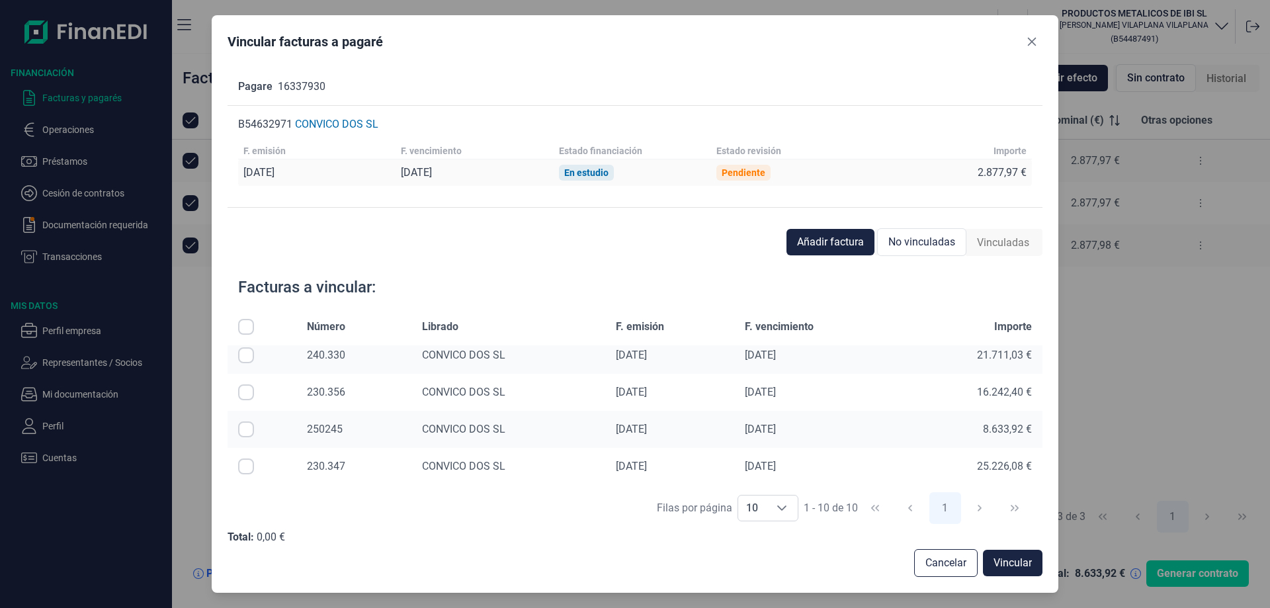
click at [250, 432] on input "Row Selected null" at bounding box center [246, 429] width 16 height 16
checkbox input "true"
click at [1006, 558] on span "Vincular" at bounding box center [1013, 563] width 38 height 16
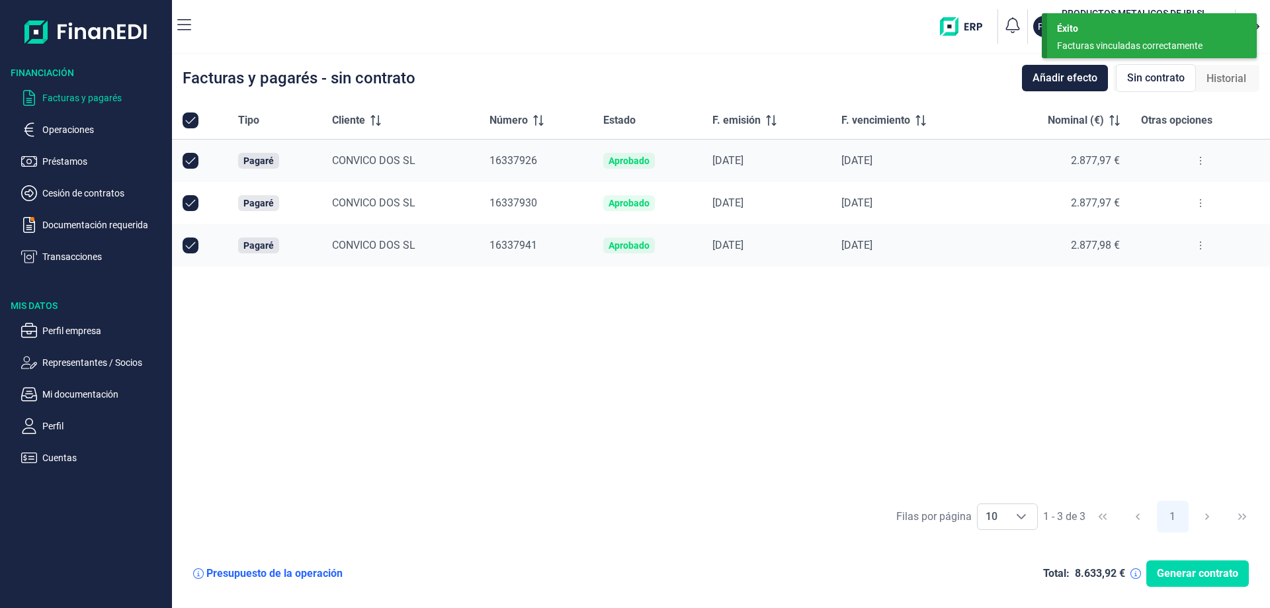
click at [1200, 246] on icon at bounding box center [1201, 245] width 3 height 11
click at [1158, 302] on span "Vincular facturas a pagaré" at bounding box center [1148, 302] width 109 height 13
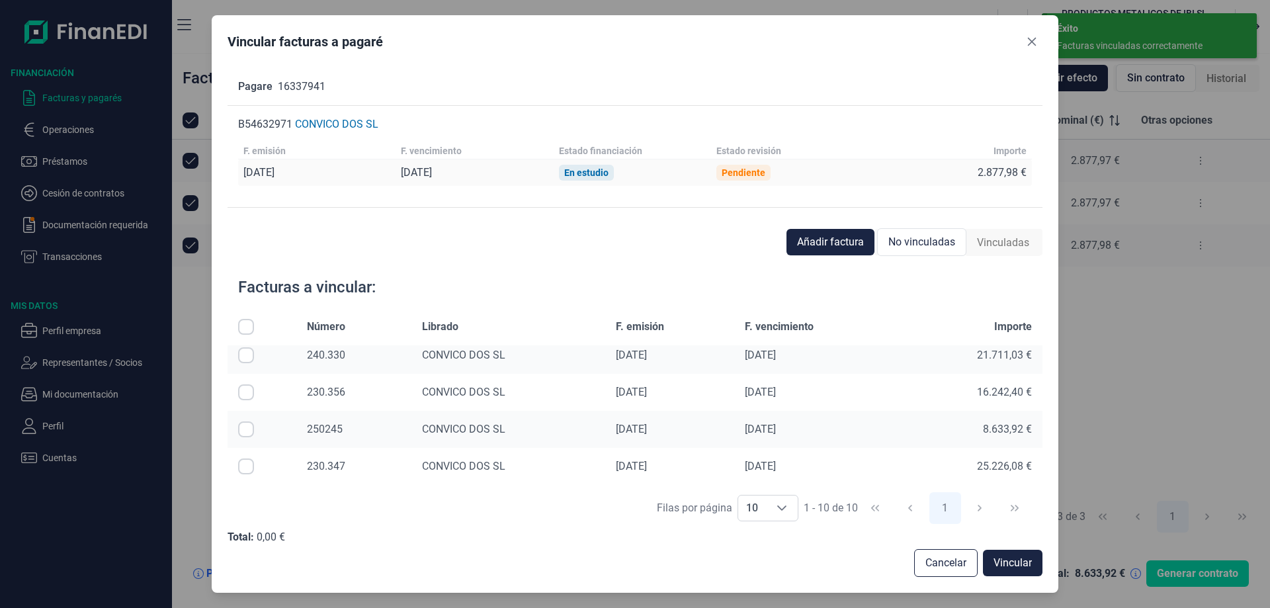
click at [244, 429] on input "Row Selected null" at bounding box center [246, 429] width 16 height 16
checkbox input "true"
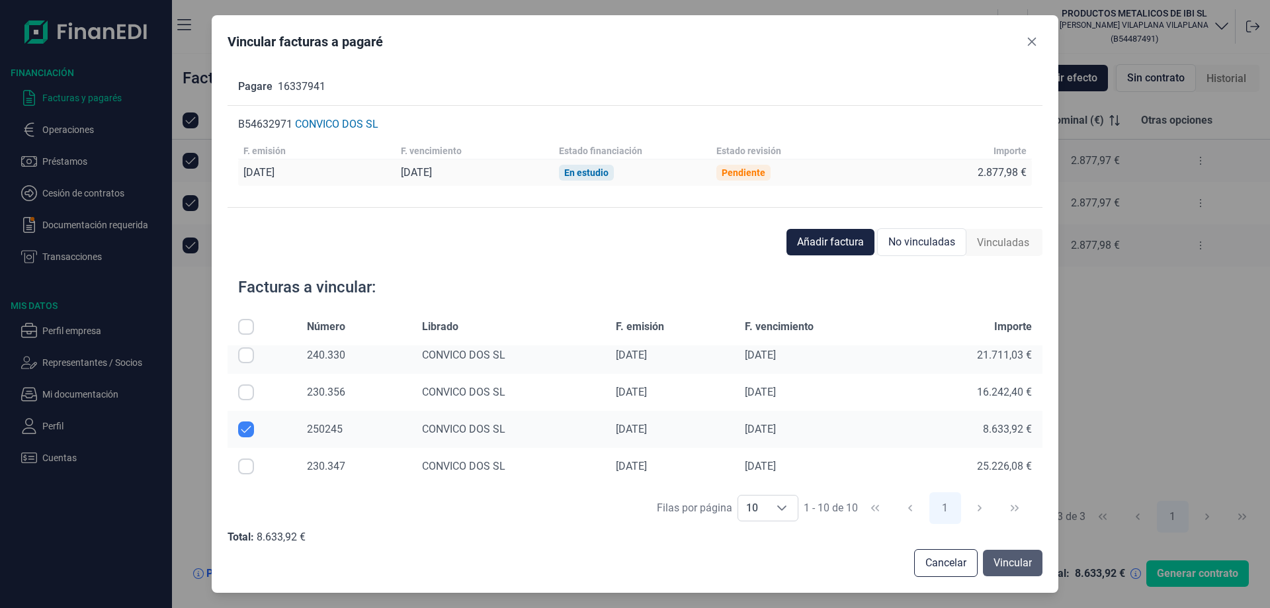
click at [1020, 568] on span "Vincular" at bounding box center [1013, 563] width 38 height 16
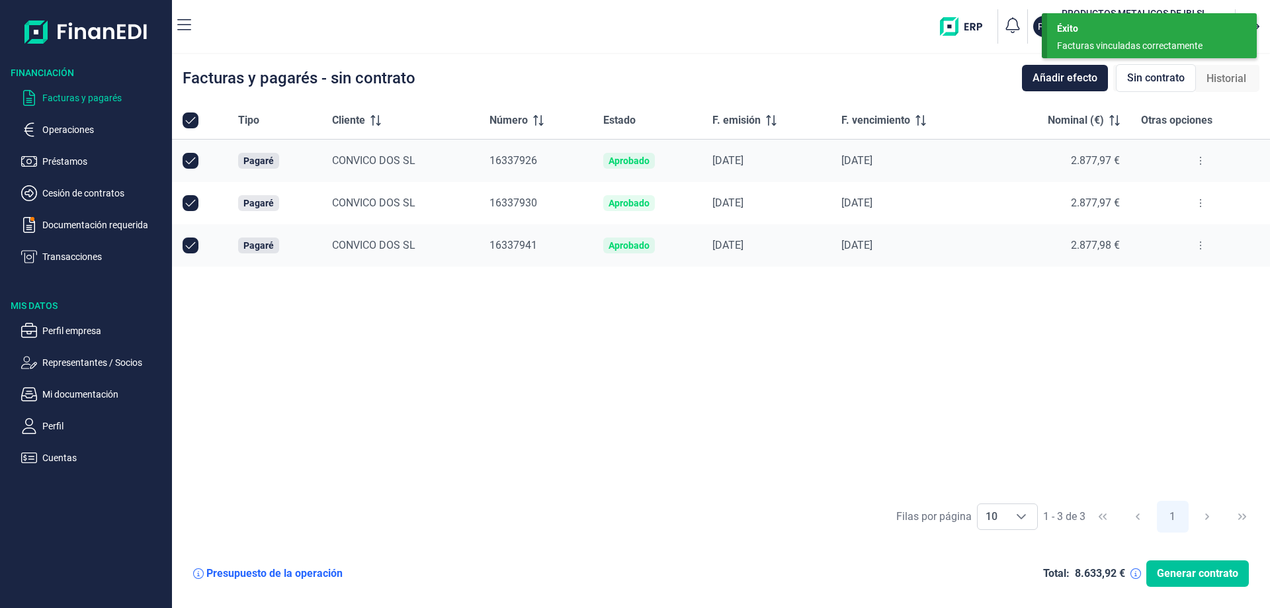
click at [1196, 576] on span "Generar contrato" at bounding box center [1197, 574] width 81 height 16
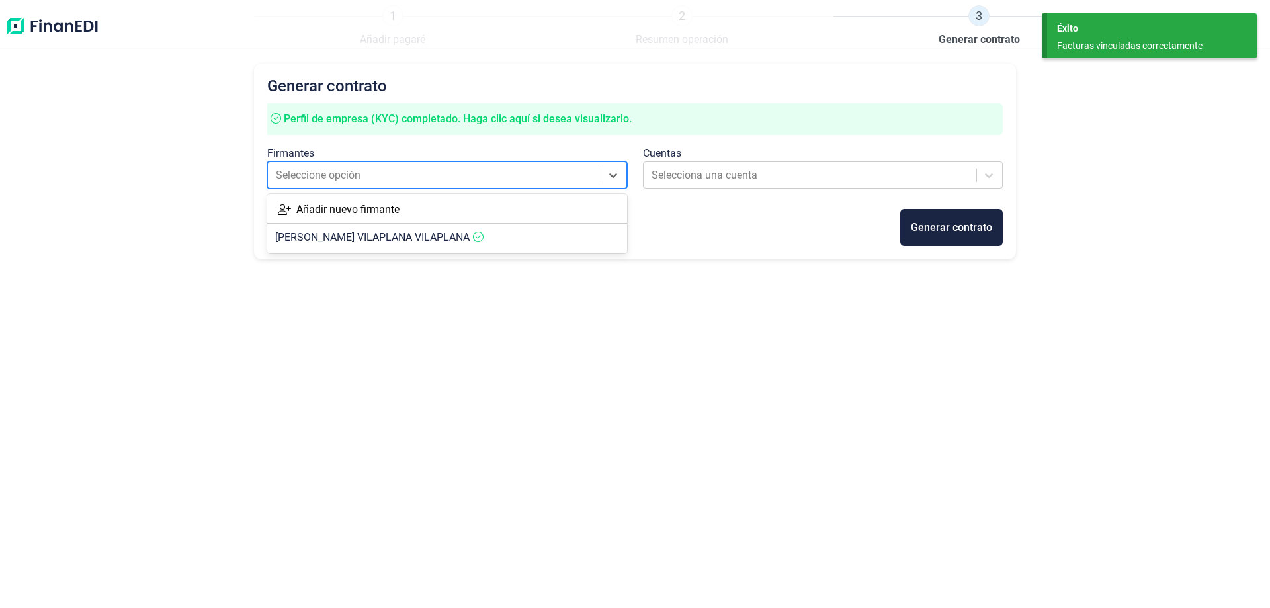
click at [394, 179] on div at bounding box center [435, 175] width 319 height 19
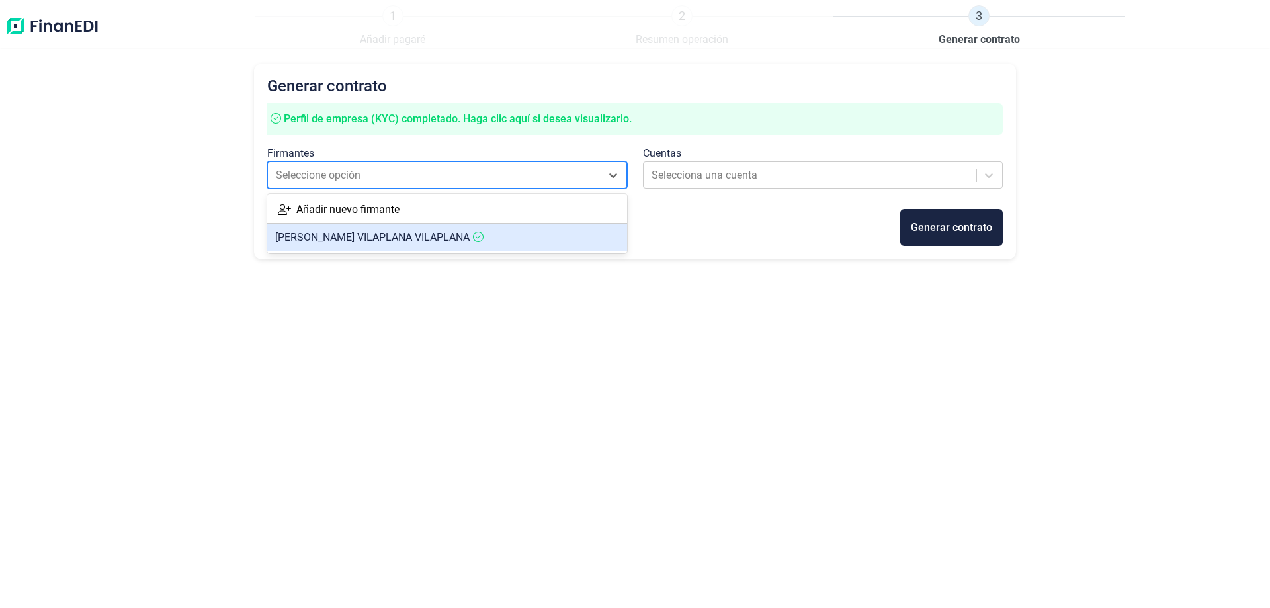
click at [398, 236] on span "[PERSON_NAME]" at bounding box center [372, 237] width 195 height 13
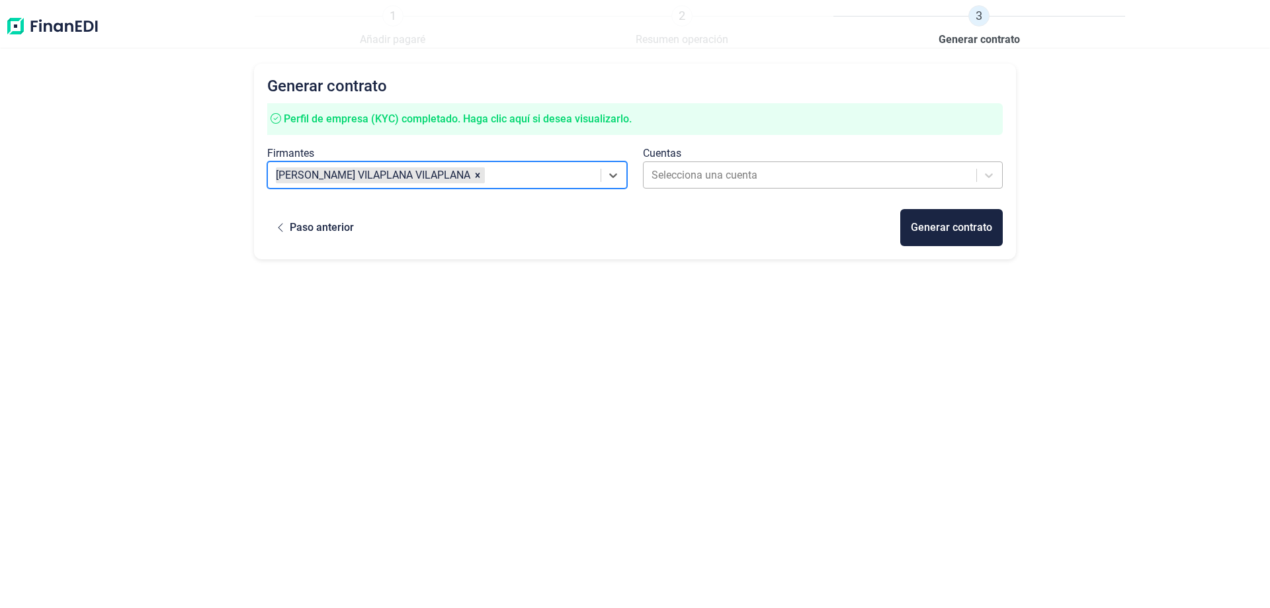
click at [773, 175] on div at bounding box center [811, 175] width 319 height 19
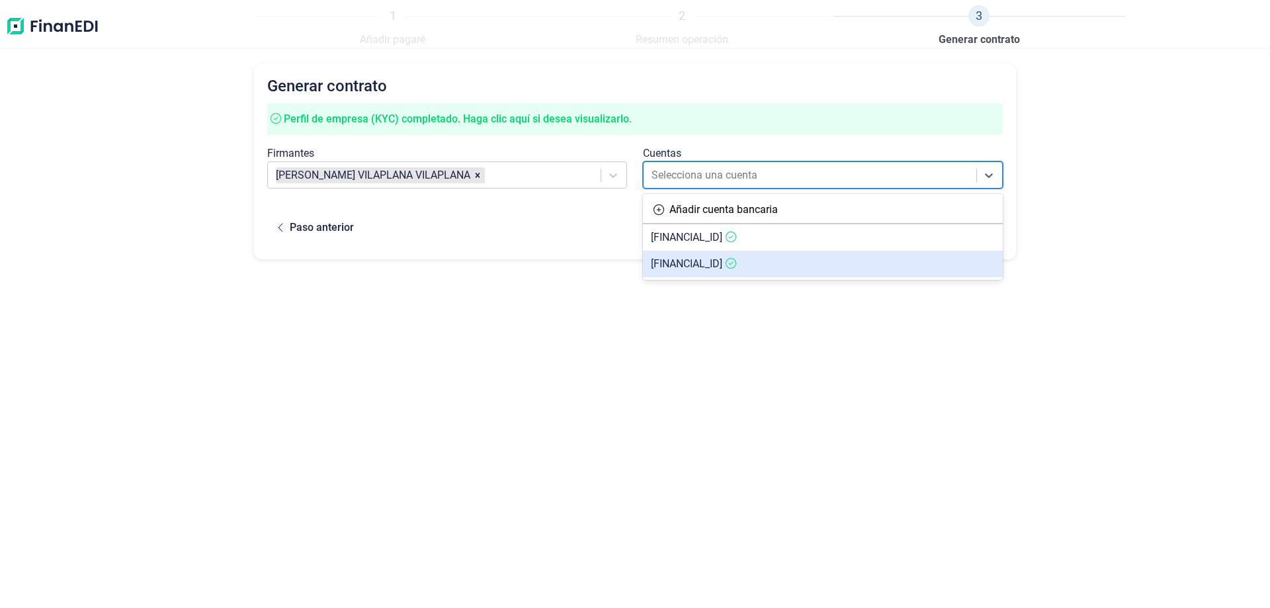
click at [722, 265] on span "[FINANCIAL_ID]" at bounding box center [686, 263] width 71 height 13
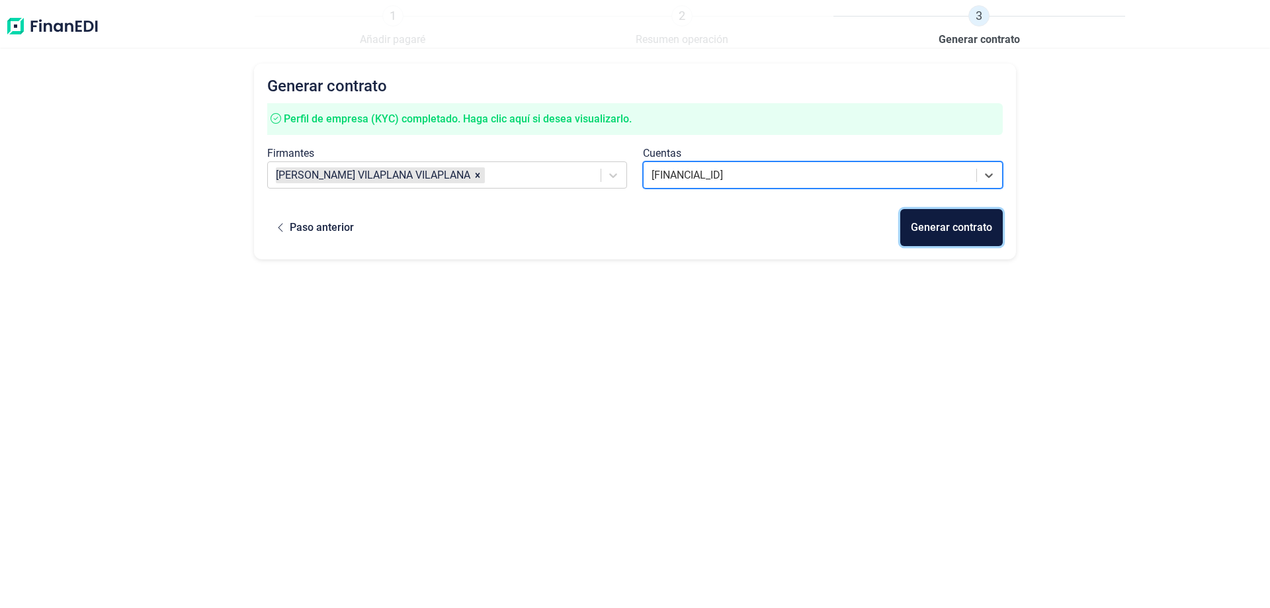
click at [955, 230] on div "Generar contrato" at bounding box center [951, 228] width 81 height 16
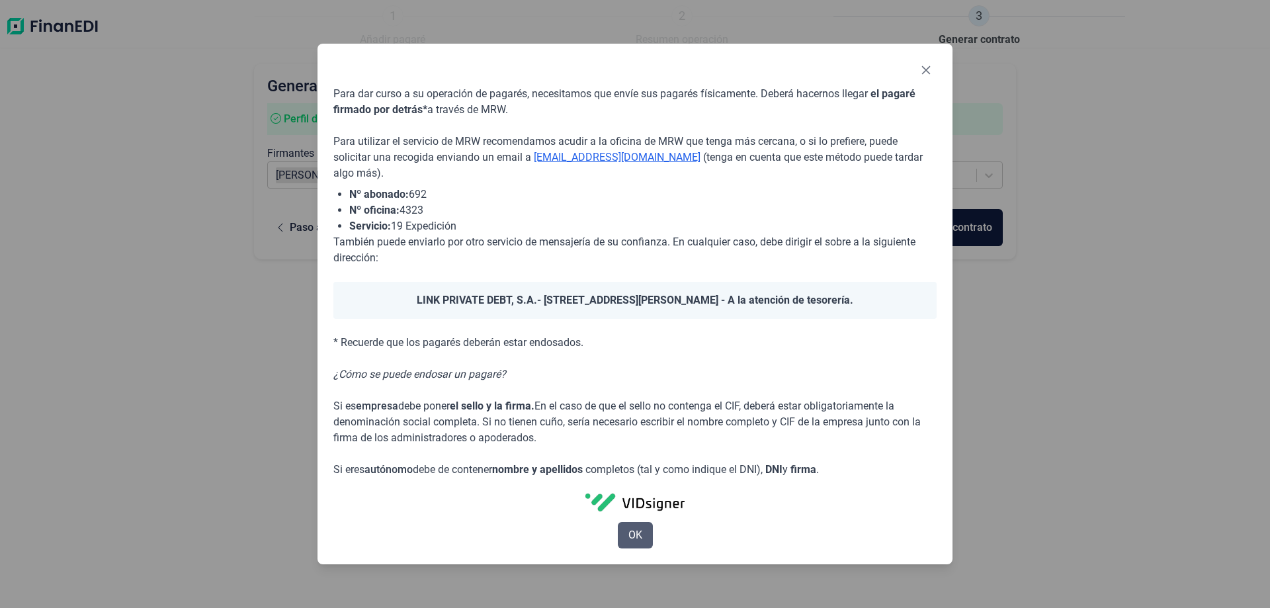
click at [642, 535] on button "OK" at bounding box center [635, 535] width 35 height 26
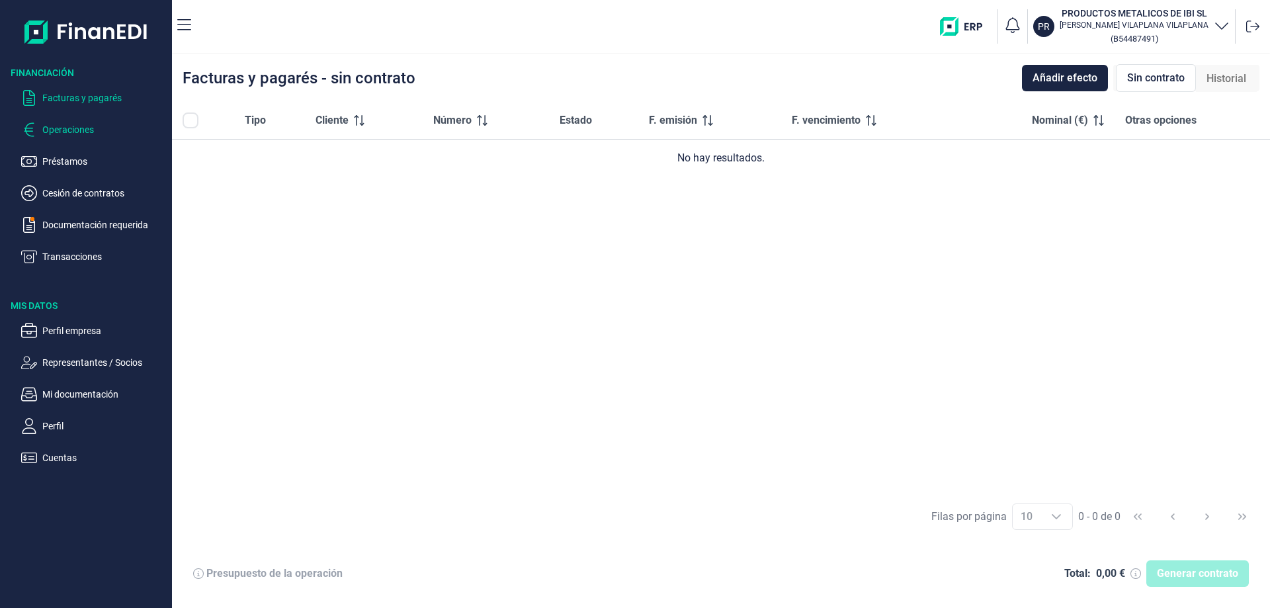
click at [63, 132] on p "Operaciones" at bounding box center [104, 130] width 124 height 16
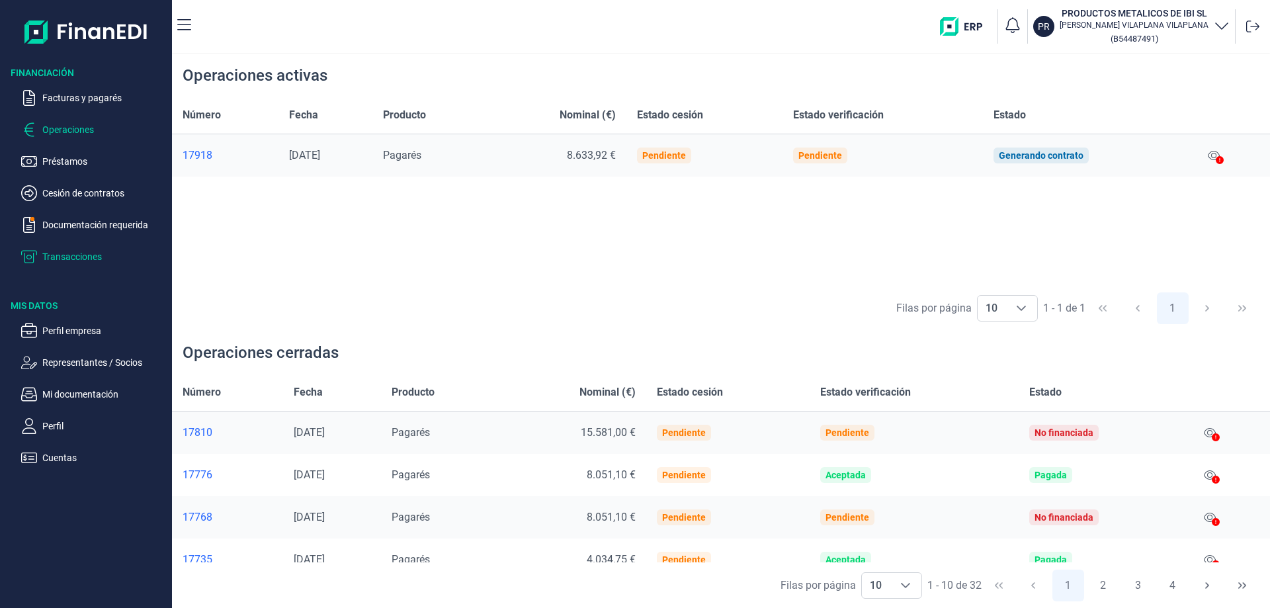
click at [71, 254] on p "Transacciones" at bounding box center [104, 257] width 124 height 16
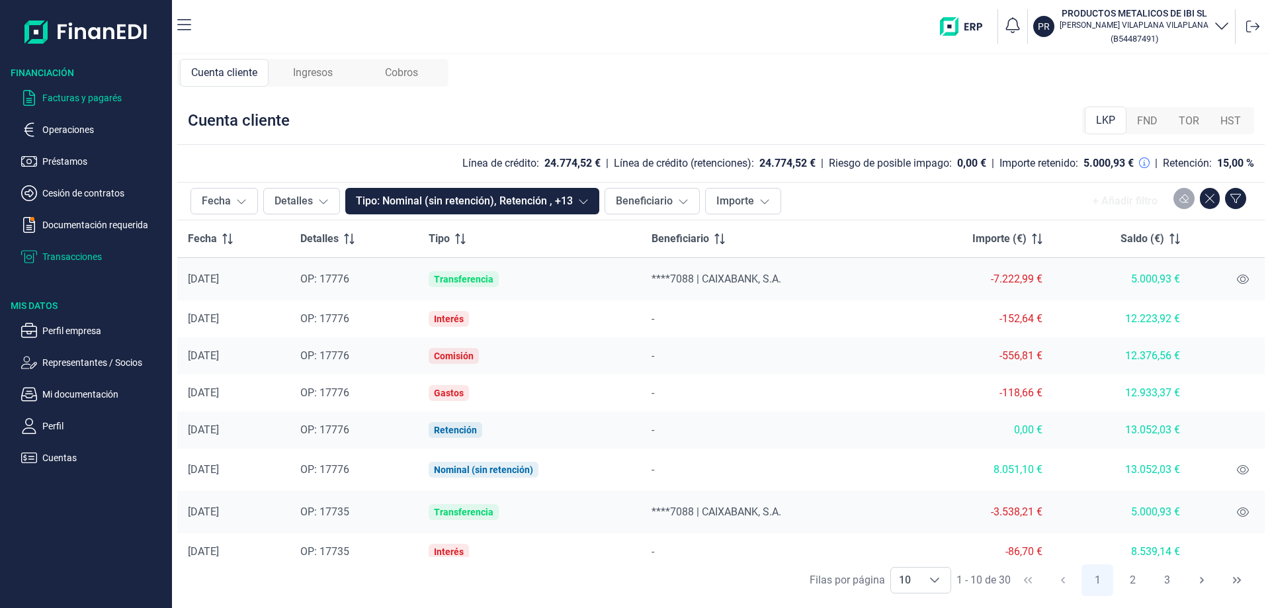
click at [85, 97] on p "Facturas y pagarés" at bounding box center [104, 98] width 124 height 16
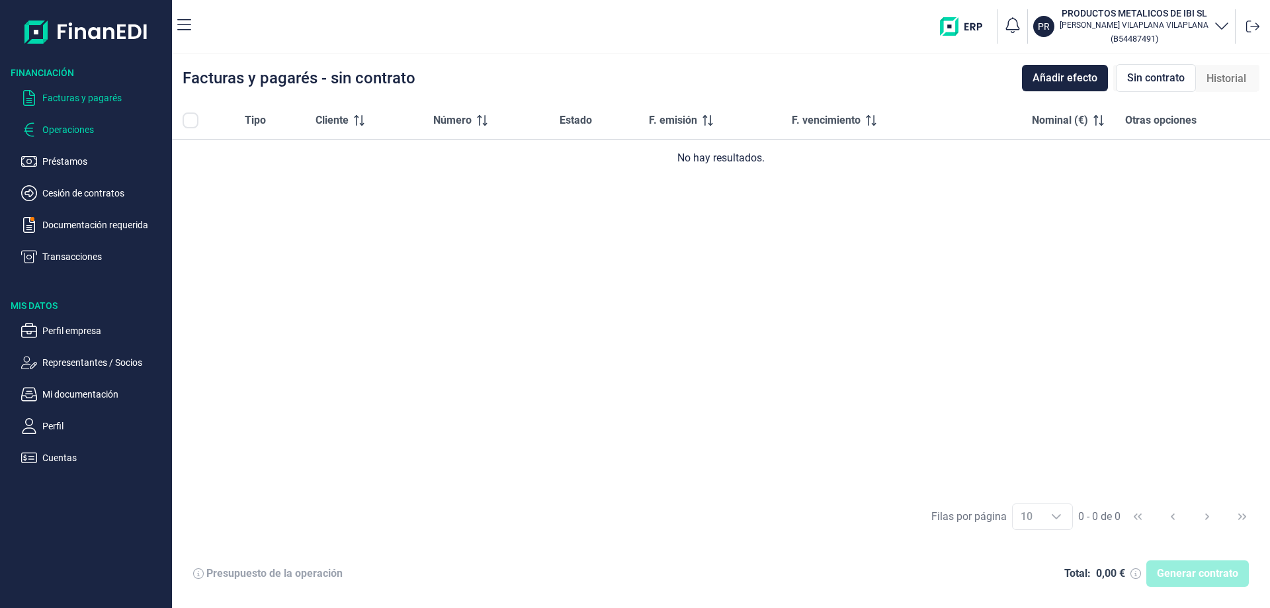
click at [75, 128] on p "Operaciones" at bounding box center [104, 130] width 124 height 16
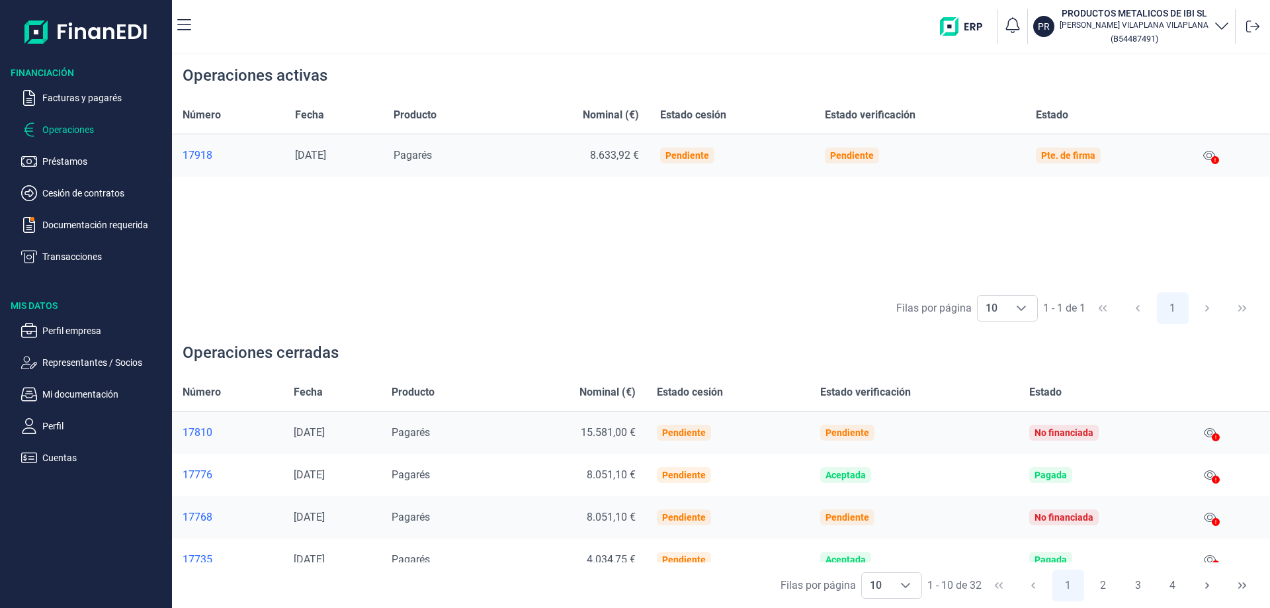
click at [189, 429] on div "17810" at bounding box center [228, 432] width 90 height 13
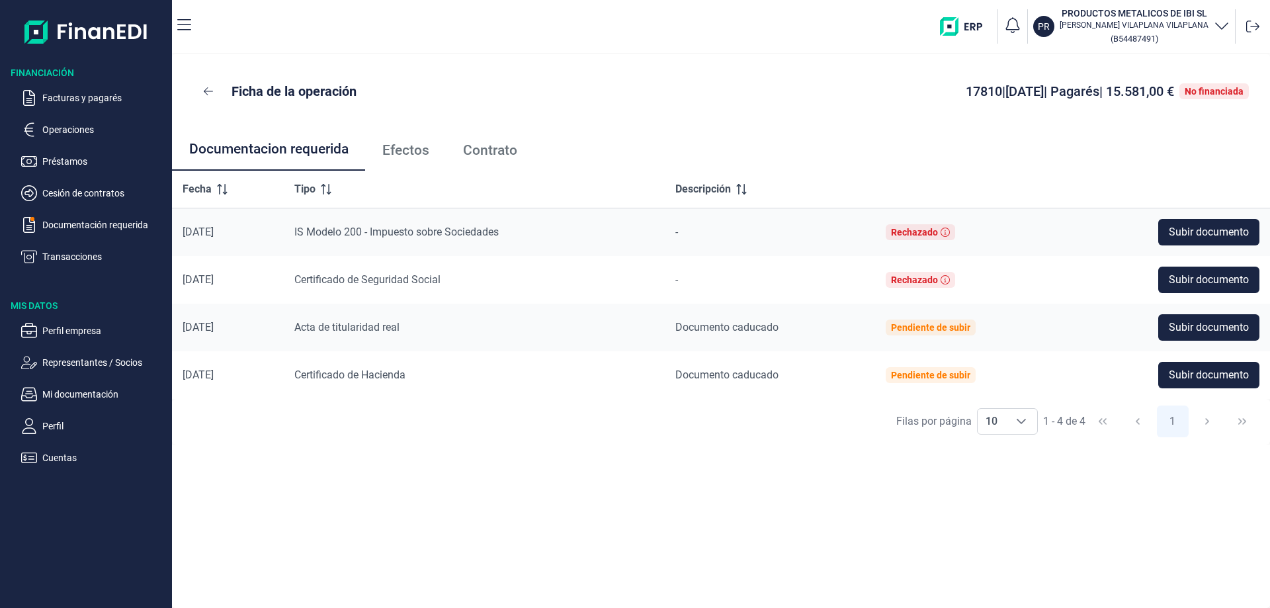
click at [414, 153] on span "Efectos" at bounding box center [405, 151] width 47 height 14
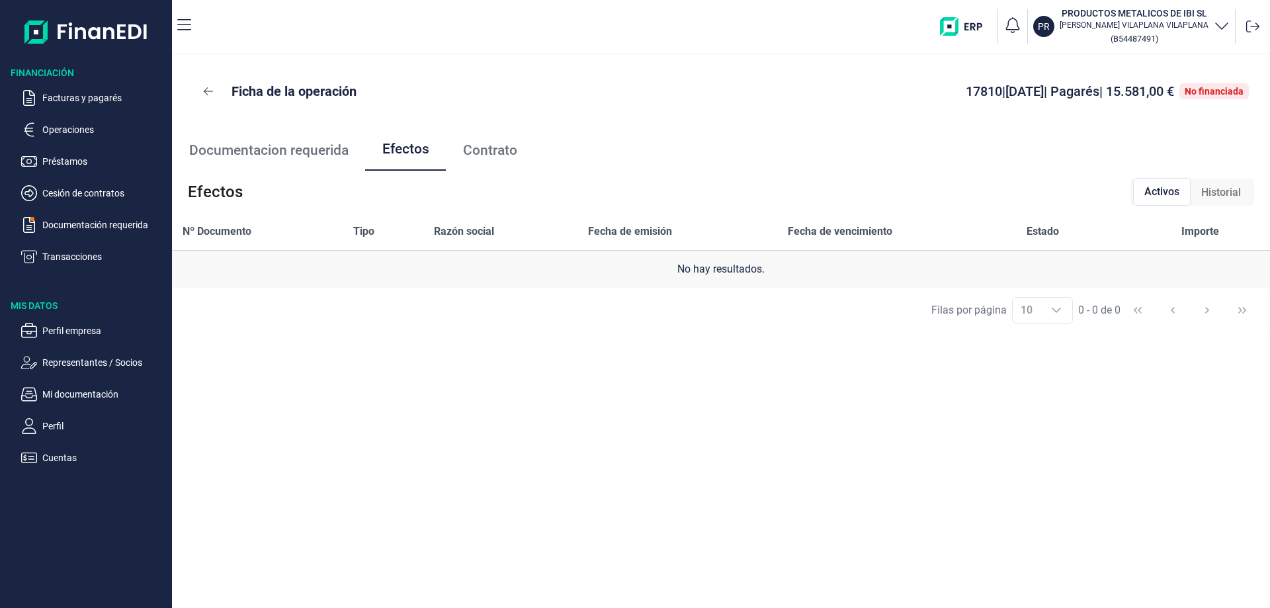
click at [490, 145] on span "Contrato" at bounding box center [490, 151] width 54 height 14
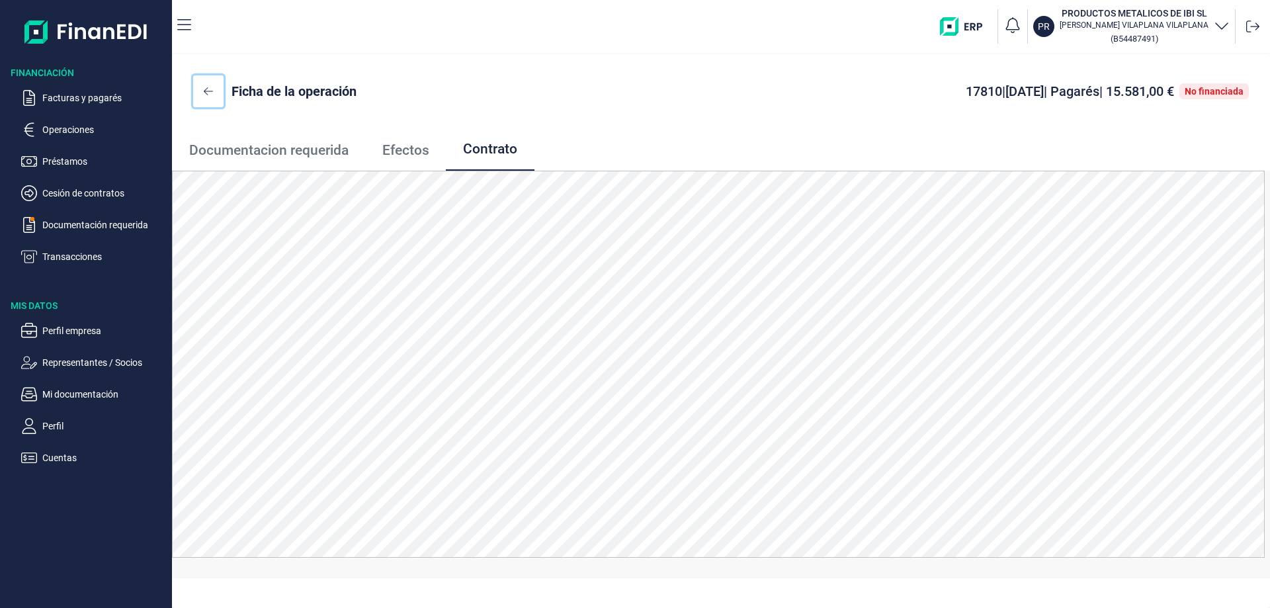
click at [206, 93] on icon at bounding box center [208, 91] width 9 height 8
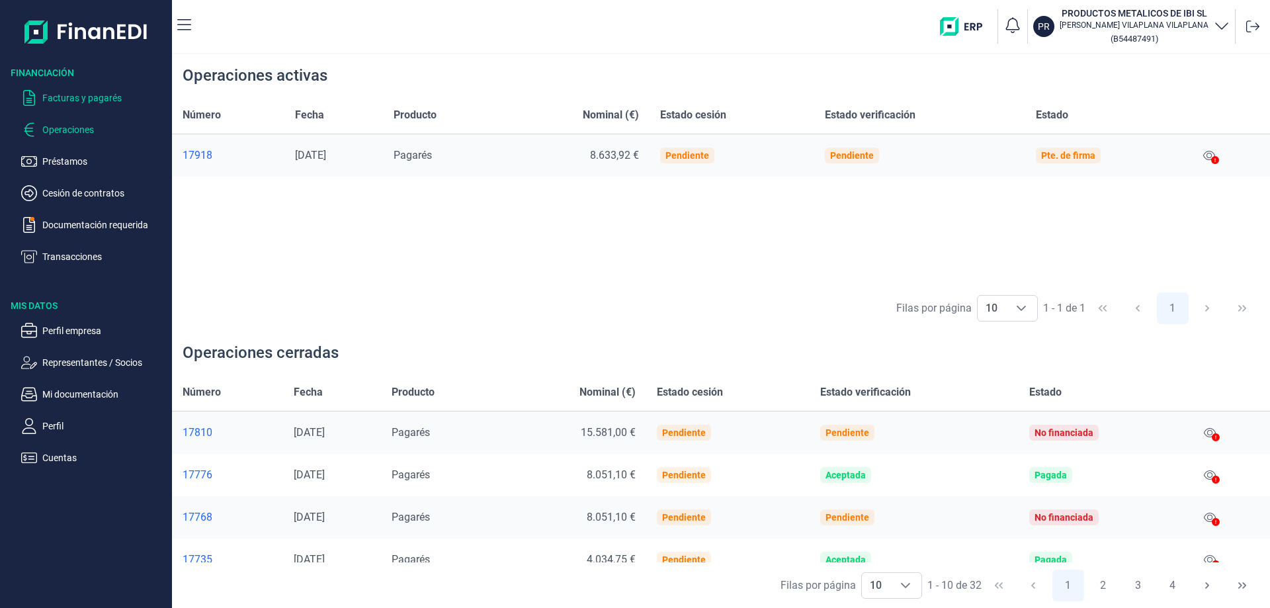
click at [73, 96] on p "Facturas y pagarés" at bounding box center [104, 98] width 124 height 16
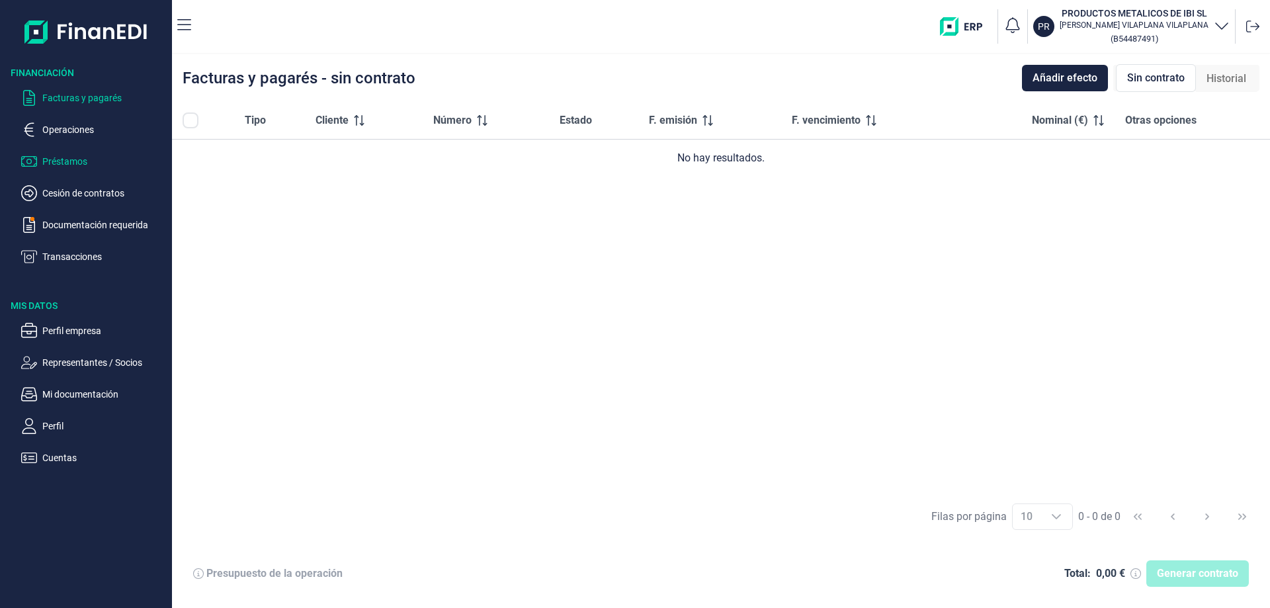
click at [60, 164] on p "Préstamos" at bounding box center [104, 161] width 124 height 16
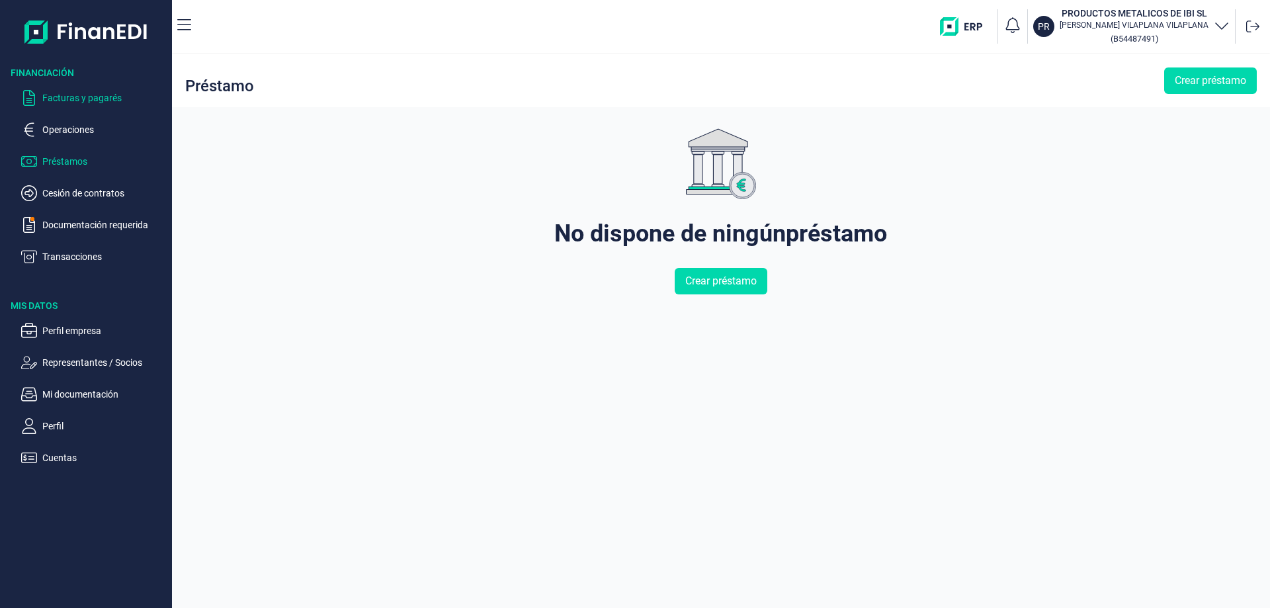
click at [81, 97] on p "Facturas y pagarés" at bounding box center [104, 98] width 124 height 16
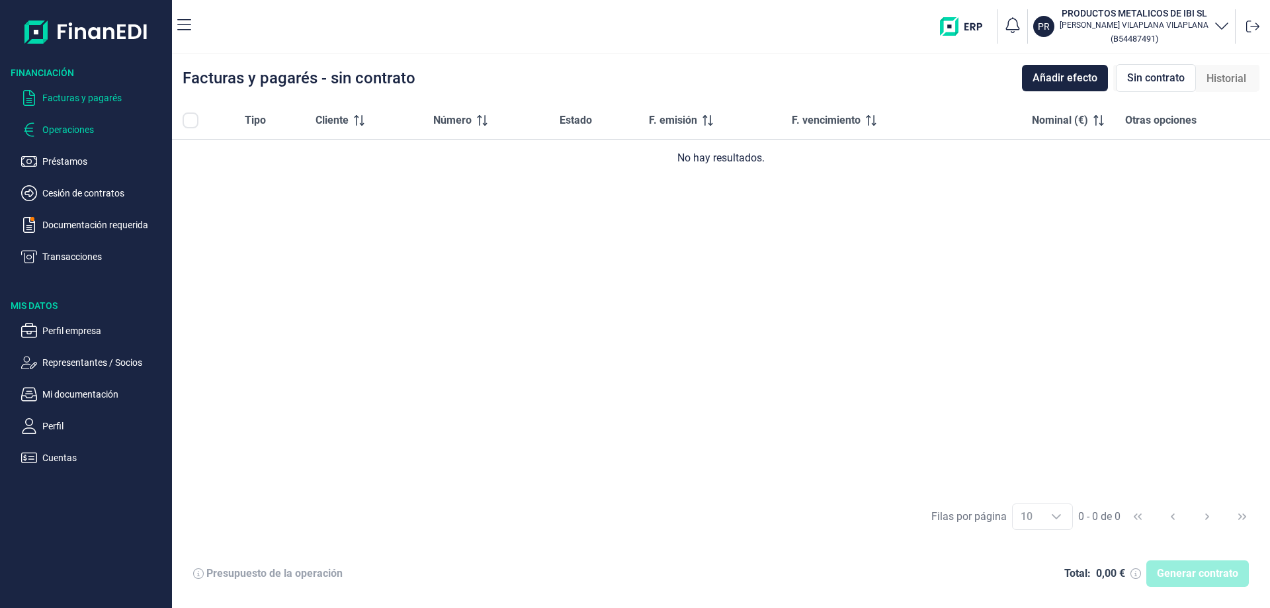
click at [71, 129] on p "Operaciones" at bounding box center [104, 130] width 124 height 16
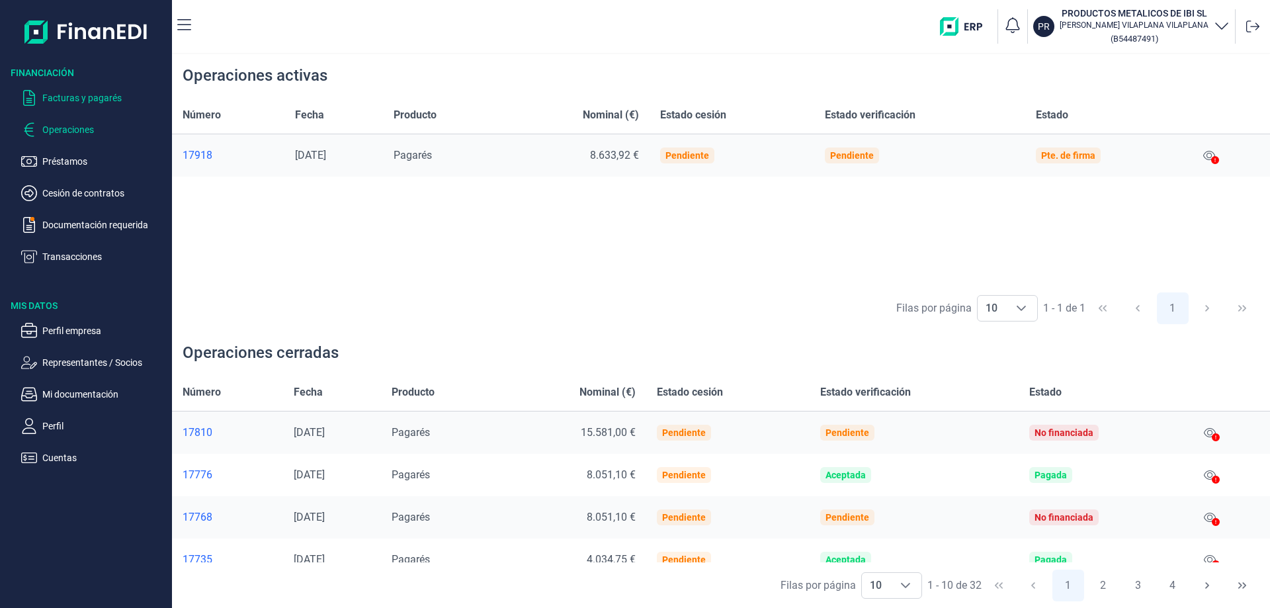
click at [75, 91] on p "Facturas y pagarés" at bounding box center [104, 98] width 124 height 16
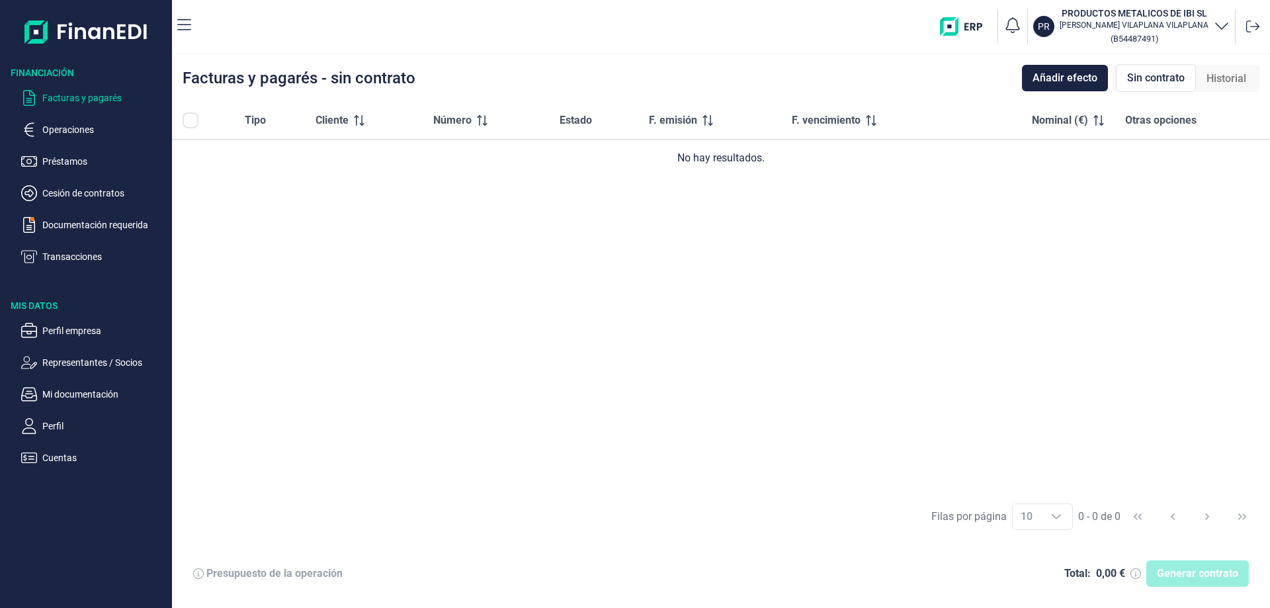
click at [1176, 75] on span "Sin contrato" at bounding box center [1156, 78] width 58 height 16
click at [1149, 83] on span "Sin contrato" at bounding box center [1156, 78] width 58 height 16
click at [1239, 79] on span "Historial" at bounding box center [1227, 79] width 40 height 16
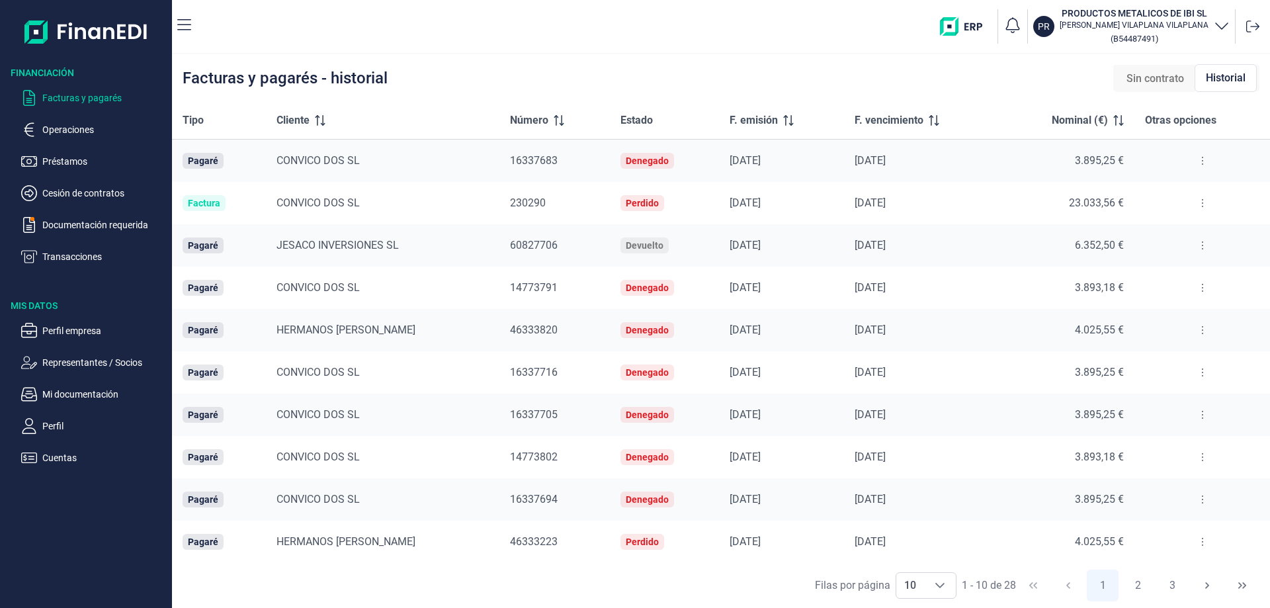
scroll to position [1, 0]
click at [87, 225] on p "Documentación requerida" at bounding box center [104, 225] width 124 height 16
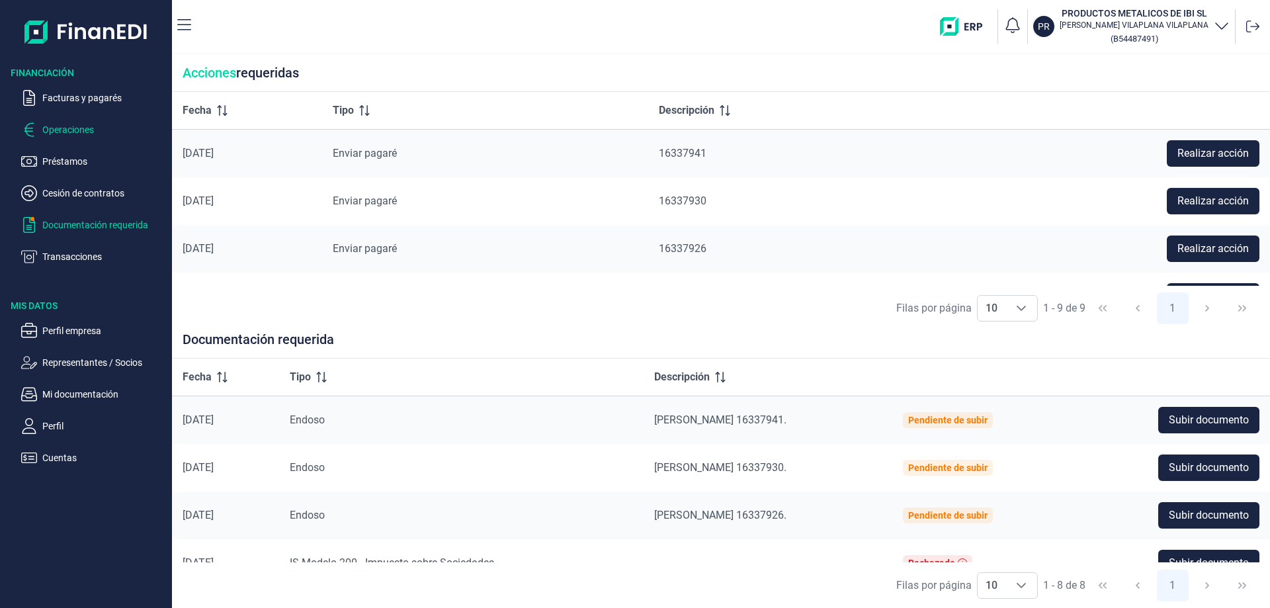
click at [56, 127] on p "Operaciones" at bounding box center [104, 130] width 124 height 16
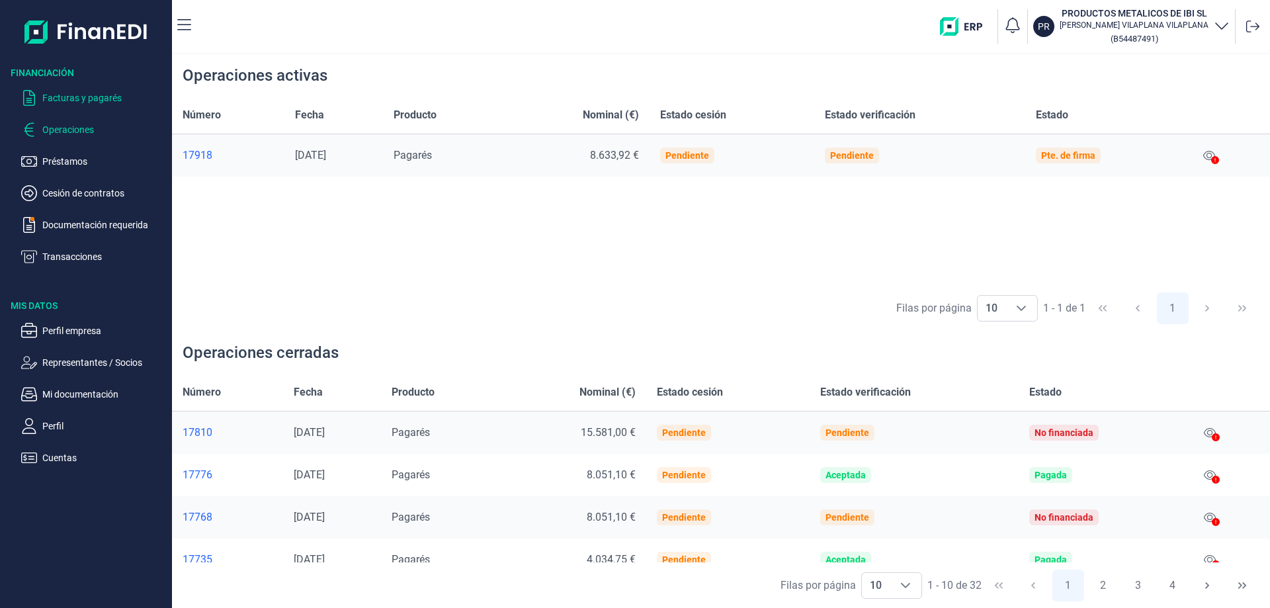
click at [107, 98] on p "Facturas y pagarés" at bounding box center [104, 98] width 124 height 16
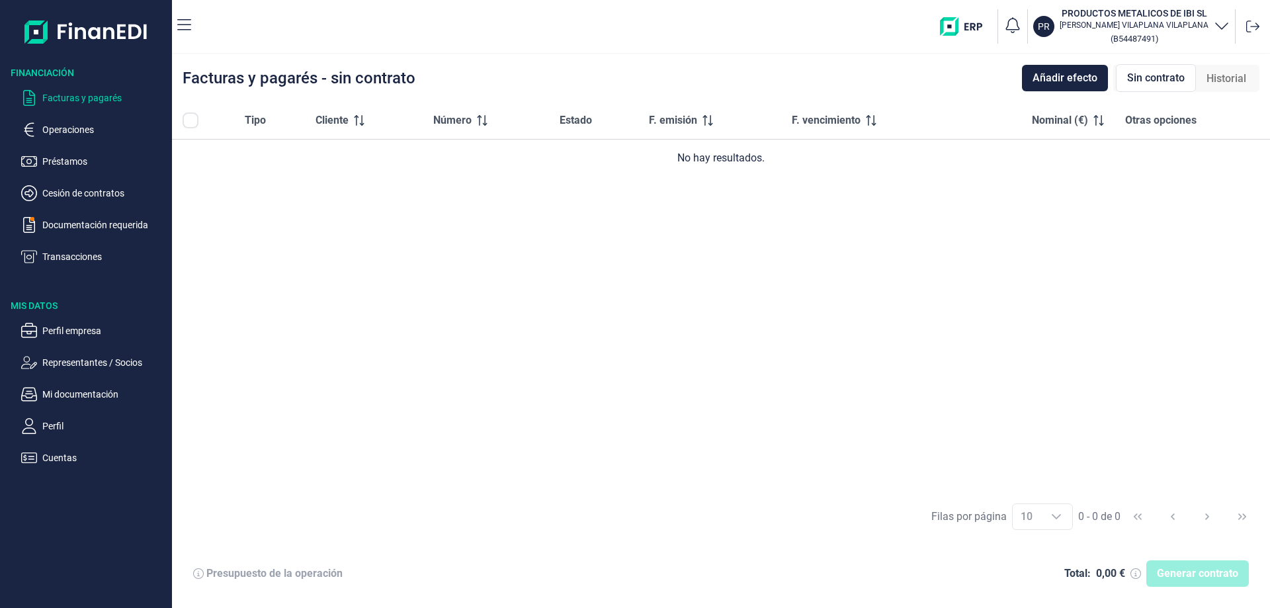
click at [1240, 77] on span "Historial" at bounding box center [1227, 79] width 40 height 16
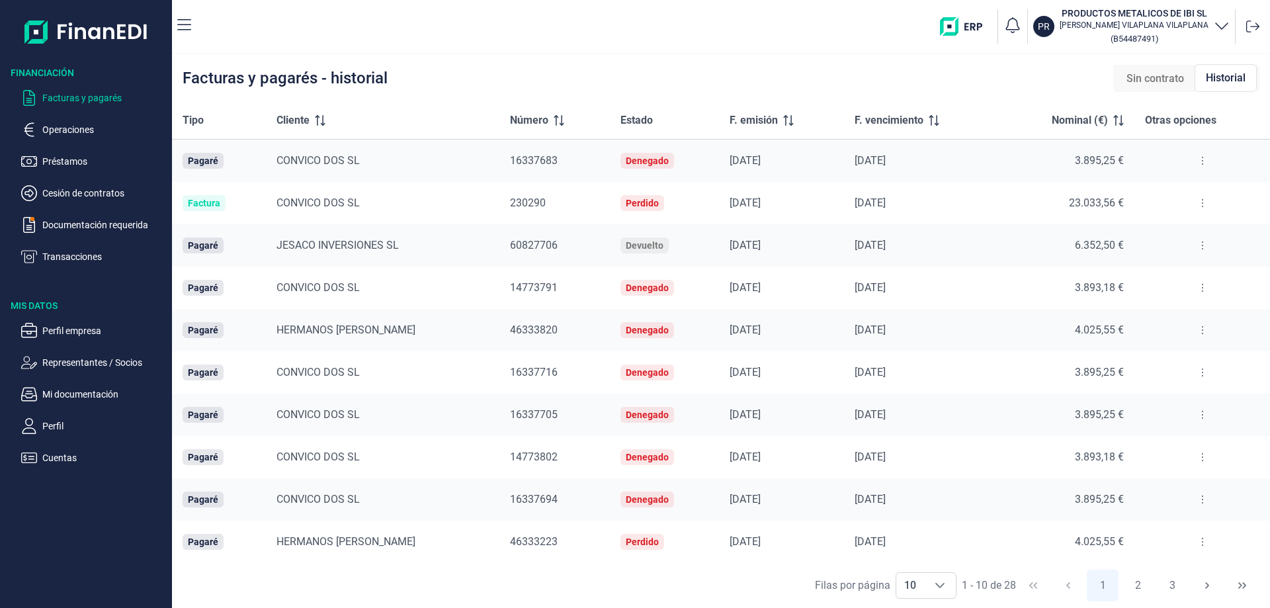
click at [1147, 74] on span "Sin contrato" at bounding box center [1156, 79] width 58 height 16
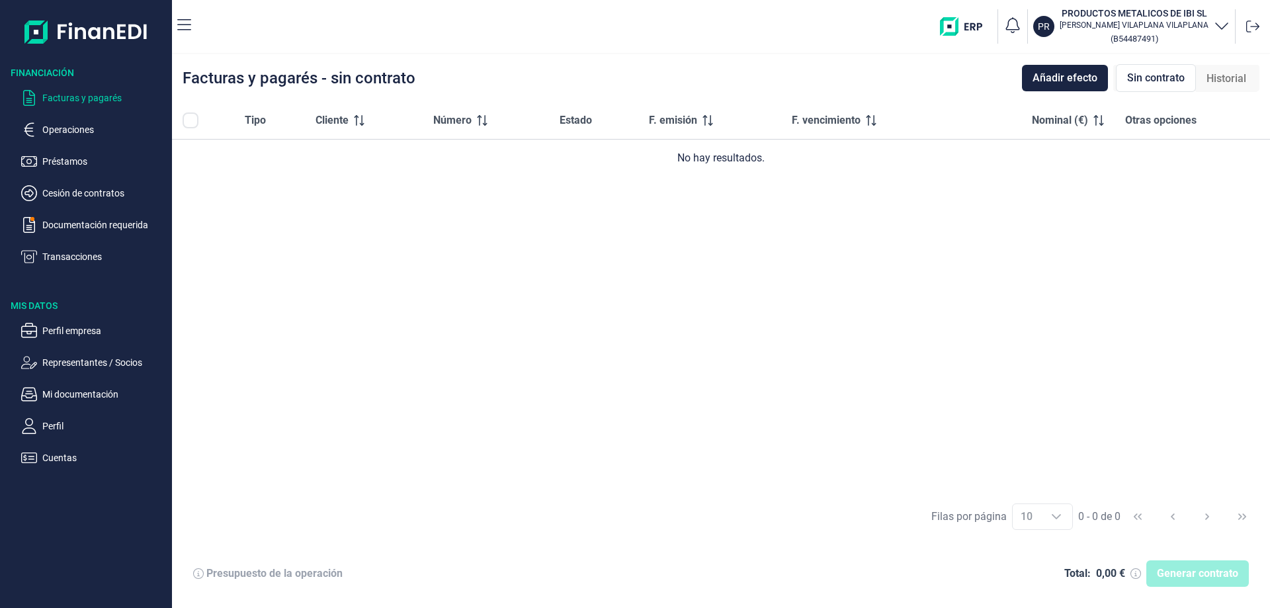
click at [1225, 74] on span "Historial" at bounding box center [1227, 79] width 40 height 16
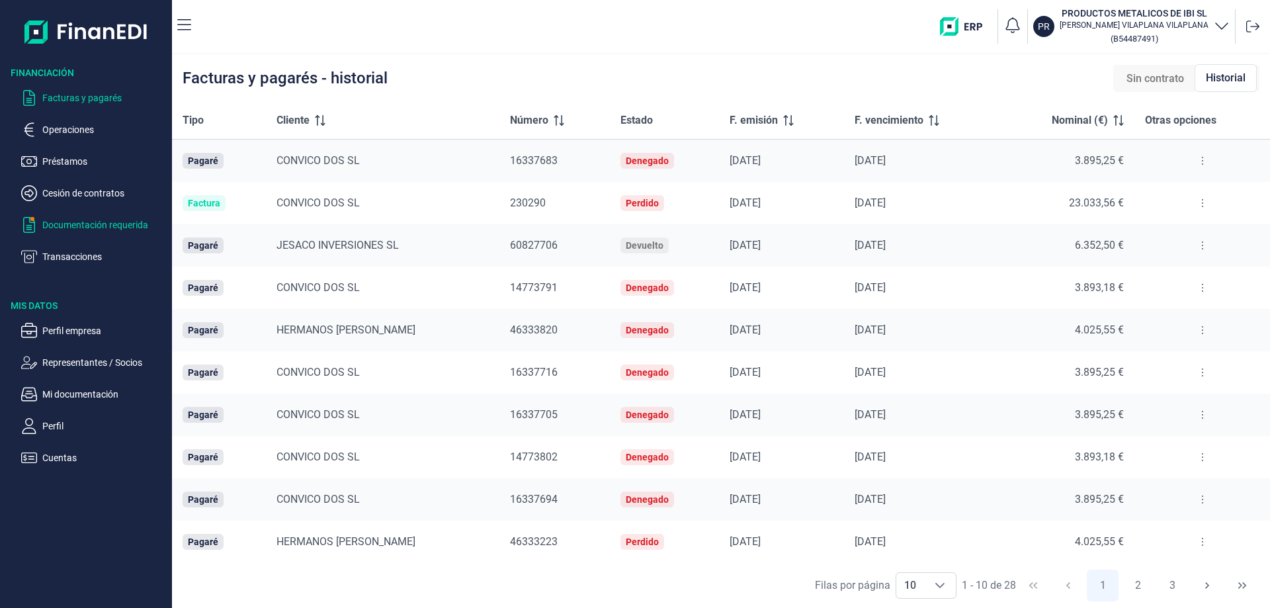
click at [83, 217] on p "Documentación requerida" at bounding box center [104, 225] width 124 height 16
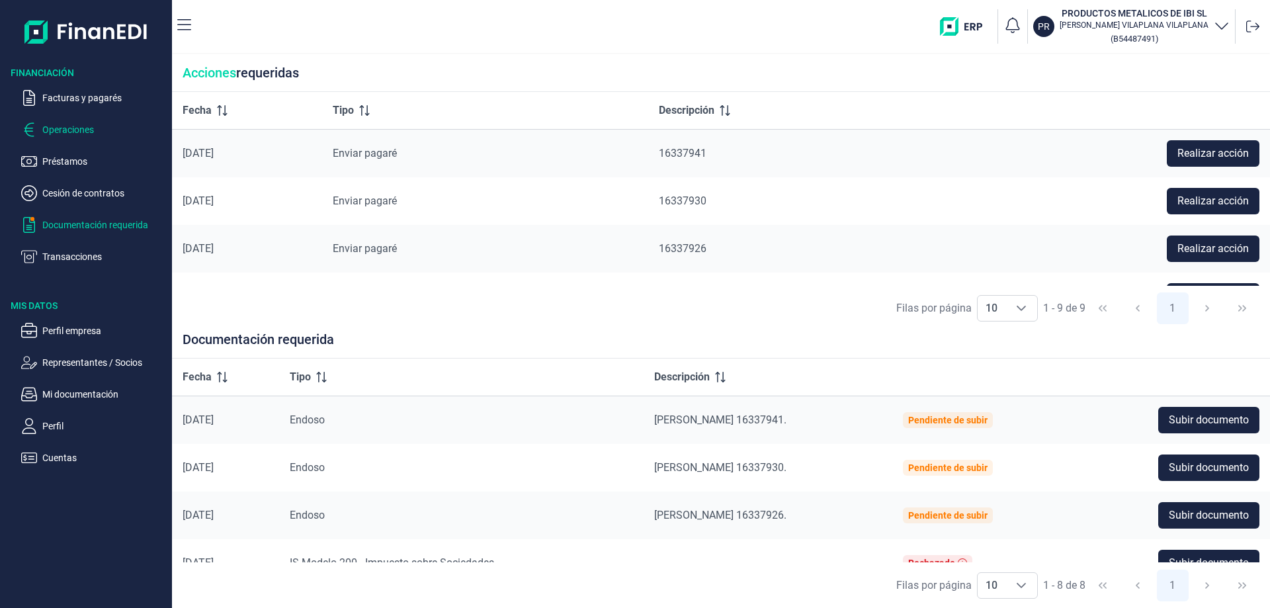
click at [64, 131] on p "Operaciones" at bounding box center [104, 130] width 124 height 16
